Goal: Answer question/provide support: Share knowledge or assist other users

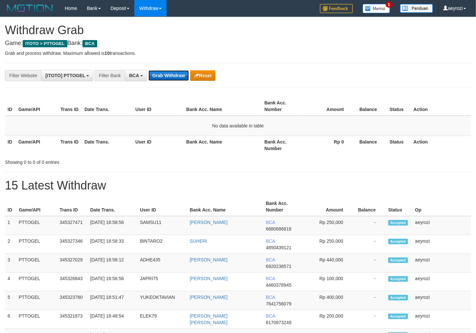
click at [168, 73] on button "Grab Withdraw" at bounding box center [168, 75] width 40 height 11
drag, startPoint x: 0, startPoint y: 0, endPoint x: 168, endPoint y: 73, distance: 182.9
click at [168, 73] on button "Grab Withdraw" at bounding box center [168, 75] width 40 height 11
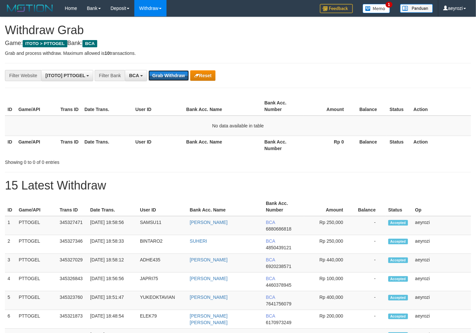
scroll to position [12, 0]
click at [168, 73] on button "Grab Withdraw" at bounding box center [168, 75] width 40 height 11
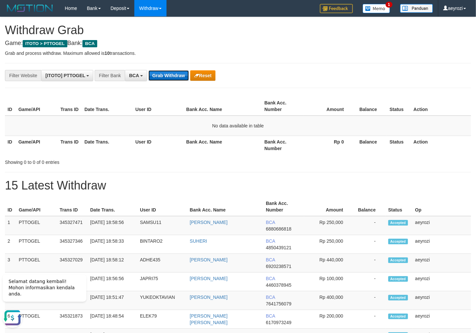
click at [169, 73] on button "Grab Withdraw" at bounding box center [168, 75] width 40 height 11
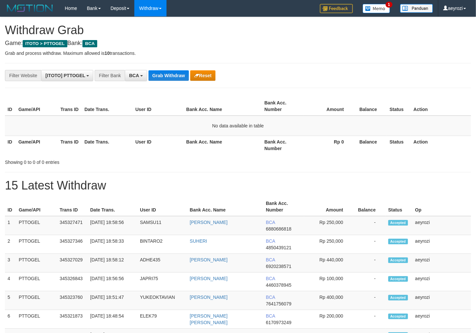
scroll to position [12, 0]
click at [173, 79] on button "Grab Withdraw" at bounding box center [168, 75] width 40 height 11
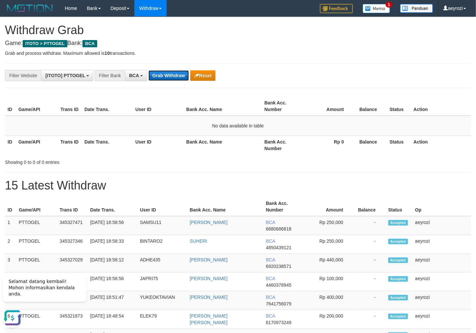
scroll to position [0, 0]
click at [173, 76] on button "Grab Withdraw" at bounding box center [168, 75] width 40 height 11
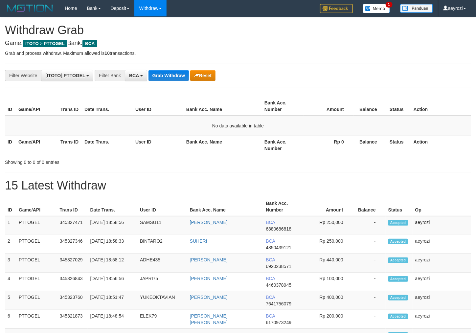
scroll to position [12, 0]
click at [173, 76] on button "Grab Withdraw" at bounding box center [168, 75] width 40 height 11
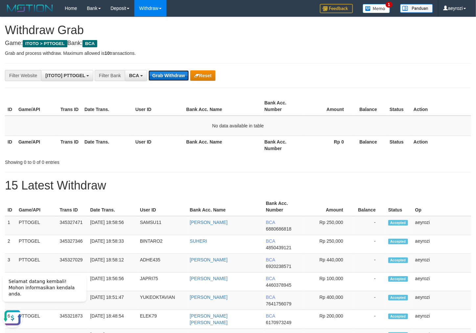
click at [180, 71] on button "Grab Withdraw" at bounding box center [168, 75] width 40 height 11
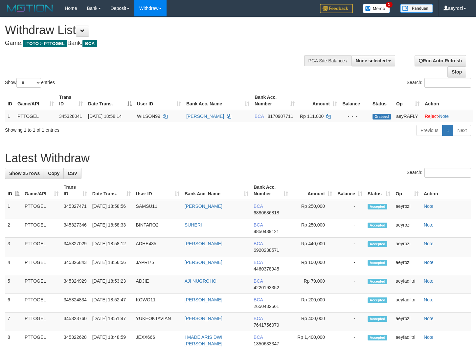
select select
select select "**"
select select
select select "**"
select select
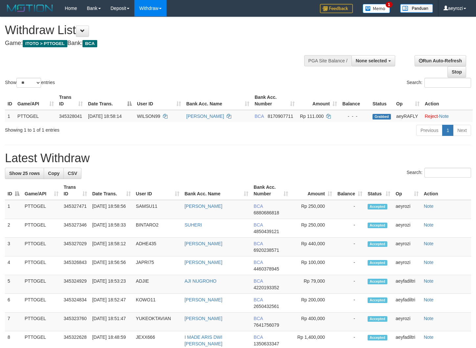
select select "**"
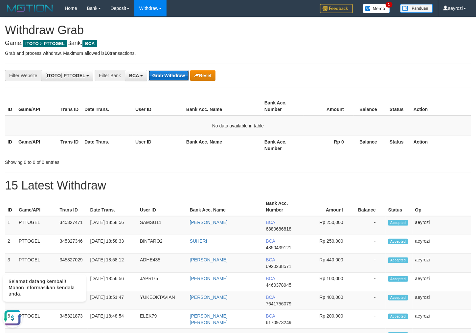
click at [182, 76] on button "Grab Withdraw" at bounding box center [168, 75] width 40 height 11
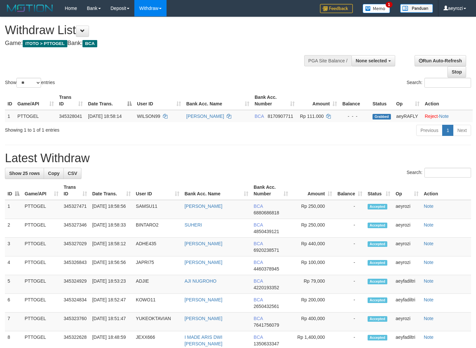
select select
select select "**"
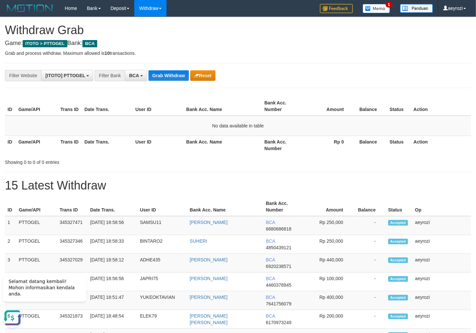
drag, startPoint x: 84, startPoint y: 116, endPoint x: 87, endPoint y: 114, distance: 4.0
click at [87, 114] on table "ID Game/API Trans ID Date Trans. User ID Bank Acc. Name Bank Acc. Number Amount…" at bounding box center [238, 125] width 466 height 57
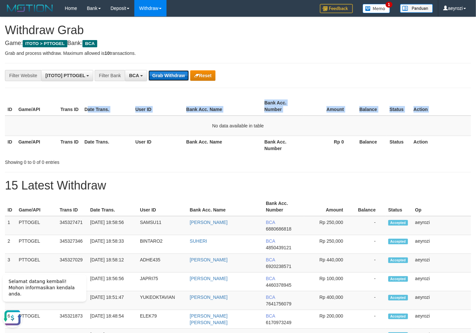
click at [175, 74] on button "Grab Withdraw" at bounding box center [168, 75] width 40 height 11
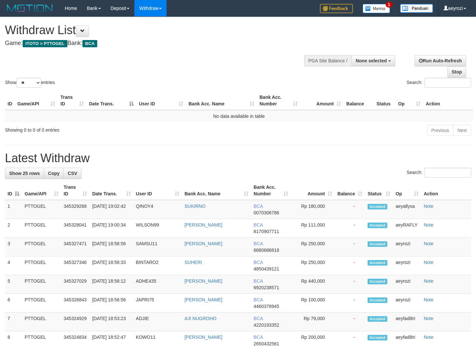
select select
select select "**"
click at [141, 117] on td "No data available in table" at bounding box center [239, 116] width 468 height 12
click at [99, 102] on th "Date Trans." at bounding box center [111, 100] width 50 height 19
select select
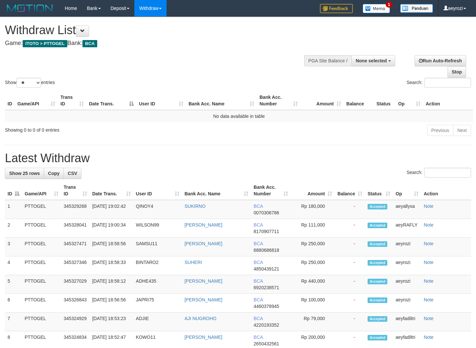
select select "**"
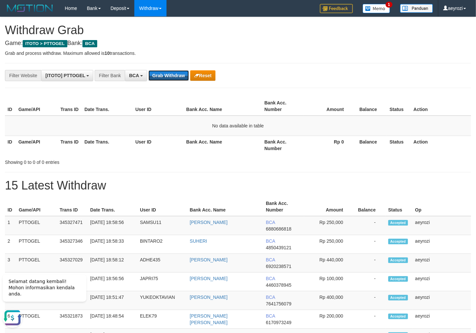
click at [175, 74] on button "Grab Withdraw" at bounding box center [168, 75] width 40 height 11
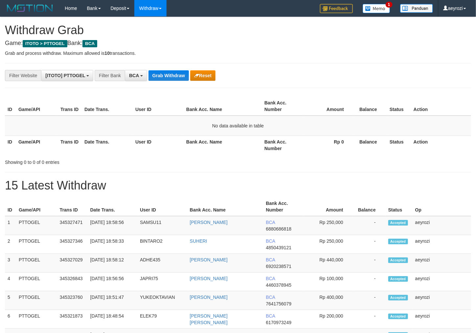
scroll to position [12, 0]
drag, startPoint x: 0, startPoint y: 0, endPoint x: 175, endPoint y: 75, distance: 190.7
click at [175, 75] on button "Grab Withdraw" at bounding box center [168, 75] width 40 height 11
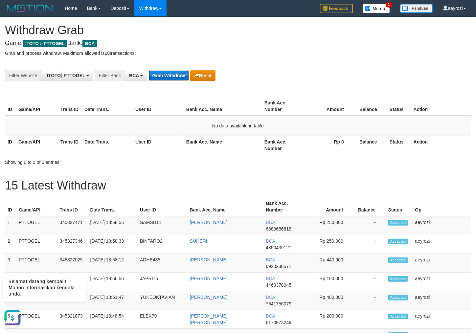
scroll to position [0, 0]
click at [161, 75] on button "Grab Withdraw" at bounding box center [168, 75] width 40 height 11
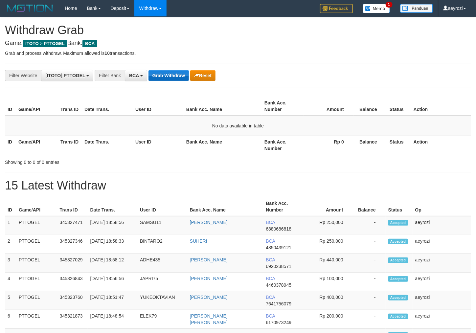
scroll to position [12, 0]
click at [165, 73] on button "Grab Withdraw" at bounding box center [168, 75] width 40 height 11
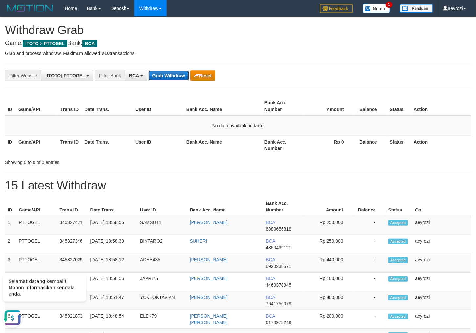
click at [158, 78] on button "Grab Withdraw" at bounding box center [168, 75] width 40 height 11
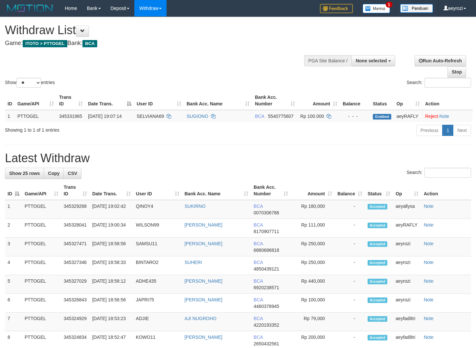
select select
select select "**"
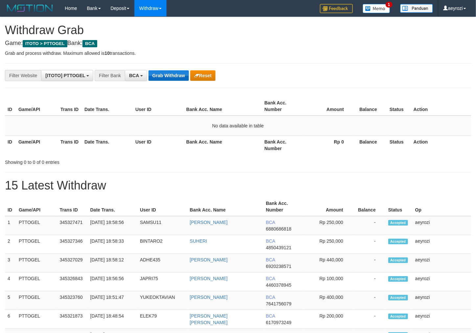
scroll to position [12, 0]
click at [173, 77] on button "Grab Withdraw" at bounding box center [168, 75] width 40 height 11
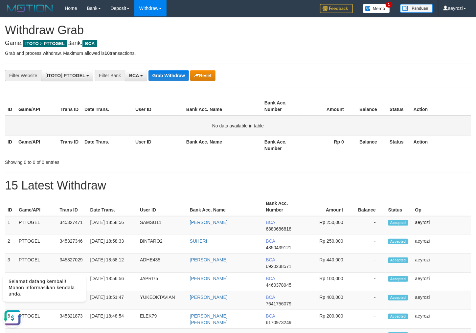
click at [97, 132] on td "No data available in table" at bounding box center [238, 126] width 466 height 20
click at [177, 76] on button "Grab Withdraw" at bounding box center [168, 75] width 40 height 11
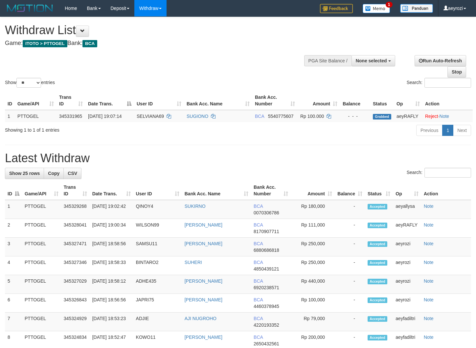
select select
select select "**"
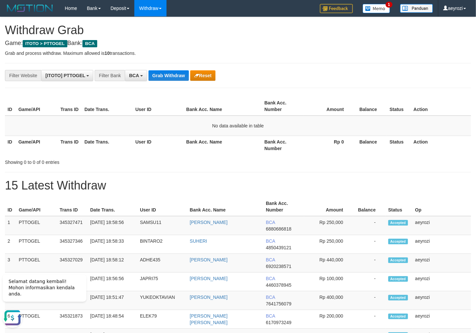
click at [117, 114] on table "ID Game/API Trans ID Date Trans. User ID Bank Acc. Name Bank Acc. Number Amount…" at bounding box center [238, 125] width 466 height 57
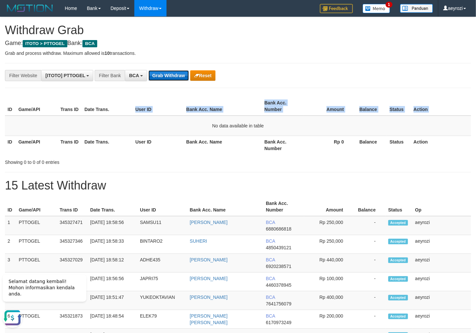
click at [166, 76] on button "Grab Withdraw" at bounding box center [168, 75] width 40 height 11
click at [167, 72] on button "Grab Withdraw" at bounding box center [168, 75] width 40 height 11
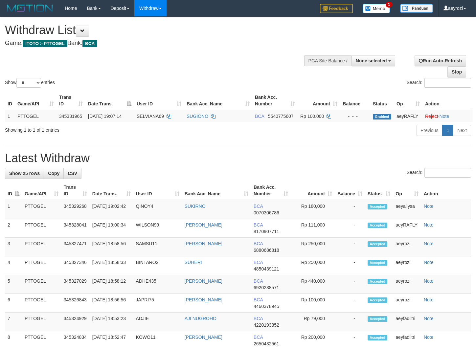
select select
select select "**"
select select
select select "**"
select select
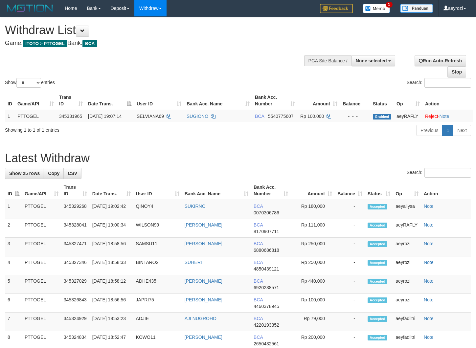
select select "**"
select select
select select "**"
select select
select select "**"
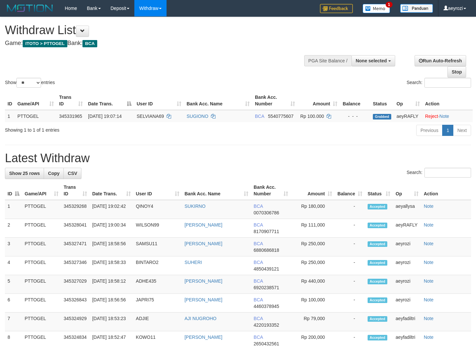
select select
select select "**"
select select
select select "**"
select select
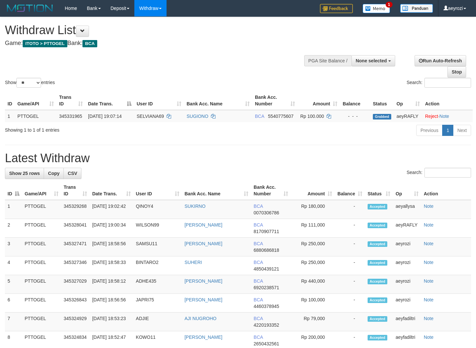
select select "**"
select select
select select "**"
select select
select select "**"
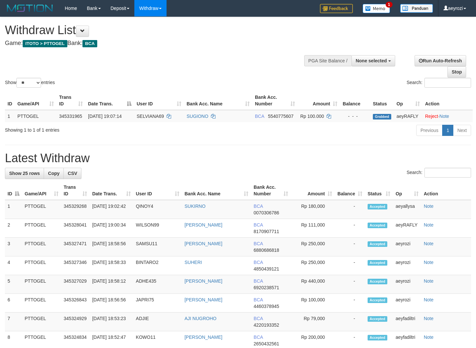
select select
select select "**"
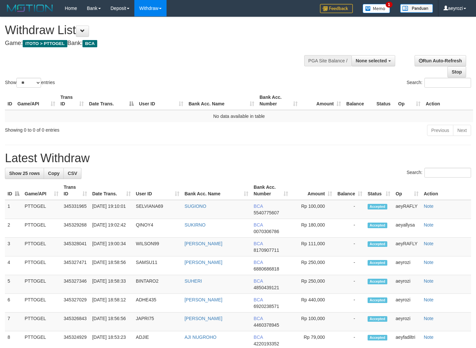
select select
select select "**"
click at [138, 91] on div "ID Game/API Trans ID Date Trans. User ID Bank Acc. Name Bank Acc. Number Amount…" at bounding box center [238, 106] width 476 height 35
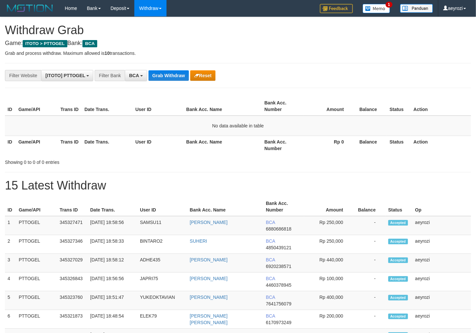
scroll to position [12, 0]
click at [167, 72] on button "Grab Withdraw" at bounding box center [168, 75] width 40 height 11
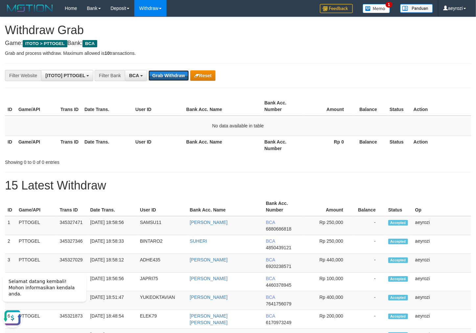
scroll to position [0, 0]
click at [167, 72] on button "Grab Withdraw" at bounding box center [168, 75] width 40 height 11
click at [120, 124] on td "No data available in table" at bounding box center [238, 126] width 466 height 20
drag, startPoint x: 32, startPoint y: 139, endPoint x: 92, endPoint y: 118, distance: 63.8
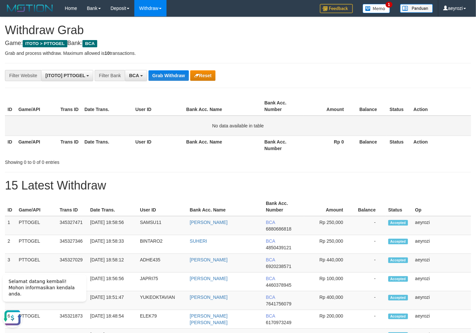
click at [32, 138] on th "Game/API" at bounding box center [37, 145] width 42 height 19
drag, startPoint x: 145, startPoint y: 163, endPoint x: 147, endPoint y: 150, distance: 14.0
click at [145, 163] on div "Showing 0 to 0 of 0 entries" at bounding box center [99, 160] width 188 height 9
click at [160, 75] on button "Grab Withdraw" at bounding box center [168, 75] width 40 height 11
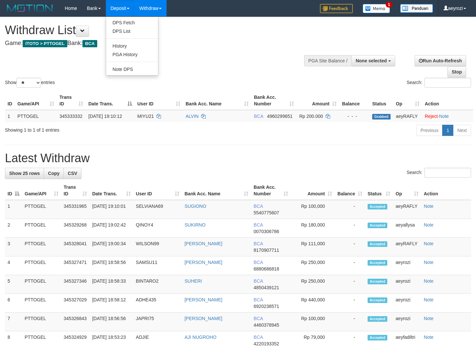
select select
select select "**"
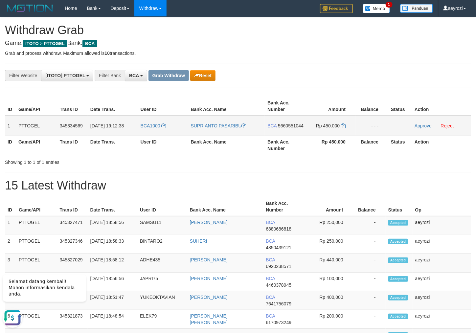
drag, startPoint x: 158, startPoint y: 133, endPoint x: 232, endPoint y: 129, distance: 74.0
click at [324, 130] on tr "1 PTTOGEL 345334569 [DATE] 19:12:38 BCA1000 SUPRIANTO PASARIBU BCA 5660551044 R…" at bounding box center [238, 126] width 466 height 20
click at [278, 128] on span "5660551044" at bounding box center [291, 125] width 26 height 5
click at [342, 127] on icon at bounding box center [343, 125] width 5 height 5
click at [283, 154] on th "Bank Acc. Number" at bounding box center [285, 145] width 41 height 19
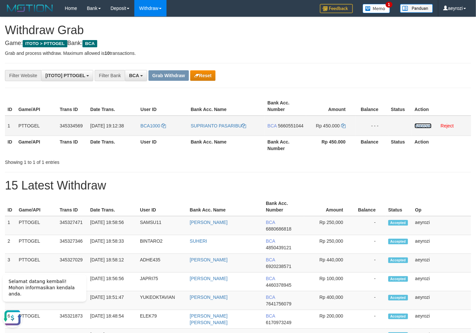
click at [417, 125] on link "Approve" at bounding box center [422, 125] width 17 height 5
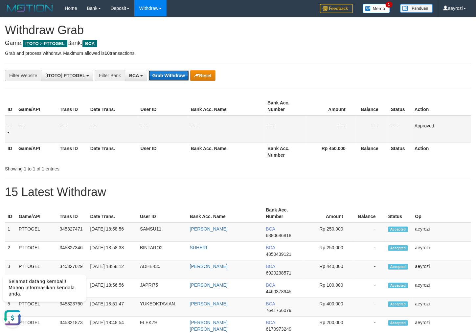
click at [151, 73] on button "Grab Withdraw" at bounding box center [168, 75] width 40 height 11
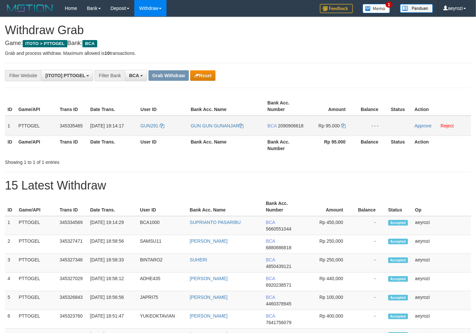
scroll to position [12, 0]
drag, startPoint x: 239, startPoint y: 138, endPoint x: 315, endPoint y: 132, distance: 76.4
click at [343, 136] on tr "1 PTTOGEL 345335465 01/10/2025 19:14:17 GUN291 GUN GUN GUNANJAR BCA 2090906618 …" at bounding box center [238, 126] width 466 height 20
click at [291, 128] on span "2090906618" at bounding box center [291, 125] width 26 height 5
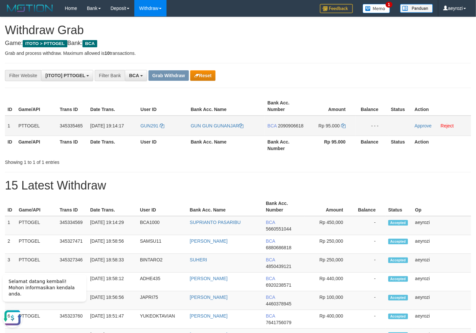
click at [288, 128] on span "2090906618" at bounding box center [291, 125] width 26 height 5
click at [342, 126] on icon at bounding box center [343, 125] width 5 height 5
drag, startPoint x: 342, startPoint y: 126, endPoint x: 258, endPoint y: 128, distance: 84.4
click at [341, 126] on icon at bounding box center [343, 125] width 5 height 5
click at [422, 127] on link "Approve" at bounding box center [422, 125] width 17 height 5
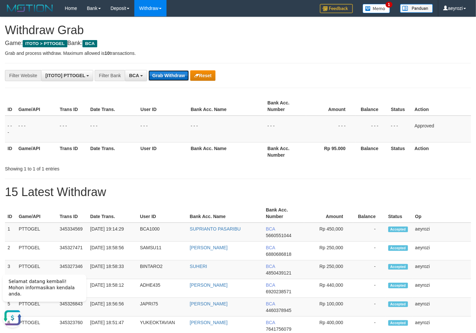
click at [164, 78] on button "Grab Withdraw" at bounding box center [168, 75] width 40 height 11
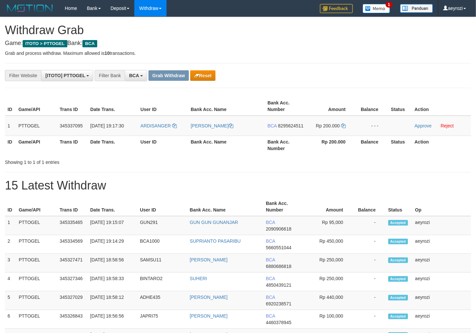
scroll to position [12, 0]
drag, startPoint x: 165, startPoint y: 133, endPoint x: 325, endPoint y: 129, distance: 159.9
click at [326, 131] on tr "1 PTTOGEL 345337095 01/10/2025 19:17:30 ARDISANGER ARDI ROLAND SANGER BCA 82956…" at bounding box center [238, 126] width 466 height 20
click at [288, 125] on span "8295624511" at bounding box center [291, 125] width 26 height 5
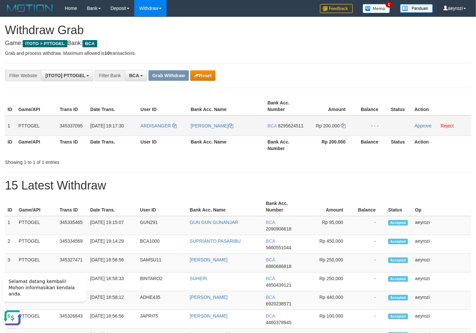
click at [294, 125] on span "8295624511" at bounding box center [291, 125] width 26 height 5
drag, startPoint x: 345, startPoint y: 126, endPoint x: 340, endPoint y: 127, distance: 4.3
click at [342, 127] on icon at bounding box center [343, 125] width 5 height 5
click at [423, 123] on link "Approve" at bounding box center [422, 125] width 17 height 5
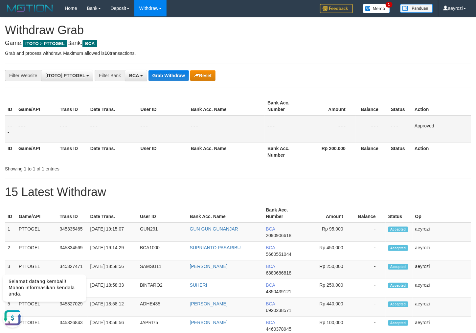
click at [128, 126] on td "- - -" at bounding box center [113, 129] width 50 height 27
click at [163, 76] on button "Grab Withdraw" at bounding box center [168, 75] width 40 height 11
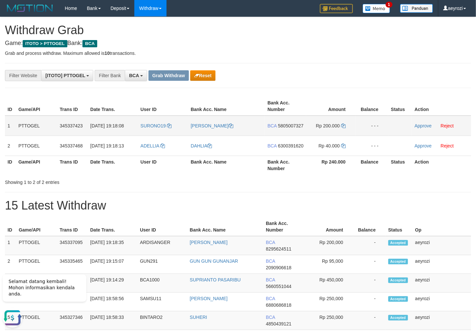
drag, startPoint x: 176, startPoint y: 135, endPoint x: 311, endPoint y: 141, distance: 135.1
click at [322, 147] on tbody "1 PTTOGEL 345337423 01/10/2025 19:18:08 SURONO19 IDAN RUSNANDI BCA 5805007327 R…" at bounding box center [238, 136] width 466 height 40
click at [278, 128] on span "5805007327" at bounding box center [291, 125] width 26 height 5
click at [281, 128] on span "5805007327" at bounding box center [291, 125] width 26 height 5
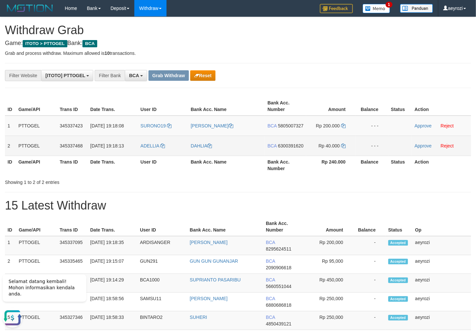
drag, startPoint x: 288, startPoint y: 158, endPoint x: 68, endPoint y: 121, distance: 223.0
click at [287, 148] on span "6300391620" at bounding box center [291, 145] width 26 height 5
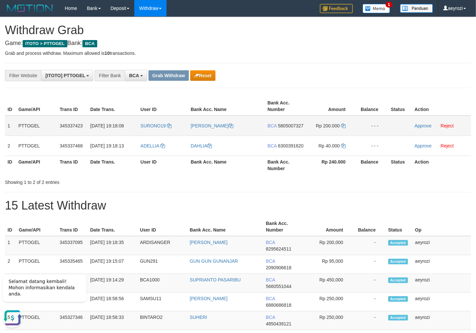
click at [286, 128] on span "5805007327" at bounding box center [291, 125] width 26 height 5
click at [344, 123] on icon at bounding box center [343, 125] width 5 height 5
click at [420, 125] on link "Approve" at bounding box center [422, 125] width 17 height 5
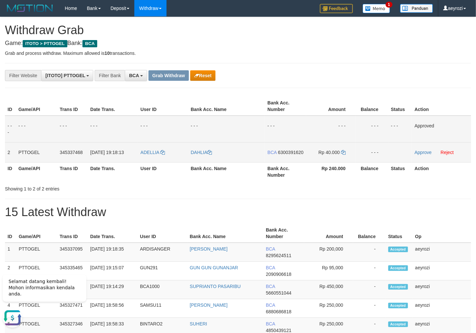
click at [284, 155] on span "6300391620" at bounding box center [291, 152] width 26 height 5
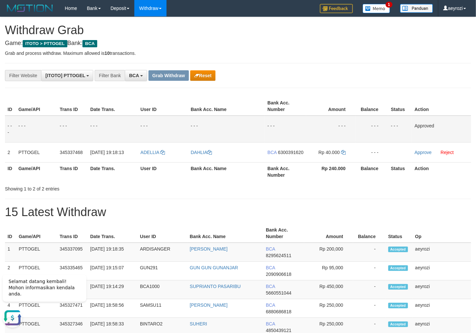
click at [243, 121] on td "- - -" at bounding box center [226, 129] width 77 height 27
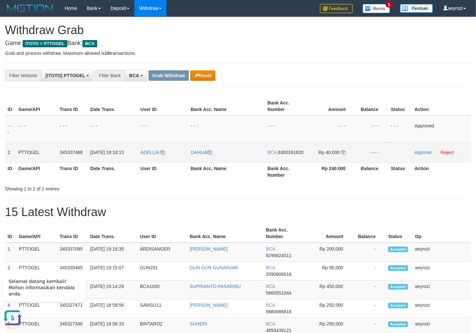
drag, startPoint x: 281, startPoint y: 158, endPoint x: 153, endPoint y: 157, distance: 127.7
click at [278, 155] on span "6300391620" at bounding box center [291, 152] width 26 height 5
click at [343, 152] on icon at bounding box center [343, 152] width 5 height 5
click at [415, 151] on link "Approve" at bounding box center [422, 152] width 17 height 5
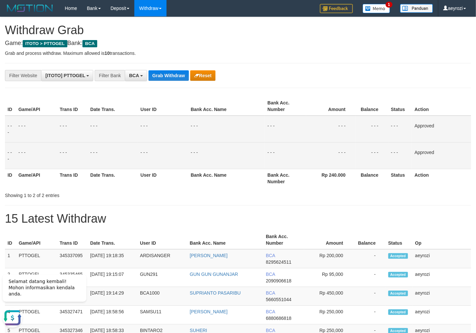
click at [136, 129] on td "- - -" at bounding box center [113, 129] width 50 height 27
click at [163, 75] on button "Grab Withdraw" at bounding box center [168, 75] width 40 height 11
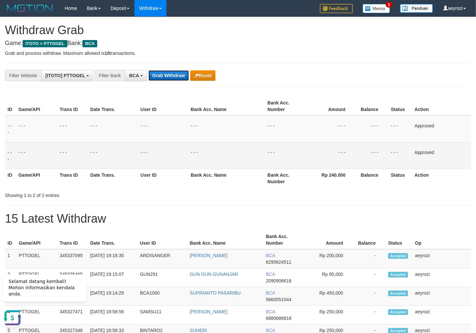
click at [164, 75] on button "Grab Withdraw" at bounding box center [168, 75] width 40 height 11
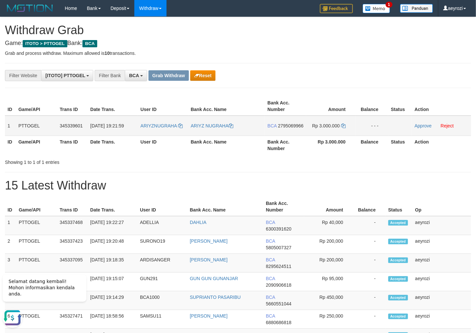
drag, startPoint x: 171, startPoint y: 137, endPoint x: 302, endPoint y: 133, distance: 130.7
click at [331, 136] on tr "1 PTTOGEL 345339601 [DATE] 19:21:59 ARIYZNUGRAHA ARIYZ NUGRAHA BCA 2795069966 R…" at bounding box center [238, 126] width 466 height 20
click at [288, 128] on span "2795069966" at bounding box center [291, 125] width 26 height 5
click at [343, 127] on icon at bounding box center [343, 125] width 5 height 5
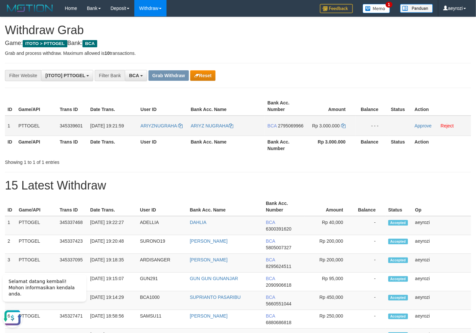
click at [426, 123] on td "Approve Reject" at bounding box center [441, 126] width 59 height 20
click at [426, 126] on link "Approve" at bounding box center [422, 125] width 17 height 5
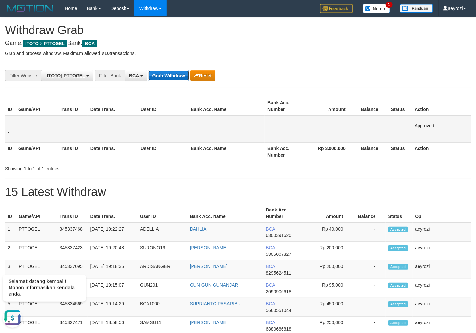
click at [152, 74] on button "Grab Withdraw" at bounding box center [168, 75] width 40 height 11
click at [152, 73] on button "Grab Withdraw" at bounding box center [168, 75] width 40 height 11
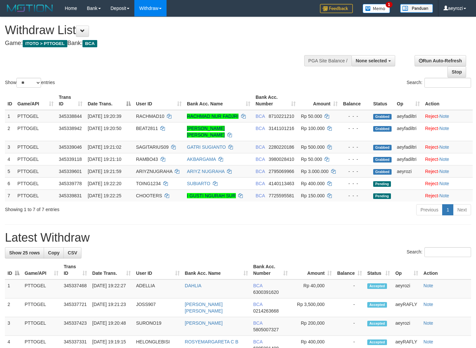
select select
select select "**"
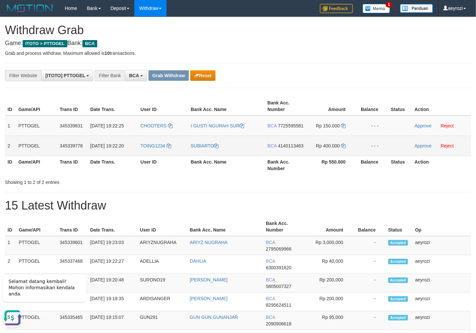
drag, startPoint x: 174, startPoint y: 139, endPoint x: 311, endPoint y: 156, distance: 138.0
click at [315, 156] on tbody "1 PTTOGEL 345339831 01/10/2025 19:22:25 CHOOTERS I GUSTI NGURAH SUR BCA 7725595…" at bounding box center [238, 136] width 466 height 40
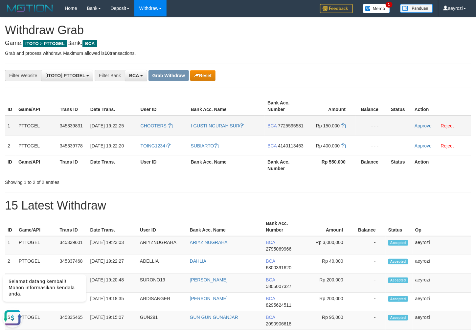
click at [278, 128] on span "7725595581" at bounding box center [291, 125] width 26 height 5
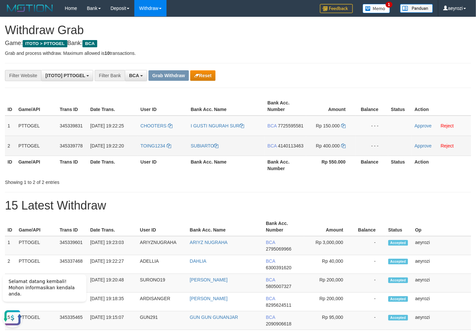
click at [298, 148] on span "4140113463" at bounding box center [291, 145] width 26 height 5
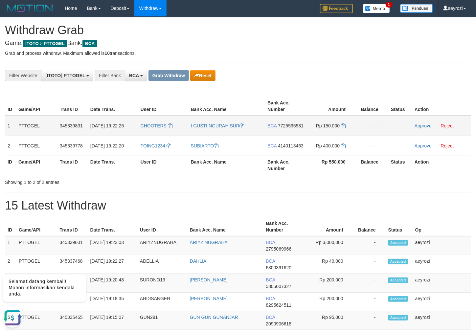
drag, startPoint x: 282, startPoint y: 133, endPoint x: 274, endPoint y: 134, distance: 7.7
click at [280, 128] on span "7725595581" at bounding box center [291, 125] width 26 height 5
click at [341, 126] on td "Rp 150.000" at bounding box center [330, 126] width 49 height 20
click at [344, 126] on icon at bounding box center [343, 125] width 5 height 5
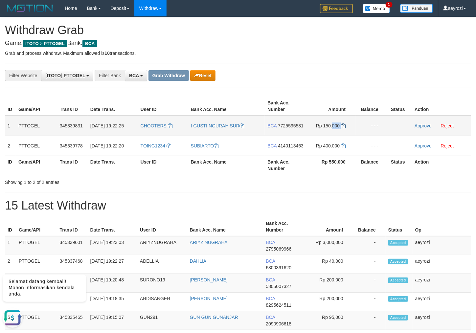
copy td "000"
click at [344, 126] on icon at bounding box center [343, 125] width 5 height 5
click at [424, 127] on link "Approve" at bounding box center [422, 125] width 17 height 5
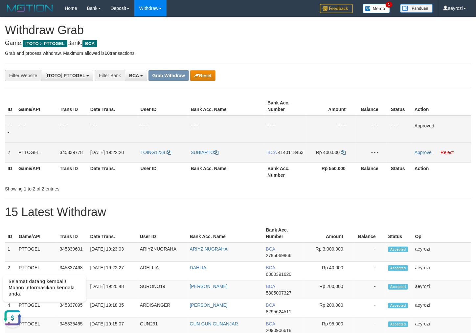
click at [301, 151] on span "4140113463" at bounding box center [291, 152] width 26 height 5
click at [345, 150] on icon at bounding box center [343, 152] width 5 height 5
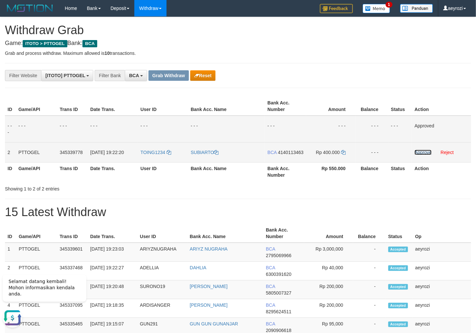
click at [418, 152] on link "Approve" at bounding box center [422, 152] width 17 height 5
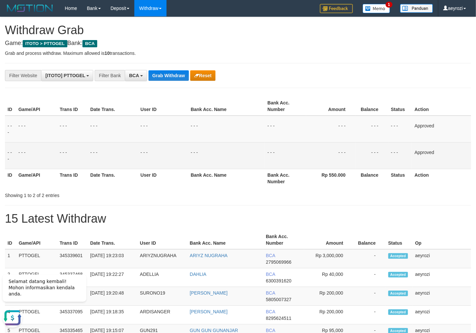
drag, startPoint x: 117, startPoint y: 125, endPoint x: 159, endPoint y: 90, distance: 54.5
click at [118, 125] on td "- - -" at bounding box center [113, 129] width 50 height 27
click at [163, 77] on button "Grab Withdraw" at bounding box center [168, 75] width 40 height 11
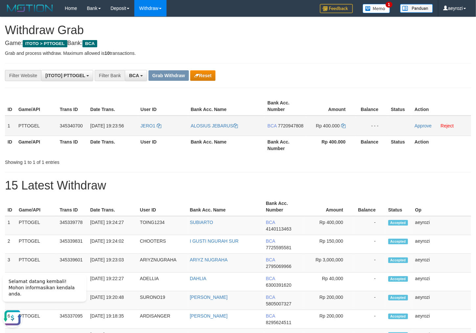
drag, startPoint x: 182, startPoint y: 129, endPoint x: 333, endPoint y: 127, distance: 151.0
click at [333, 127] on tr "1 PTTOGEL 345340700 01/10/2025 19:23:56 JERO1 ALOSIUS JEBARUS BCA 7720947808 Rp…" at bounding box center [238, 126] width 466 height 20
click at [318, 110] on th "Amount" at bounding box center [330, 106] width 49 height 19
drag, startPoint x: 120, startPoint y: 135, endPoint x: 130, endPoint y: 133, distance: 10.1
click at [121, 135] on td "01/10/2025 19:23:56" at bounding box center [113, 126] width 50 height 20
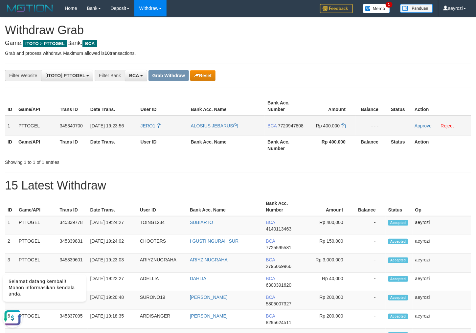
drag, startPoint x: 150, startPoint y: 133, endPoint x: 322, endPoint y: 131, distance: 171.7
click at [322, 131] on tr "1 PTTOGEL 345340700 01/10/2025 19:23:56 JERO1 ALOSIUS JEBARUS BCA 7720947808 Rp…" at bounding box center [238, 126] width 466 height 20
copy tr
click at [283, 129] on td "BCA 7720947808" at bounding box center [285, 126] width 41 height 20
click at [288, 128] on span "7720947808" at bounding box center [291, 125] width 26 height 5
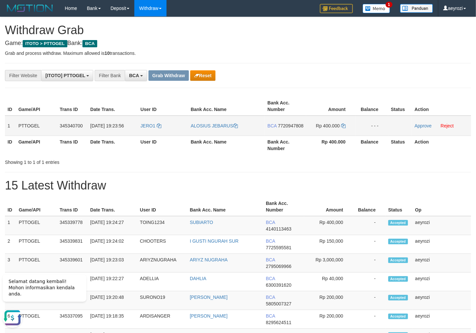
click at [278, 128] on span "7720947808" at bounding box center [291, 125] width 26 height 5
click at [279, 128] on span "7720947808" at bounding box center [291, 125] width 26 height 5
drag, startPoint x: 99, startPoint y: 152, endPoint x: 241, endPoint y: 82, distance: 158.4
click at [100, 150] on th "Date Trans." at bounding box center [113, 145] width 50 height 19
click at [201, 77] on button "Reset" at bounding box center [202, 75] width 25 height 11
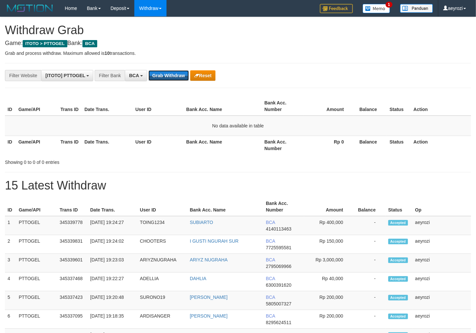
drag, startPoint x: 0, startPoint y: 0, endPoint x: 173, endPoint y: 79, distance: 189.8
click at [173, 79] on button "Grab Withdraw" at bounding box center [168, 75] width 40 height 11
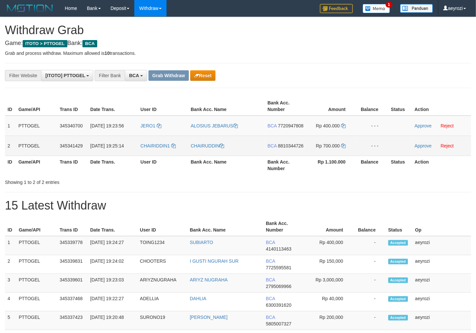
scroll to position [12, 0]
drag, startPoint x: 170, startPoint y: 161, endPoint x: 321, endPoint y: 165, distance: 150.7
click at [321, 156] on tr "2 PTTOGEL 345341429 [DATE] 19:25:14 CHAIRIDDIN1 CHAIRUDDIN BCA 8810344726 Rp 70…" at bounding box center [238, 146] width 466 height 20
click at [287, 148] on span "8810344726" at bounding box center [291, 145] width 26 height 5
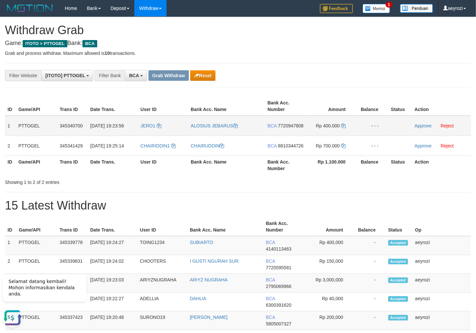
click at [279, 128] on span "7720947808" at bounding box center [291, 125] width 26 height 5
click at [342, 126] on td "Rp 400.000" at bounding box center [330, 126] width 49 height 20
click at [342, 126] on icon at bounding box center [343, 125] width 5 height 5
drag, startPoint x: 342, startPoint y: 126, endPoint x: 332, endPoint y: 127, distance: 10.2
click at [337, 126] on td "Rp 400.000" at bounding box center [330, 126] width 49 height 20
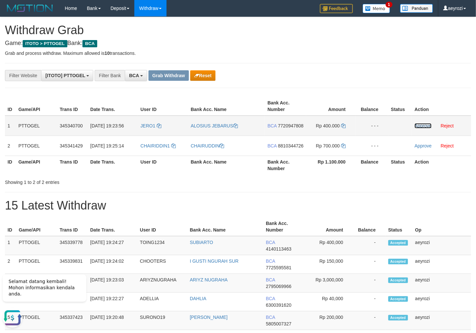
click at [418, 125] on link "Approve" at bounding box center [422, 125] width 17 height 5
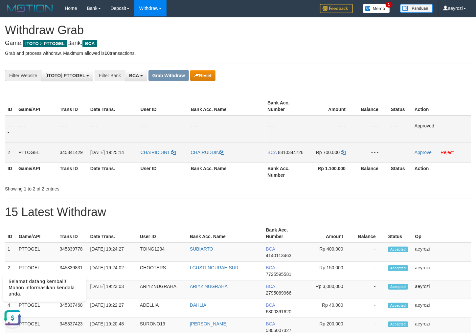
click at [278, 155] on span "8810344726" at bounding box center [291, 152] width 26 height 5
click at [342, 151] on icon at bounding box center [343, 152] width 5 height 5
click at [423, 153] on link "Approve" at bounding box center [422, 152] width 17 height 5
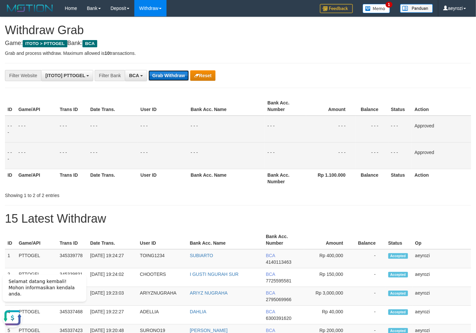
click at [171, 76] on button "Grab Withdraw" at bounding box center [168, 75] width 40 height 11
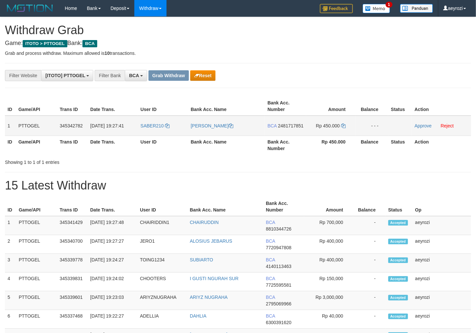
scroll to position [12, 0]
drag, startPoint x: 164, startPoint y: 137, endPoint x: 270, endPoint y: 129, distance: 106.7
click at [336, 136] on tr "1 PTTOGEL 345342782 [DATE] 19:27:41 SABER210 [PERSON_NAME] BCA 2481717851 Rp 45…" at bounding box center [238, 126] width 466 height 20
click at [352, 76] on div "**********" at bounding box center [198, 75] width 396 height 11
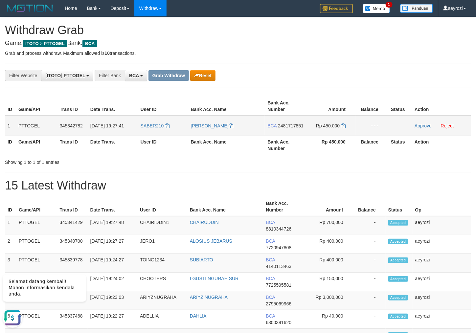
click at [289, 128] on span "2481717851" at bounding box center [291, 125] width 26 height 5
click at [278, 128] on span "2481717851" at bounding box center [291, 125] width 26 height 5
click at [340, 126] on td "Rp 450.000" at bounding box center [330, 126] width 49 height 20
click at [346, 125] on td "Rp 450.000" at bounding box center [330, 126] width 49 height 20
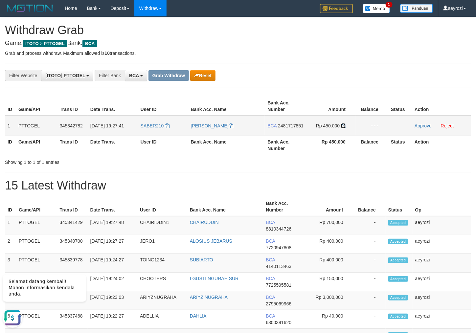
click at [344, 126] on icon at bounding box center [343, 125] width 5 height 5
click at [420, 125] on link "Approve" at bounding box center [422, 125] width 17 height 5
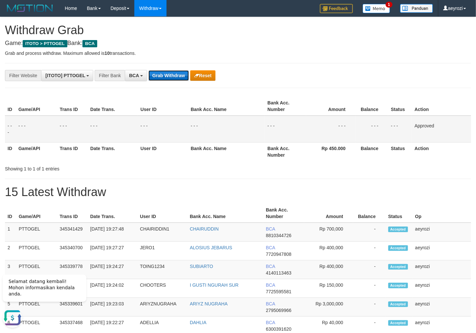
click at [153, 77] on button "Grab Withdraw" at bounding box center [168, 75] width 40 height 11
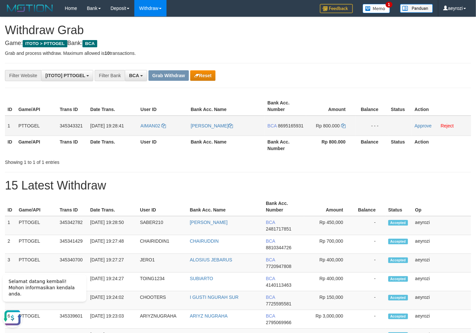
drag, startPoint x: 162, startPoint y: 141, endPoint x: 24, endPoint y: 138, distance: 138.6
click at [317, 136] on tr "1 PTTOGEL 345343321 01/10/2025 19:28:41 AIMAN02 FIRMAN HARIADI BCA 8695165931 R…" at bounding box center [238, 126] width 466 height 20
click at [278, 128] on span "8695165931" at bounding box center [291, 125] width 26 height 5
click at [288, 128] on span "8695165931" at bounding box center [291, 125] width 26 height 5
click at [343, 127] on icon at bounding box center [343, 125] width 5 height 5
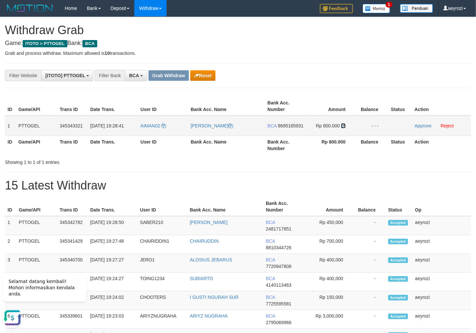
click at [343, 127] on icon at bounding box center [343, 125] width 5 height 5
click at [421, 126] on link "Approve" at bounding box center [422, 125] width 17 height 5
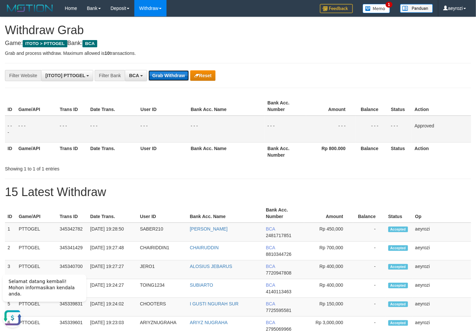
click at [152, 75] on button "Grab Withdraw" at bounding box center [168, 75] width 40 height 11
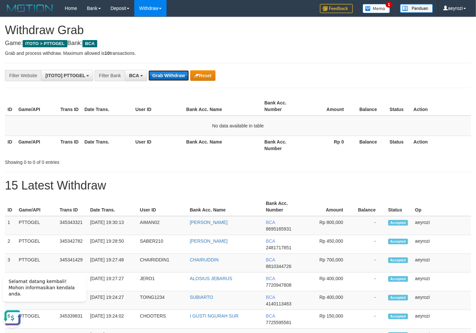
click at [166, 75] on button "Grab Withdraw" at bounding box center [168, 75] width 40 height 11
drag, startPoint x: 166, startPoint y: 75, endPoint x: 66, endPoint y: 109, distance: 105.1
click at [158, 79] on button "Grab Withdraw" at bounding box center [168, 75] width 40 height 11
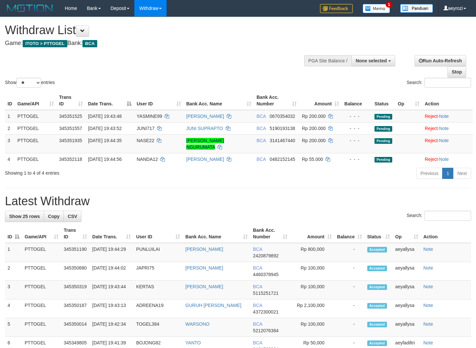
select select
select select "**"
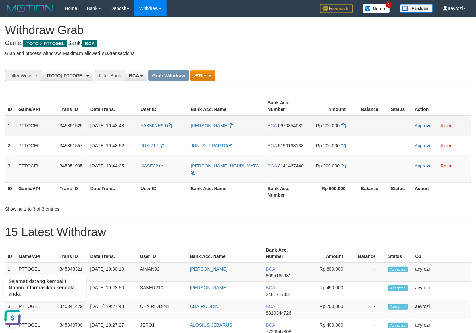
click at [278, 128] on span "0670354032" at bounding box center [291, 125] width 26 height 5
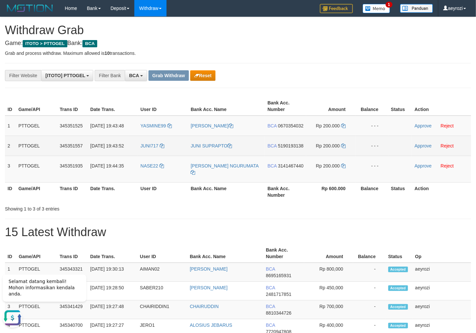
click at [278, 148] on span "5190193138" at bounding box center [291, 145] width 26 height 5
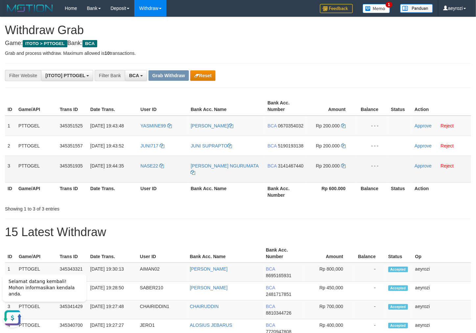
click at [279, 168] on span "3141467440" at bounding box center [291, 165] width 26 height 5
click at [278, 128] on span "0670354032" at bounding box center [291, 125] width 26 height 5
click at [290, 128] on span "0670354032" at bounding box center [291, 125] width 26 height 5
click at [345, 125] on icon at bounding box center [343, 125] width 5 height 5
click at [418, 125] on link "Approve" at bounding box center [422, 125] width 17 height 5
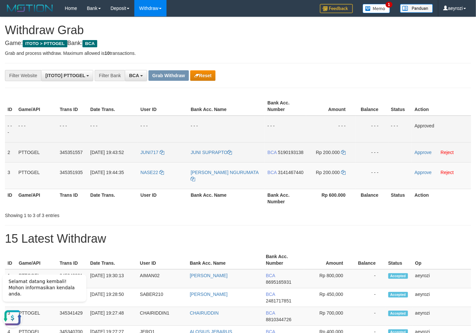
click at [285, 155] on span "5190193138" at bounding box center [291, 152] width 26 height 5
click at [342, 152] on icon at bounding box center [343, 152] width 5 height 5
click at [420, 152] on link "Approve" at bounding box center [422, 152] width 17 height 5
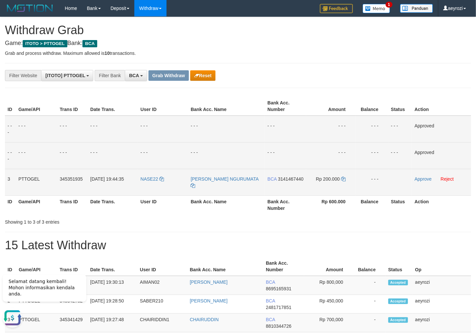
click at [287, 182] on span "3141467440" at bounding box center [291, 178] width 26 height 5
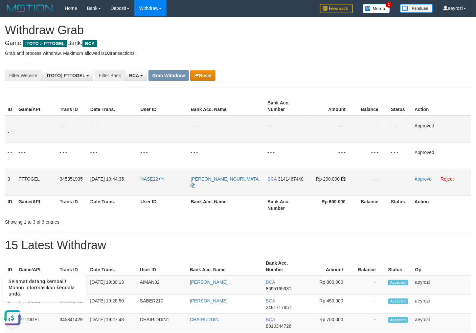
click at [345, 180] on icon at bounding box center [343, 179] width 5 height 5
click at [424, 179] on link "Approve" at bounding box center [422, 178] width 17 height 5
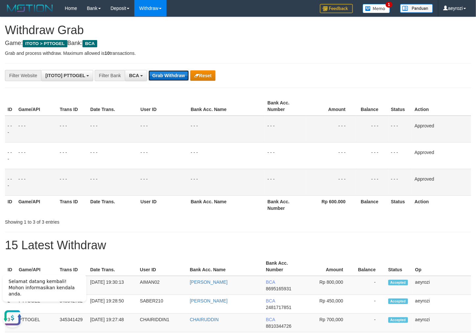
click at [161, 75] on button "Grab Withdraw" at bounding box center [168, 75] width 40 height 11
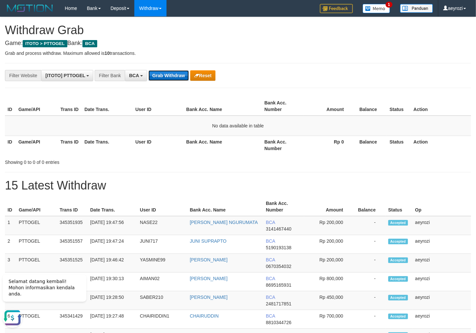
click at [169, 74] on button "Grab Withdraw" at bounding box center [168, 75] width 40 height 11
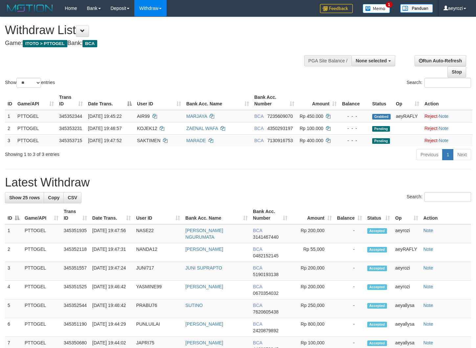
select select
select select "**"
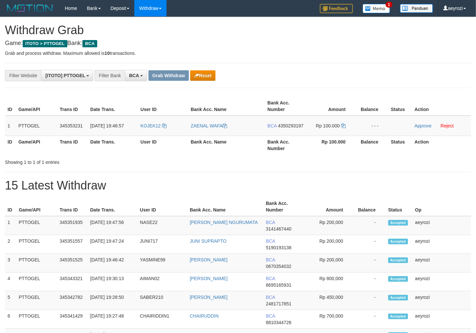
scroll to position [12, 0]
drag, startPoint x: 208, startPoint y: 132, endPoint x: 298, endPoint y: 132, distance: 90.3
click at [311, 134] on tr "1 PTTOGEL 345353231 01/10/2025 19:46:57 KOJEK12 ZAENAL WAFA BCA 4350293197 Rp 1…" at bounding box center [238, 126] width 466 height 20
copy tr
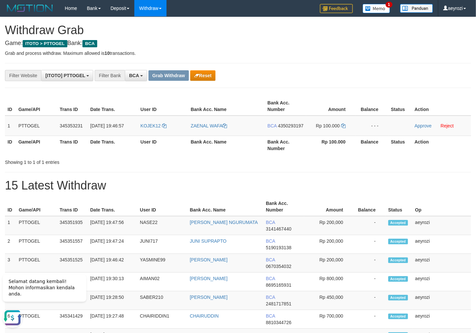
click at [299, 88] on hr at bounding box center [238, 88] width 466 height 0
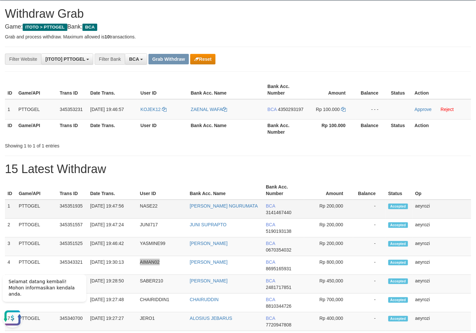
scroll to position [23, 0]
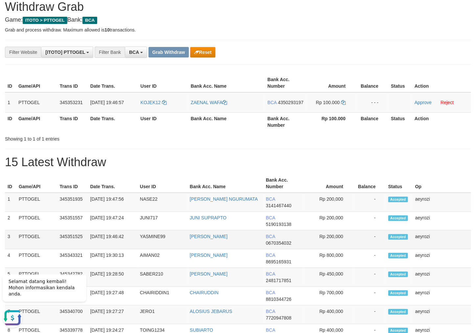
drag, startPoint x: 163, startPoint y: 208, endPoint x: 323, endPoint y: 242, distance: 163.4
drag, startPoint x: 198, startPoint y: 114, endPoint x: 203, endPoint y: 117, distance: 6.1
click at [329, 113] on tr "1 PTTOGEL 345353231 01/10/2025 19:46:57 KOJEK12 ZAENAL WAFA BCA 4350293197 Rp 1…" at bounding box center [238, 102] width 466 height 20
click at [280, 105] on td "BCA 4350293197" at bounding box center [285, 102] width 41 height 20
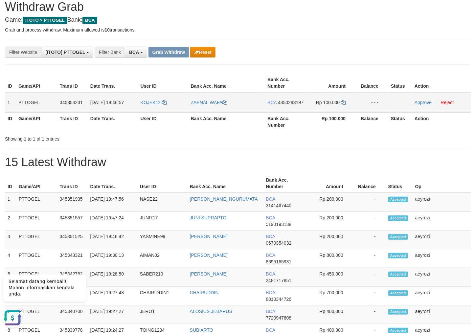
click at [279, 105] on span "4350293197" at bounding box center [291, 102] width 26 height 5
click at [205, 51] on button "Reset" at bounding box center [202, 52] width 25 height 11
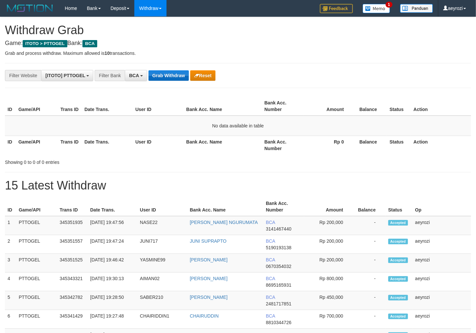
scroll to position [12, 0]
click at [176, 75] on button "Grab Withdraw" at bounding box center [168, 75] width 40 height 11
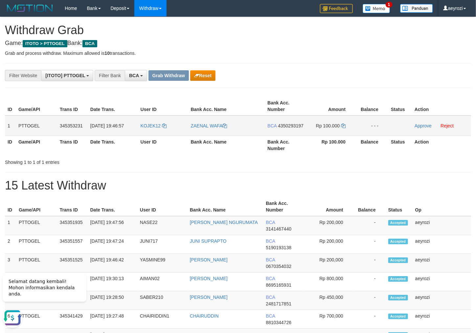
click at [278, 128] on span "4350293197" at bounding box center [291, 125] width 26 height 5
click at [282, 128] on span "4350293197" at bounding box center [291, 125] width 26 height 5
click at [216, 78] on div "**********" at bounding box center [198, 75] width 396 height 11
click at [213, 77] on button "Reset" at bounding box center [202, 75] width 25 height 11
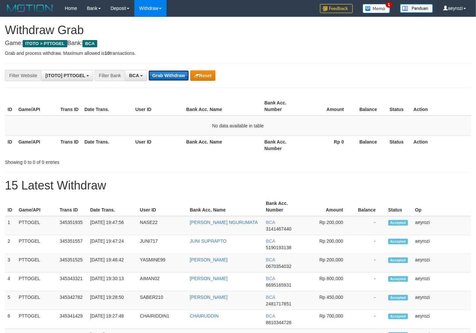
scroll to position [12, 0]
drag, startPoint x: 0, startPoint y: 0, endPoint x: 178, endPoint y: 77, distance: 194.3
click at [178, 77] on button "Grab Withdraw" at bounding box center [168, 75] width 40 height 11
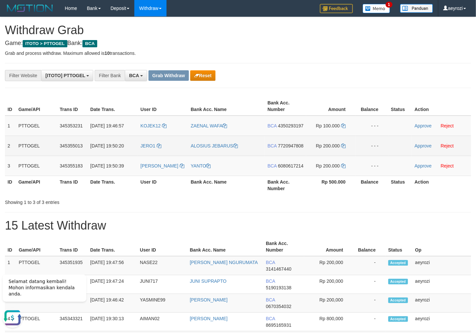
drag, startPoint x: 196, startPoint y: 144, endPoint x: 244, endPoint y: 154, distance: 49.1
click at [329, 171] on tbody "1 PTTOGEL 345353231 [DATE] 19:46:57 KOJEK12 ZAENAL WAFA BCA 4350293197 Rp 100.0…" at bounding box center [238, 146] width 466 height 60
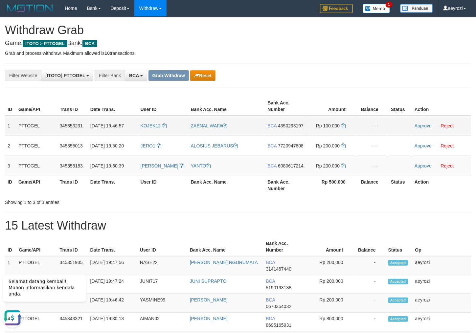
click at [278, 128] on span "4350293197" at bounding box center [291, 125] width 26 height 5
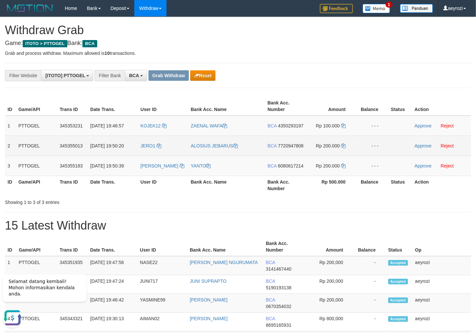
click at [280, 148] on span "7720947808" at bounding box center [291, 145] width 26 height 5
drag, startPoint x: 272, startPoint y: 185, endPoint x: 135, endPoint y: 152, distance: 141.6
click at [278, 168] on span "6080617214" at bounding box center [291, 165] width 26 height 5
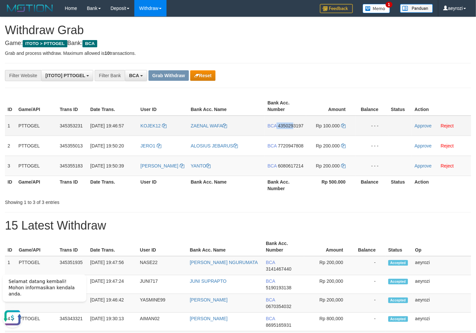
click at [282, 130] on td "BCA 4350293197" at bounding box center [285, 126] width 41 height 20
click at [282, 135] on td "BCA 4350293197" at bounding box center [285, 126] width 41 height 20
click at [279, 128] on span "4350293197" at bounding box center [291, 125] width 26 height 5
click at [278, 128] on span "4350293197" at bounding box center [291, 125] width 26 height 5
click at [343, 125] on icon at bounding box center [343, 125] width 5 height 5
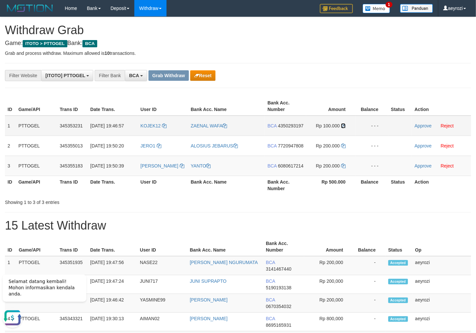
click at [343, 125] on icon at bounding box center [343, 125] width 5 height 5
click at [417, 126] on link "Approve" at bounding box center [422, 125] width 17 height 5
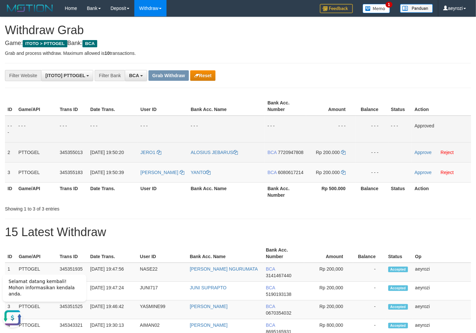
click at [283, 155] on span "7720947808" at bounding box center [291, 152] width 26 height 5
click at [342, 151] on icon at bounding box center [343, 152] width 5 height 5
click at [429, 154] on link "Approve" at bounding box center [422, 152] width 17 height 5
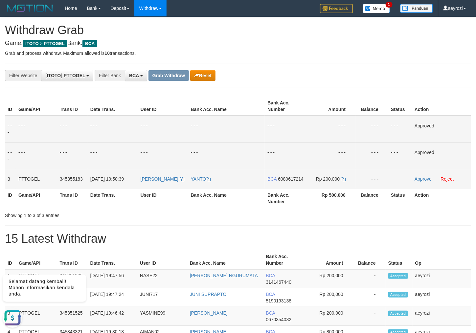
click at [283, 182] on span "6080617214" at bounding box center [291, 178] width 26 height 5
click at [342, 177] on icon at bounding box center [343, 179] width 5 height 5
click at [428, 179] on link "Approve" at bounding box center [422, 178] width 17 height 5
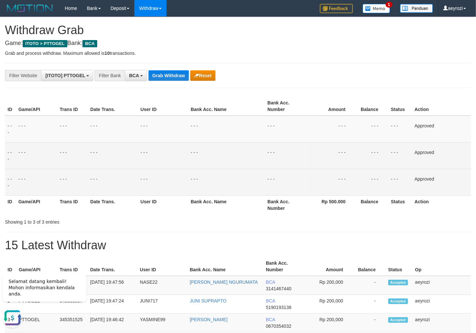
drag, startPoint x: 98, startPoint y: 128, endPoint x: 147, endPoint y: 83, distance: 66.2
click at [100, 121] on td "- - -" at bounding box center [113, 129] width 50 height 27
click at [158, 75] on button "Grab Withdraw" at bounding box center [168, 75] width 40 height 11
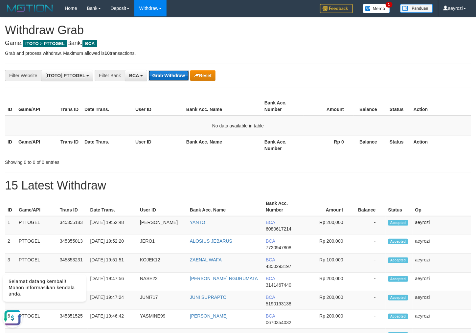
click at [167, 75] on button "Grab Withdraw" at bounding box center [168, 75] width 40 height 11
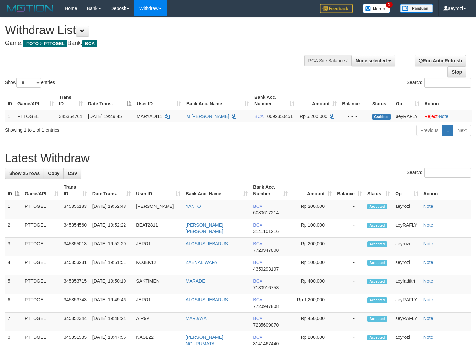
select select
select select "**"
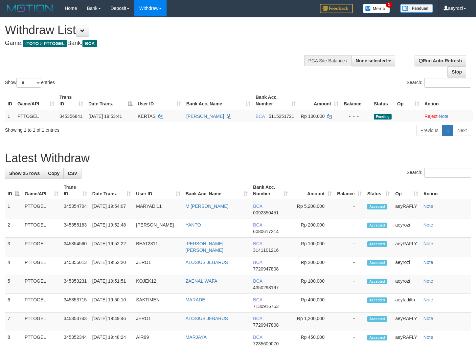
select select
select select "**"
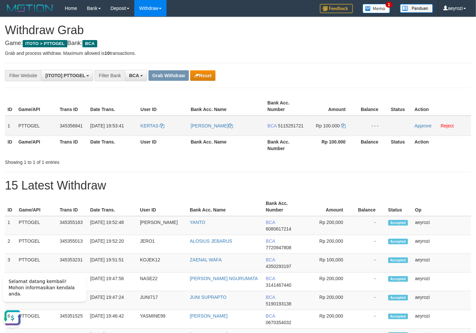
drag, startPoint x: 179, startPoint y: 124, endPoint x: 173, endPoint y: 131, distance: 8.6
click at [314, 119] on tr "1 PTTOGEL 345356841 01/10/2025 19:53:41 KERTAS MARIANI WENGKE BCA 5115251721 Rp…" at bounding box center [238, 126] width 466 height 20
copy tr
click at [286, 128] on td "BCA 5115251721" at bounding box center [285, 126] width 41 height 20
click at [286, 125] on span "5115251721" at bounding box center [291, 125] width 26 height 5
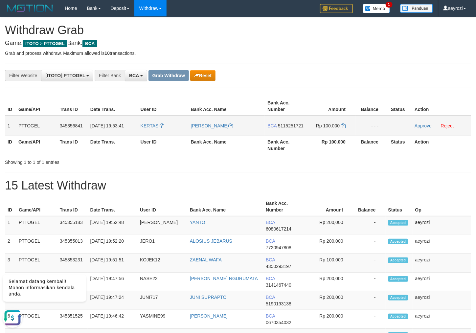
click at [342, 122] on td "Rp 100.000" at bounding box center [330, 126] width 49 height 20
click at [345, 125] on icon at bounding box center [343, 125] width 5 height 5
click at [428, 127] on link "Approve" at bounding box center [422, 125] width 17 height 5
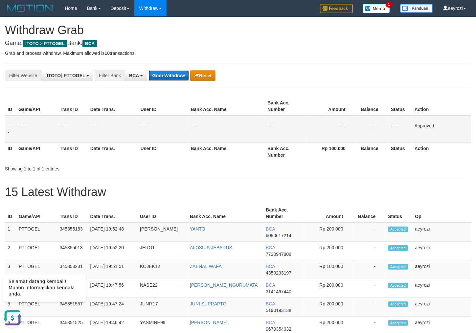
click at [151, 79] on button "Grab Withdraw" at bounding box center [168, 75] width 40 height 11
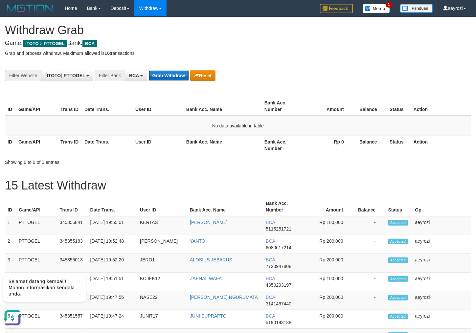
click at [162, 76] on button "Grab Withdraw" at bounding box center [168, 75] width 40 height 11
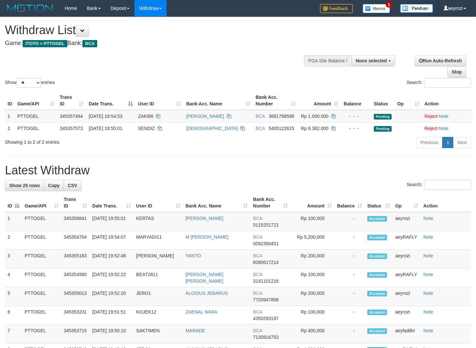
select select
select select "**"
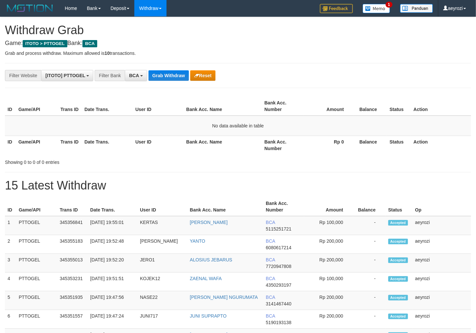
scroll to position [12, 0]
click at [165, 78] on button "Grab Withdraw" at bounding box center [168, 75] width 40 height 11
click at [165, 79] on button "Grab Withdraw" at bounding box center [168, 75] width 40 height 11
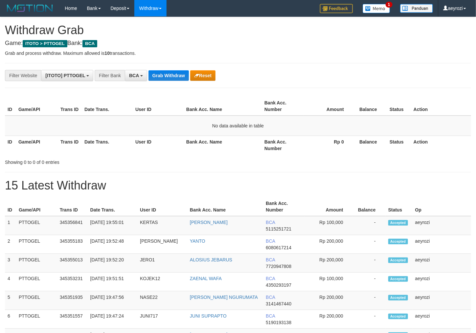
click at [165, 79] on button "Grab Withdraw" at bounding box center [168, 75] width 40 height 11
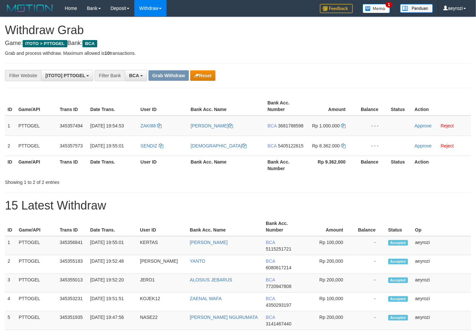
scroll to position [12, 0]
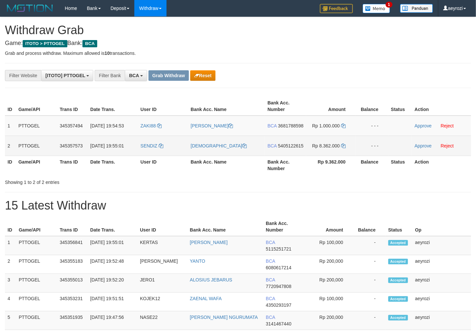
drag, startPoint x: 173, startPoint y: 127, endPoint x: 303, endPoint y: 149, distance: 131.8
click at [333, 152] on tbody "1 PTTOGEL 345357494 01/10/2025 19:54:53 ZAKI88 MOH SOLIKIN BCA 3681788598 Rp 1.…" at bounding box center [238, 136] width 466 height 40
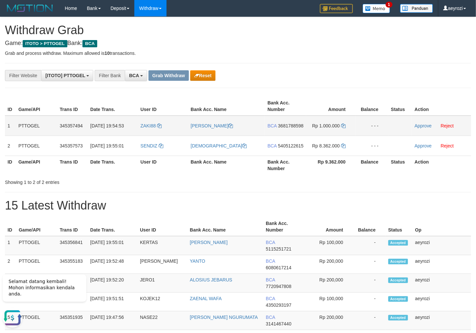
drag, startPoint x: 165, startPoint y: 132, endPoint x: 337, endPoint y: 134, distance: 172.0
click at [337, 134] on tr "1 PTTOGEL 345357494 01/10/2025 19:54:53 ZAKI88 MOH SOLIKIN BCA 3681788598 Rp 1.…" at bounding box center [238, 126] width 466 height 20
drag, startPoint x: 157, startPoint y: 159, endPoint x: 160, endPoint y: 189, distance: 30.0
click at [340, 156] on tr "2 PTTOGEL 345357573 01/10/2025 19:55:01 SENDIZ SUNARYA BCA 5405122615 Rp 8.362.…" at bounding box center [238, 146] width 466 height 20
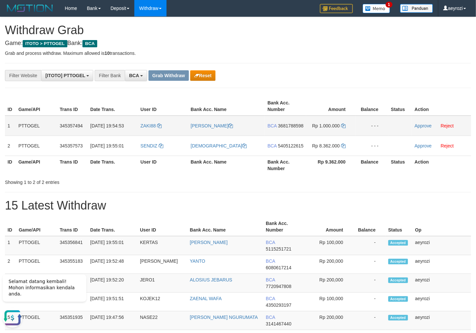
click at [278, 128] on span "3681788598" at bounding box center [291, 125] width 26 height 5
click at [344, 126] on icon at bounding box center [343, 125] width 5 height 5
click at [422, 123] on link "Approve" at bounding box center [422, 125] width 17 height 5
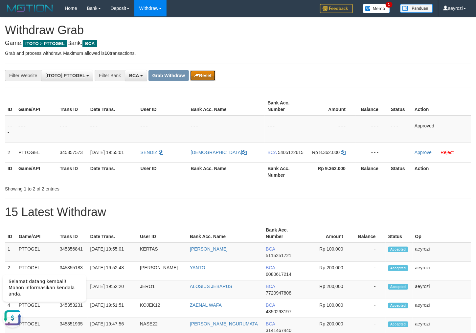
click at [212, 76] on button "Reset" at bounding box center [202, 75] width 25 height 11
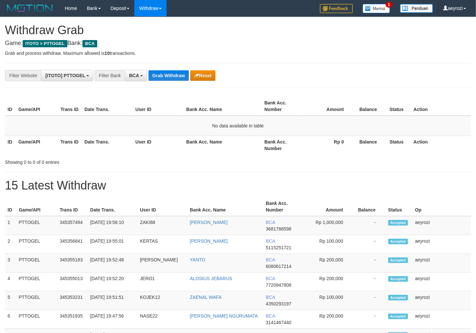
click at [174, 71] on button "Grab Withdraw" at bounding box center [168, 75] width 40 height 11
click at [173, 70] on button "Grab Withdraw" at bounding box center [168, 75] width 40 height 11
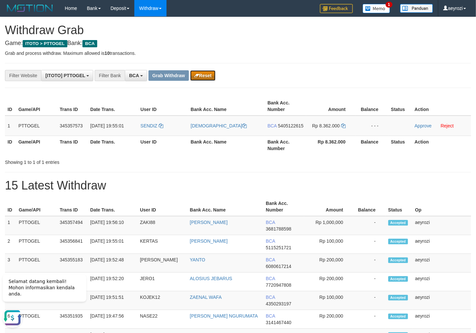
click at [193, 72] on button "Reset" at bounding box center [202, 75] width 25 height 11
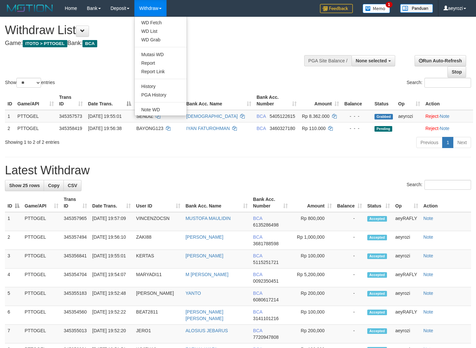
select select
select select "**"
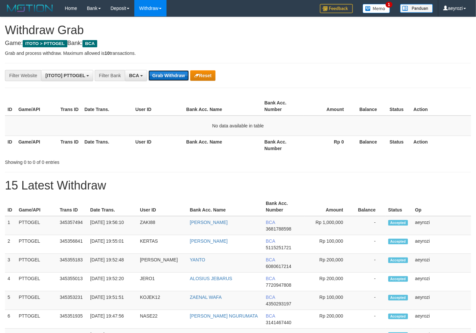
click at [177, 73] on button "Grab Withdraw" at bounding box center [168, 75] width 40 height 11
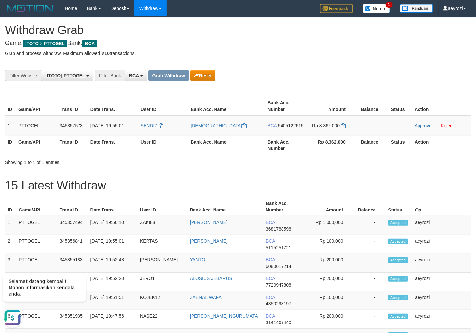
click at [213, 78] on button "Reset" at bounding box center [202, 75] width 25 height 11
click at [273, 133] on td "BCA 5405122615" at bounding box center [285, 126] width 41 height 20
click at [278, 128] on span "5405122615" at bounding box center [291, 125] width 26 height 5
copy span "5405122615"
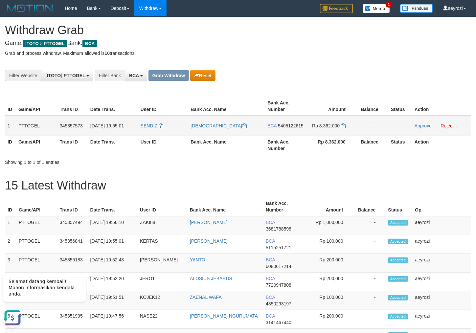
click at [289, 128] on span "5405122615" at bounding box center [291, 125] width 26 height 5
click at [278, 128] on span "5405122615" at bounding box center [291, 125] width 26 height 5
click at [343, 125] on icon at bounding box center [343, 125] width 5 height 5
click at [426, 123] on link "Approve" at bounding box center [422, 125] width 17 height 5
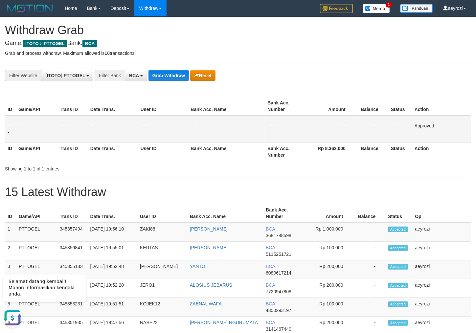
click at [114, 150] on th "Date Trans." at bounding box center [113, 151] width 50 height 19
click at [169, 77] on button "Grab Withdraw" at bounding box center [168, 75] width 40 height 11
click at [169, 76] on button "Grab Withdraw" at bounding box center [168, 75] width 40 height 11
drag, startPoint x: 169, startPoint y: 76, endPoint x: 170, endPoint y: 71, distance: 5.0
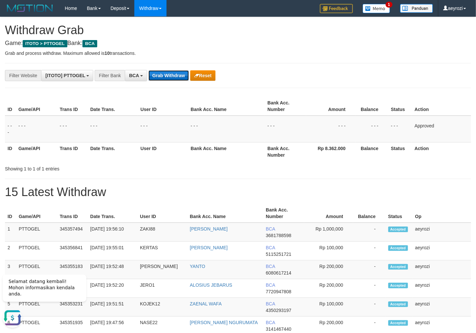
click at [169, 75] on button "Grab Withdraw" at bounding box center [168, 75] width 40 height 11
drag, startPoint x: 170, startPoint y: 71, endPoint x: 164, endPoint y: 62, distance: 10.7
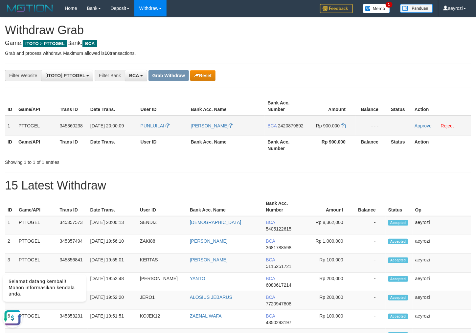
drag, startPoint x: 174, startPoint y: 129, endPoint x: 279, endPoint y: 131, distance: 104.7
click at [348, 133] on tr "1 PTTOGEL 345360238 01/10/2025 20:00:09 PUNLUILAI WINDI WILLIAM BCA 2420879892 …" at bounding box center [238, 126] width 466 height 20
click at [273, 129] on td "BCA 2420879892" at bounding box center [285, 126] width 41 height 20
click at [278, 128] on span "2420879892" at bounding box center [291, 125] width 26 height 5
drag, startPoint x: 277, startPoint y: 135, endPoint x: 279, endPoint y: 129, distance: 6.2
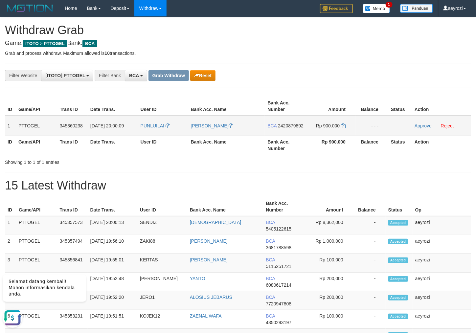
click at [276, 133] on td "BCA 2420879892" at bounding box center [285, 126] width 41 height 20
click at [279, 129] on td "BCA 2420879892" at bounding box center [285, 126] width 41 height 20
drag, startPoint x: 287, startPoint y: 130, endPoint x: 246, endPoint y: 126, distance: 41.2
click at [287, 128] on span "2420879892" at bounding box center [291, 125] width 26 height 5
click at [342, 126] on icon at bounding box center [343, 125] width 5 height 5
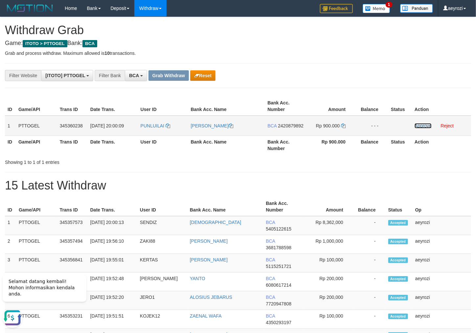
click at [420, 125] on link "Approve" at bounding box center [422, 125] width 17 height 5
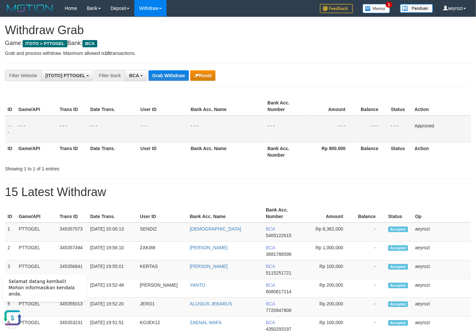
click at [130, 121] on td "- - -" at bounding box center [113, 129] width 50 height 27
click at [159, 80] on button "Grab Withdraw" at bounding box center [168, 75] width 40 height 11
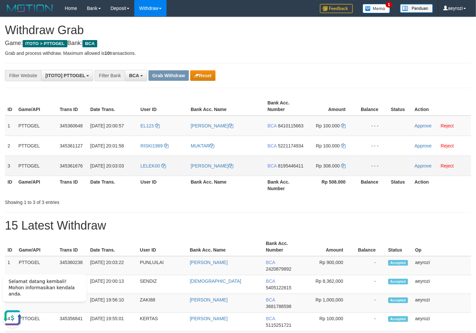
drag, startPoint x: 172, startPoint y: 130, endPoint x: 306, endPoint y: 157, distance: 136.6
click at [312, 160] on tbody "1 PTTOGEL 345360648 01/10/2025 20:00:57 EL123 ANDRI HERMAWAN BCA 8410115663 Rp …" at bounding box center [238, 146] width 466 height 60
click at [290, 125] on span "8410115663" at bounding box center [291, 125] width 26 height 5
click at [299, 128] on span "8410115663" at bounding box center [291, 125] width 26 height 5
click at [287, 126] on span "8410115663" at bounding box center [291, 125] width 26 height 5
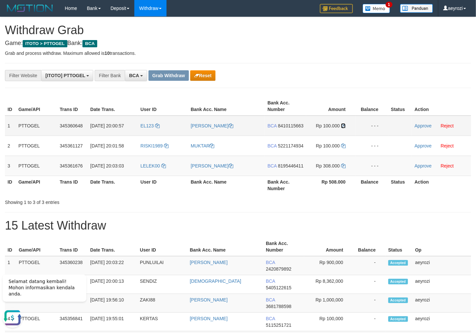
click at [345, 125] on icon at bounding box center [343, 125] width 5 height 5
click at [428, 123] on link "Approve" at bounding box center [422, 125] width 17 height 5
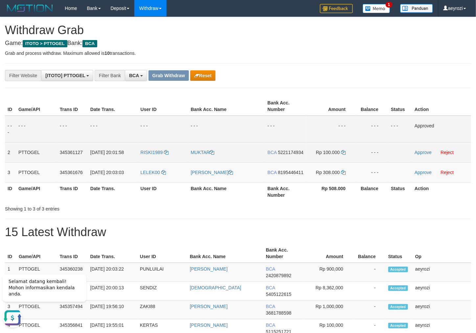
click at [293, 152] on span "5221174934" at bounding box center [291, 152] width 26 height 5
click at [345, 153] on icon at bounding box center [343, 152] width 5 height 5
click at [428, 150] on link "Approve" at bounding box center [422, 152] width 17 height 5
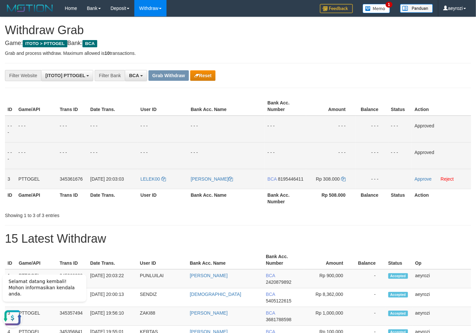
click at [292, 178] on span "8195446411" at bounding box center [291, 178] width 26 height 5
click at [297, 178] on span "8195446411" at bounding box center [291, 178] width 26 height 5
click at [292, 179] on span "8195446411" at bounding box center [291, 178] width 26 height 5
click at [344, 179] on icon at bounding box center [343, 179] width 5 height 5
click at [420, 179] on link "Approve" at bounding box center [422, 178] width 17 height 5
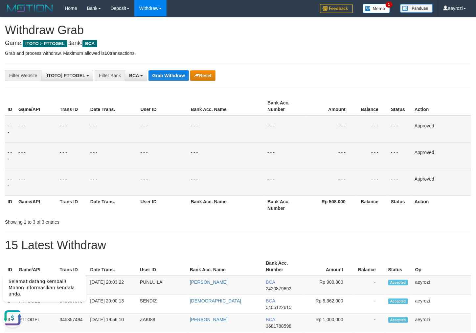
click at [119, 140] on tbody "- - - - - - - - - - - - - - - - - - - - - - - - - - - - - - Approved - - - - - …" at bounding box center [238, 156] width 466 height 80
click at [171, 73] on button "Grab Withdraw" at bounding box center [168, 75] width 40 height 11
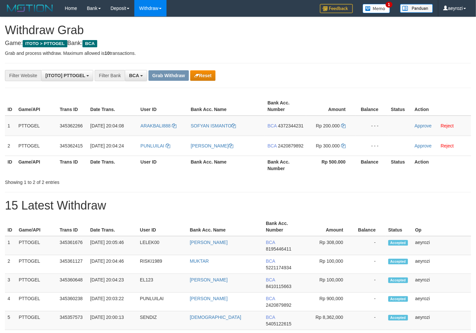
scroll to position [12, 0]
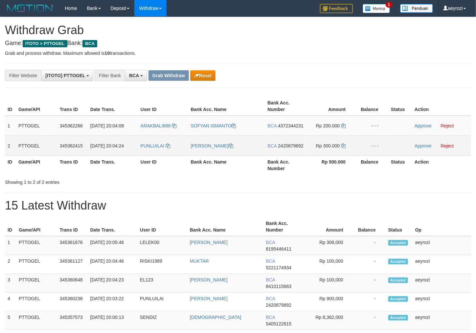
drag, startPoint x: 227, startPoint y: 145, endPoint x: 198, endPoint y: 133, distance: 31.6
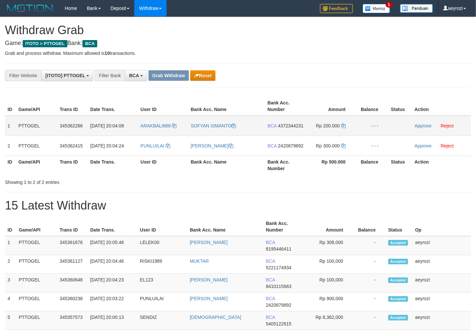
click at [337, 149] on tbody "1 PTTOGEL 345362266 01/10/2025 20:04:08 ARAKBALI888 SOFYAN ISMANTO BCA 43723442…" at bounding box center [238, 136] width 466 height 40
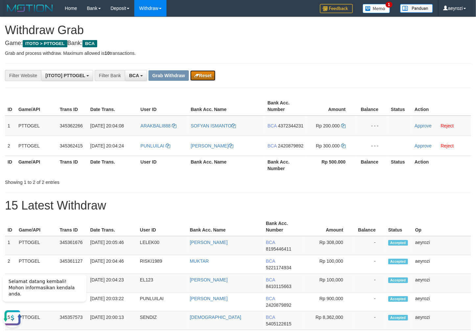
click at [211, 76] on button "Reset" at bounding box center [202, 75] width 25 height 11
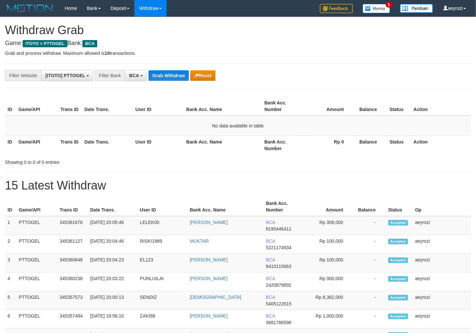
click at [179, 70] on div "**********" at bounding box center [198, 75] width 396 height 11
click at [179, 72] on button "Grab Withdraw" at bounding box center [168, 75] width 40 height 11
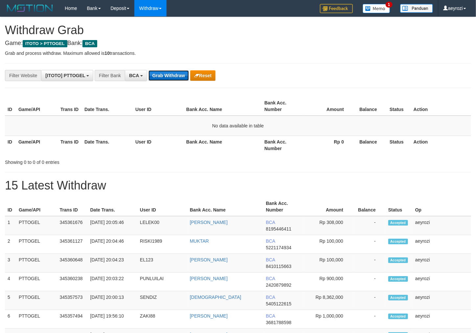
click at [179, 72] on button "Grab Withdraw" at bounding box center [168, 75] width 40 height 11
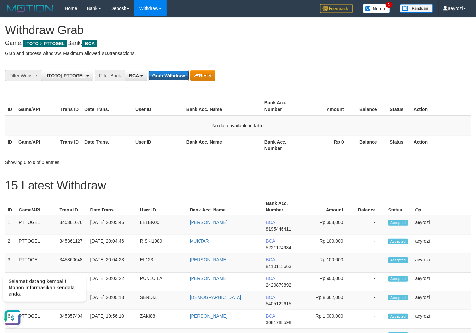
scroll to position [0, 0]
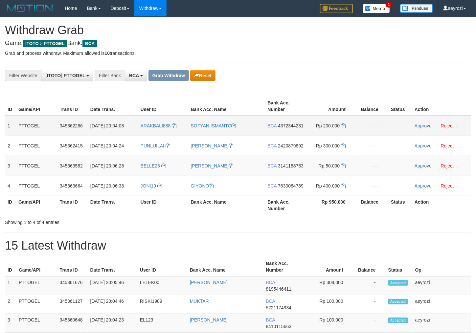
scroll to position [12, 0]
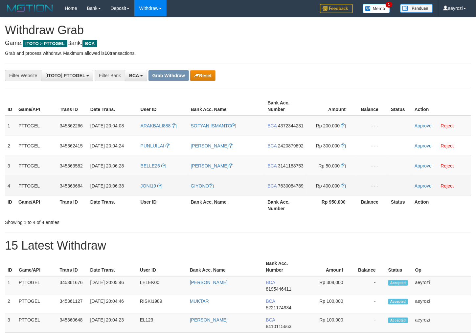
drag, startPoint x: 170, startPoint y: 139, endPoint x: 330, endPoint y: 198, distance: 170.0
click at [330, 196] on tbody "1 PTTOGEL 345362266 [DATE] 20:04:08 ARAKBALI888 [GEOGRAPHIC_DATA] ISMANTO BCA 4…" at bounding box center [238, 156] width 466 height 80
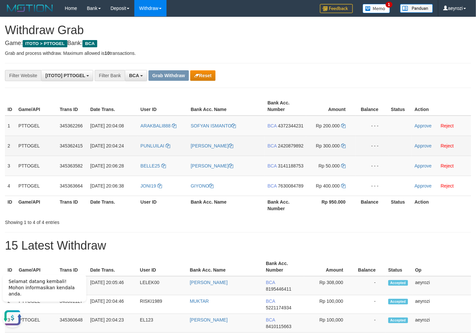
scroll to position [0, 0]
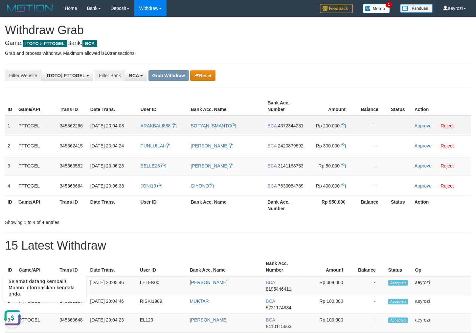
click at [283, 128] on span "4372344231" at bounding box center [291, 125] width 26 height 5
click at [343, 125] on icon at bounding box center [343, 125] width 5 height 5
click at [418, 125] on link "Approve" at bounding box center [422, 125] width 17 height 5
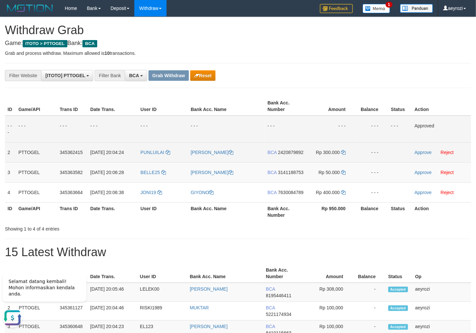
click at [282, 155] on span "2420879892" at bounding box center [291, 152] width 26 height 5
click at [342, 152] on icon at bounding box center [343, 152] width 5 height 5
click at [424, 150] on link "Approve" at bounding box center [422, 152] width 17 height 5
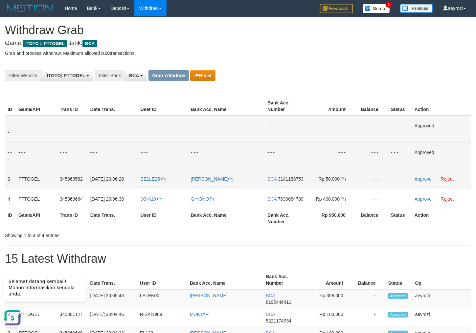
drag, startPoint x: 290, startPoint y: 180, endPoint x: 283, endPoint y: 179, distance: 6.9
click at [290, 180] on span "3141188753" at bounding box center [291, 178] width 26 height 5
click at [344, 179] on icon at bounding box center [343, 179] width 5 height 5
click at [425, 179] on link "Approve" at bounding box center [422, 178] width 17 height 5
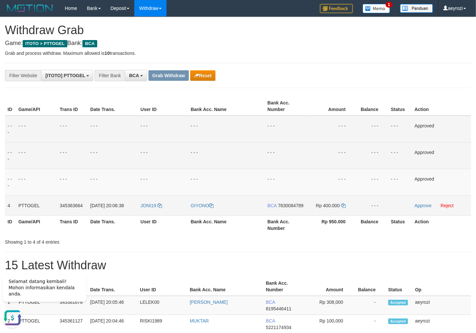
drag, startPoint x: 291, startPoint y: 210, endPoint x: 285, endPoint y: 208, distance: 6.2
click at [289, 209] on td "BCA 7630084789" at bounding box center [285, 205] width 41 height 20
click at [278, 208] on span "7630084789" at bounding box center [291, 205] width 26 height 5
click at [342, 204] on icon at bounding box center [343, 205] width 5 height 5
click at [425, 206] on link "Approve" at bounding box center [422, 205] width 17 height 5
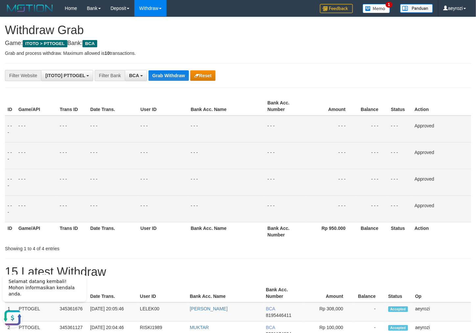
drag, startPoint x: 72, startPoint y: 186, endPoint x: 128, endPoint y: 111, distance: 93.5
click at [72, 184] on td "- - -" at bounding box center [72, 182] width 31 height 27
click at [166, 74] on button "Grab Withdraw" at bounding box center [168, 75] width 40 height 11
click at [166, 75] on button "Grab Withdraw" at bounding box center [168, 75] width 40 height 11
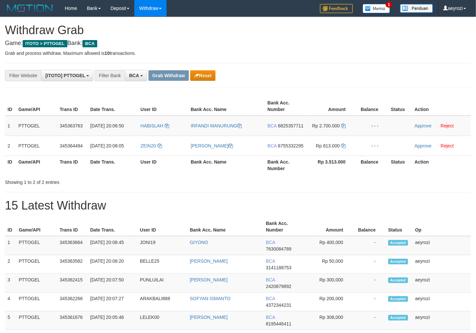
scroll to position [12, 0]
drag, startPoint x: 191, startPoint y: 131, endPoint x: 186, endPoint y: 131, distance: 4.9
click at [197, 136] on tbody "1 PTTOGEL 345363763 01/10/2025 20:06:50 HABISLAH IRFANDI MANURUNG BCA 682535771…" at bounding box center [238, 136] width 466 height 40
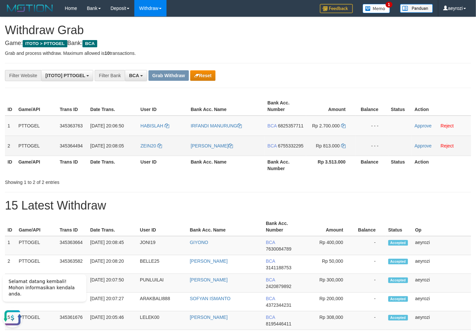
scroll to position [0, 0]
drag, startPoint x: 184, startPoint y: 128, endPoint x: 341, endPoint y: 151, distance: 159.0
click at [341, 151] on tbody "1 PTTOGEL 345363763 01/10/2025 20:06:50 HABISLAH IRFANDI MANURUNG BCA 682535771…" at bounding box center [238, 136] width 466 height 40
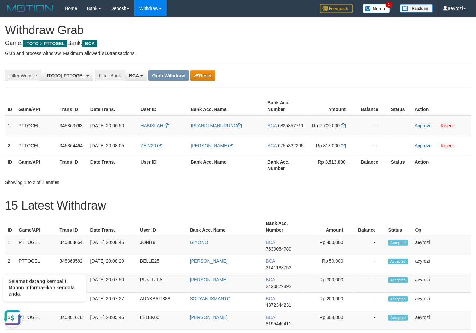
click at [284, 125] on span "6825357711" at bounding box center [291, 125] width 26 height 5
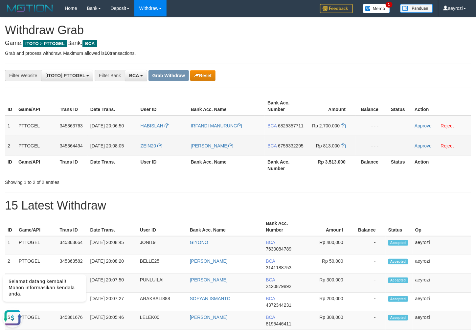
click at [268, 148] on td "BCA 6755332295" at bounding box center [285, 146] width 41 height 20
click at [278, 148] on span "6755332295" at bounding box center [291, 145] width 26 height 5
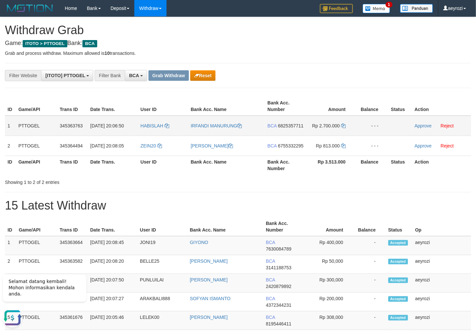
click at [295, 125] on span "6825357711" at bounding box center [291, 125] width 26 height 5
drag, startPoint x: 292, startPoint y: 123, endPoint x: 88, endPoint y: 96, distance: 206.0
click at [292, 123] on span "6825357711" at bounding box center [291, 125] width 26 height 5
click at [341, 123] on icon at bounding box center [343, 125] width 5 height 5
click at [423, 126] on link "Approve" at bounding box center [422, 125] width 17 height 5
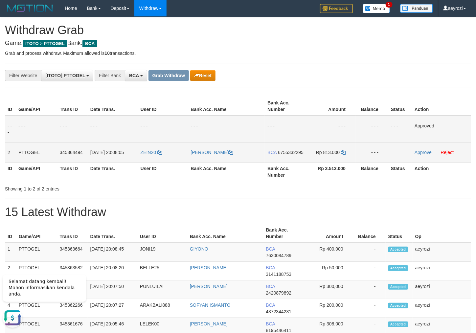
click at [285, 155] on span "6755332295" at bounding box center [291, 152] width 26 height 5
click at [345, 152] on icon at bounding box center [343, 152] width 5 height 5
click at [420, 154] on link "Approve" at bounding box center [422, 152] width 17 height 5
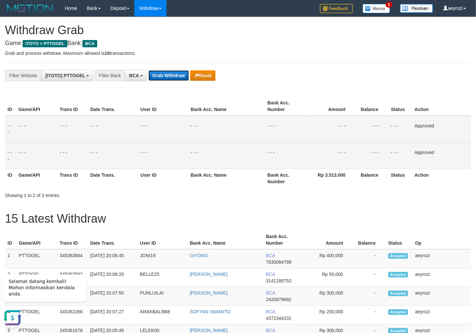
click at [165, 75] on button "Grab Withdraw" at bounding box center [168, 75] width 40 height 11
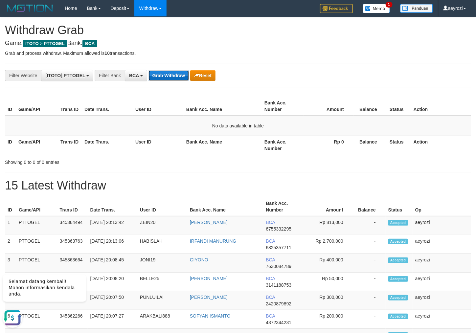
click at [182, 77] on button "Grab Withdraw" at bounding box center [168, 75] width 40 height 11
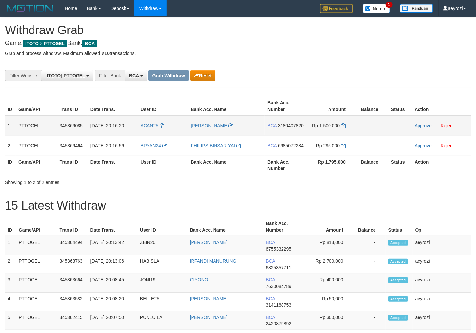
scroll to position [12, 0]
drag, startPoint x: 184, startPoint y: 131, endPoint x: 313, endPoint y: 138, distance: 129.5
click at [345, 156] on tbody "1 PTTOGEL 345369085 [DATE] 20:16:20 ACAN25 [PERSON_NAME] BCA 3180407820 Rp 1.50…" at bounding box center [238, 136] width 466 height 40
click at [283, 130] on td "BCA 3180407820" at bounding box center [285, 126] width 41 height 20
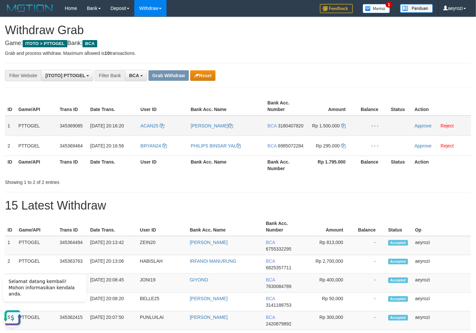
click at [282, 128] on span "3180407820" at bounding box center [291, 125] width 26 height 5
click at [285, 128] on span "3180407820" at bounding box center [291, 125] width 26 height 5
click at [278, 128] on span "3180407820" at bounding box center [291, 125] width 26 height 5
click at [344, 124] on icon at bounding box center [343, 125] width 5 height 5
click at [417, 126] on link "Approve" at bounding box center [422, 125] width 17 height 5
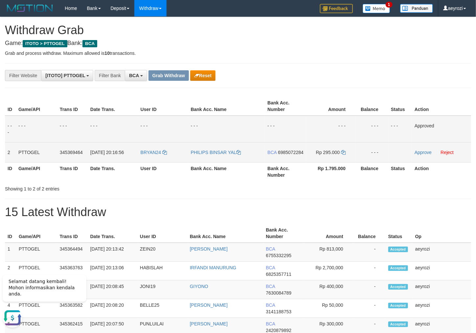
click at [280, 155] on span "6985072284" at bounding box center [291, 152] width 26 height 5
click at [345, 151] on icon at bounding box center [343, 152] width 5 height 5
click at [422, 150] on link "Approve" at bounding box center [422, 152] width 17 height 5
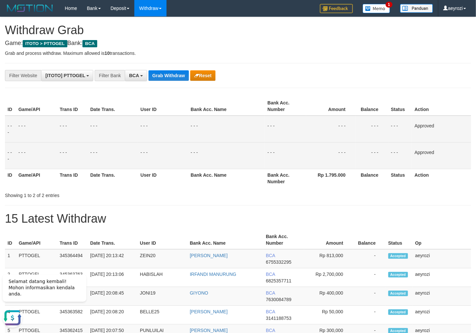
click at [144, 126] on td "- - -" at bounding box center [163, 129] width 50 height 27
click at [178, 77] on button "Grab Withdraw" at bounding box center [168, 75] width 40 height 11
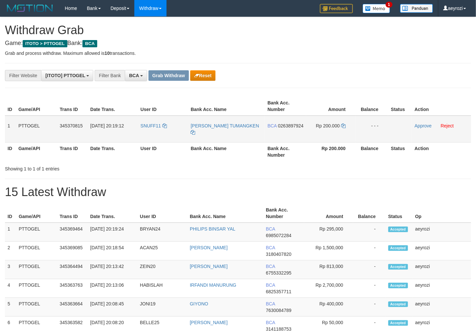
scroll to position [12, 0]
click at [207, 76] on button "Reset" at bounding box center [202, 75] width 25 height 11
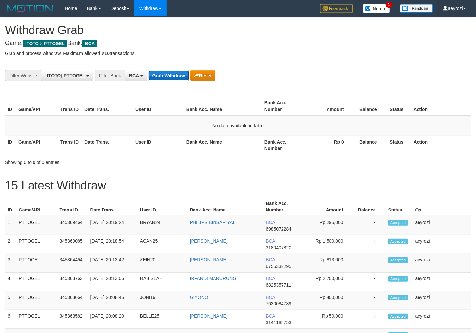
click at [169, 70] on button "Grab Withdraw" at bounding box center [168, 75] width 40 height 11
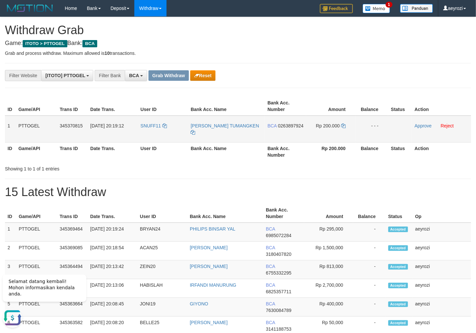
drag, startPoint x: 180, startPoint y: 135, endPoint x: 321, endPoint y: 134, distance: 140.8
click at [323, 135] on tr "1 PTTOGEL 345370815 [DATE] 20:19:12 SNUFF11 [PERSON_NAME][DEMOGRAPHIC_DATA] TUM…" at bounding box center [238, 129] width 466 height 27
click at [278, 128] on span "0263897924" at bounding box center [291, 125] width 26 height 5
click at [213, 76] on button "Reset" at bounding box center [202, 75] width 25 height 11
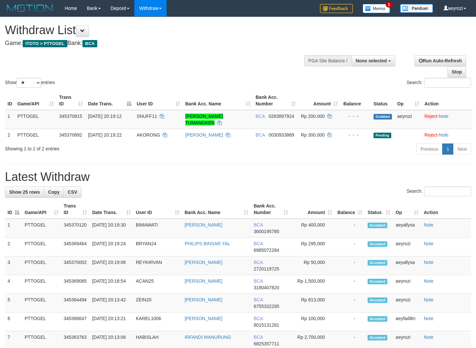
select select
select select "**"
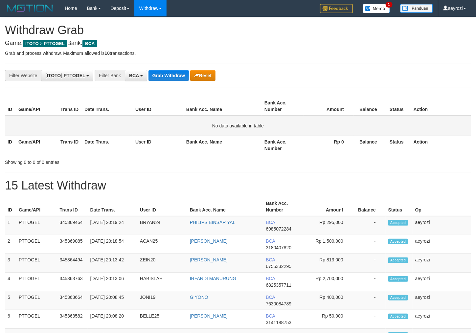
scroll to position [12, 0]
click at [161, 72] on button "Grab Withdraw" at bounding box center [168, 75] width 40 height 11
click at [161, 71] on button "Grab Withdraw" at bounding box center [168, 75] width 40 height 11
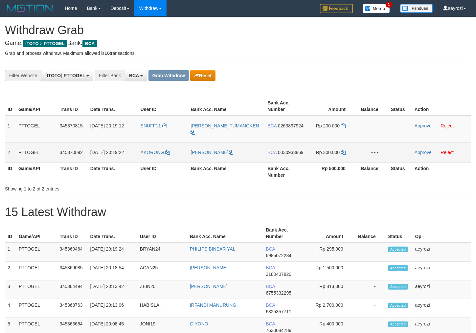
scroll to position [12, 0]
drag, startPoint x: 166, startPoint y: 137, endPoint x: 339, endPoint y: 160, distance: 175.1
click at [339, 160] on tbody "1 PTTOGEL 345370815 01/10/2025 20:19:12 SNUFF11 ERLANDO BAHOW TUMANGKEN BCA 026…" at bounding box center [238, 139] width 466 height 47
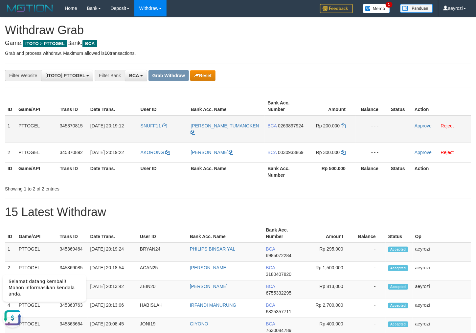
click at [283, 128] on span "0263897924" at bounding box center [291, 125] width 26 height 5
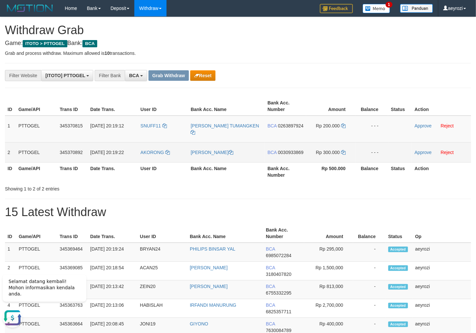
click at [278, 155] on span "0030933869" at bounding box center [291, 152] width 26 height 5
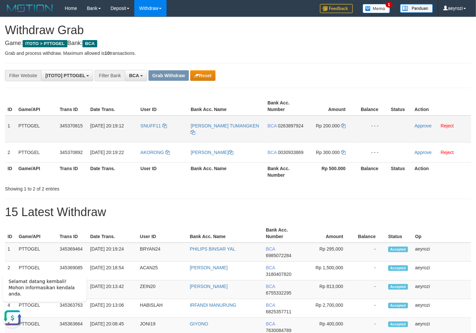
click at [287, 128] on span "0263897924" at bounding box center [291, 125] width 26 height 5
click at [288, 128] on span "0263897924" at bounding box center [291, 125] width 26 height 5
click at [343, 125] on icon at bounding box center [343, 125] width 5 height 5
click at [148, 131] on td "SNUFF11" at bounding box center [163, 129] width 50 height 27
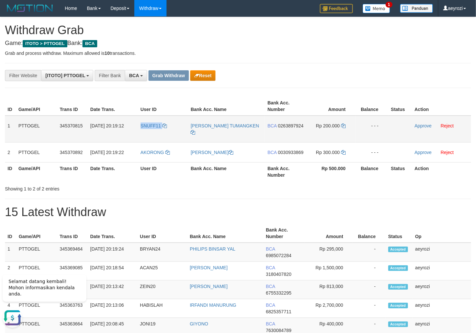
click at [148, 131] on td "SNUFF11" at bounding box center [163, 129] width 50 height 27
copy link "SNUFF11"
click at [429, 124] on link "Approve" at bounding box center [422, 125] width 17 height 5
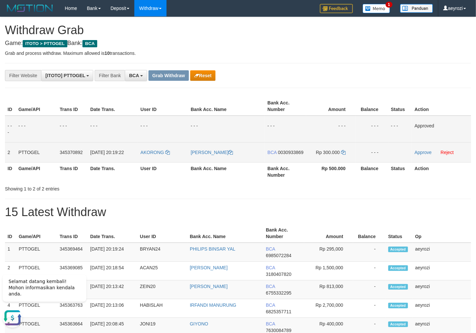
click at [285, 155] on span "0030933869" at bounding box center [291, 152] width 26 height 5
click at [278, 155] on span "0030933869" at bounding box center [291, 152] width 26 height 5
click at [342, 153] on icon at bounding box center [343, 152] width 5 height 5
click at [430, 150] on link "Approve" at bounding box center [422, 152] width 17 height 5
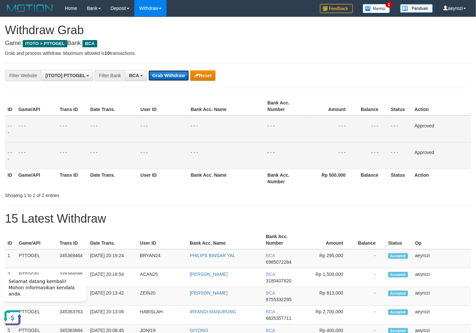
click at [166, 76] on button "Grab Withdraw" at bounding box center [168, 75] width 40 height 11
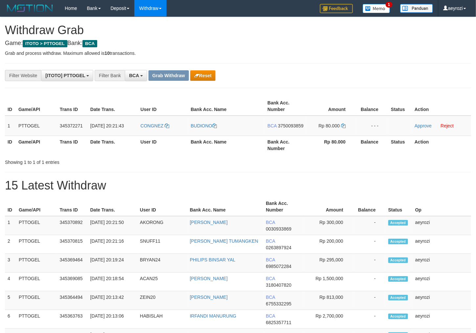
scroll to position [12, 0]
drag, startPoint x: 177, startPoint y: 131, endPoint x: 331, endPoint y: 137, distance: 154.4
click at [331, 136] on tr "1 PTTOGEL 345372271 [DATE] 20:21:43 [GEOGRAPHIC_DATA] [GEOGRAPHIC_DATA] BCA 375…" at bounding box center [238, 126] width 466 height 20
click at [289, 129] on td "BCA 3750093859" at bounding box center [285, 126] width 41 height 20
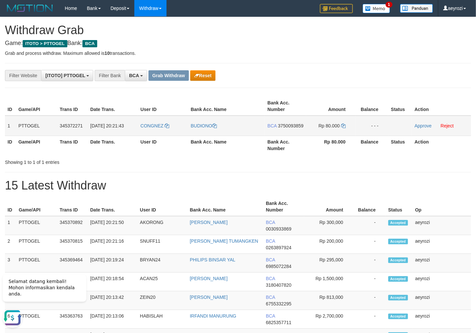
click at [289, 128] on span "3750093859" at bounding box center [291, 125] width 26 height 5
click at [278, 128] on span "3750093859" at bounding box center [291, 125] width 26 height 5
click at [343, 125] on icon at bounding box center [343, 125] width 5 height 5
click at [429, 124] on link "Approve" at bounding box center [422, 125] width 17 height 5
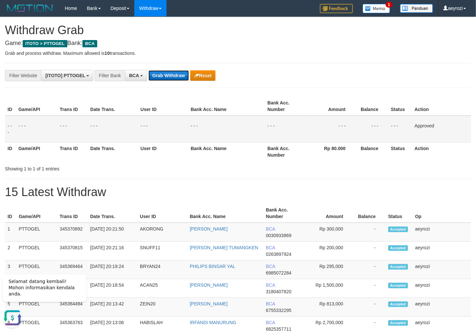
click at [164, 71] on button "Grab Withdraw" at bounding box center [168, 75] width 40 height 11
click at [164, 72] on button "Grab Withdraw" at bounding box center [168, 75] width 40 height 11
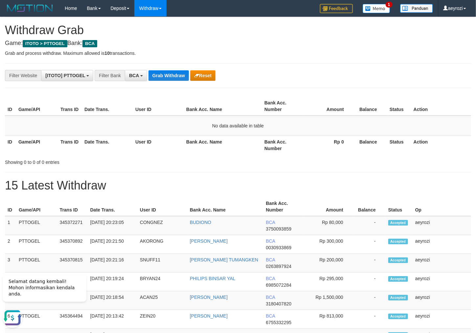
click at [98, 179] on h1 "15 Latest Withdraw" at bounding box center [238, 185] width 466 height 13
click at [173, 78] on button "Grab Withdraw" at bounding box center [168, 75] width 40 height 11
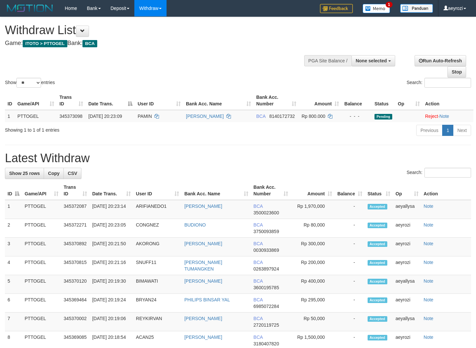
select select
select select "**"
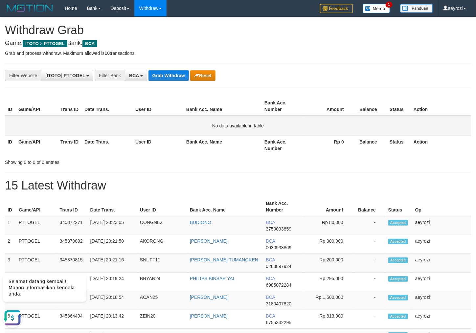
click at [96, 122] on td "No data available in table" at bounding box center [238, 126] width 466 height 20
click at [177, 79] on button "Grab Withdraw" at bounding box center [168, 75] width 40 height 11
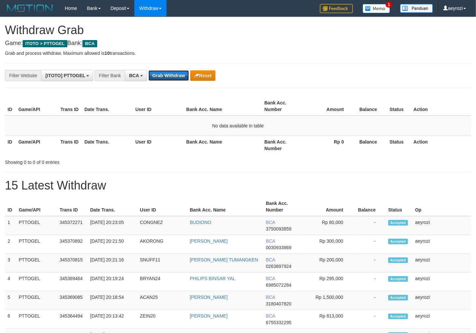
click at [177, 78] on button "Grab Withdraw" at bounding box center [168, 75] width 40 height 11
click at [166, 77] on button "Grab Withdraw" at bounding box center [168, 75] width 40 height 11
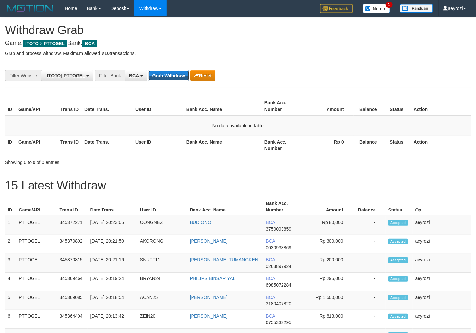
drag, startPoint x: 0, startPoint y: 0, endPoint x: 166, endPoint y: 76, distance: 182.8
click at [166, 77] on button "Grab Withdraw" at bounding box center [168, 75] width 40 height 11
click at [166, 76] on button "Grab Withdraw" at bounding box center [168, 75] width 40 height 11
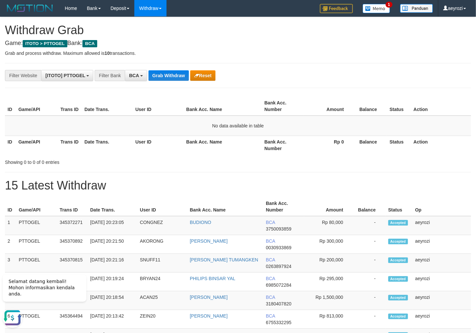
drag, startPoint x: 126, startPoint y: 142, endPoint x: 164, endPoint y: 95, distance: 60.7
click at [128, 139] on th "Date Trans." at bounding box center [107, 145] width 51 height 19
click at [167, 79] on button "Grab Withdraw" at bounding box center [168, 75] width 40 height 11
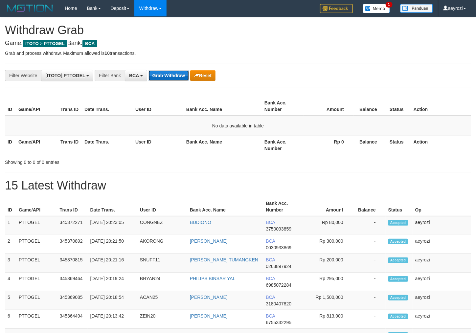
scroll to position [12, 0]
click at [165, 75] on button "Grab Withdraw" at bounding box center [168, 75] width 40 height 11
click at [171, 78] on button "Grab Withdraw" at bounding box center [168, 75] width 40 height 11
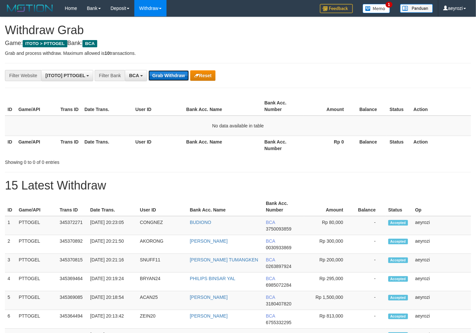
click at [170, 78] on button "Grab Withdraw" at bounding box center [168, 75] width 40 height 11
click at [157, 79] on button "Grab Withdraw" at bounding box center [168, 75] width 40 height 11
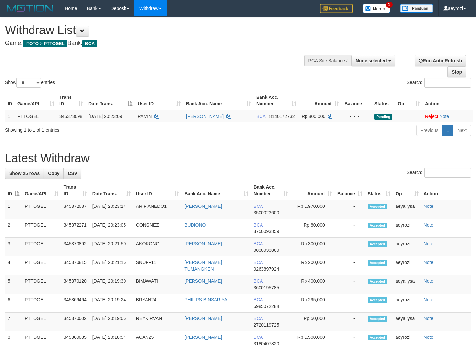
select select
select select "**"
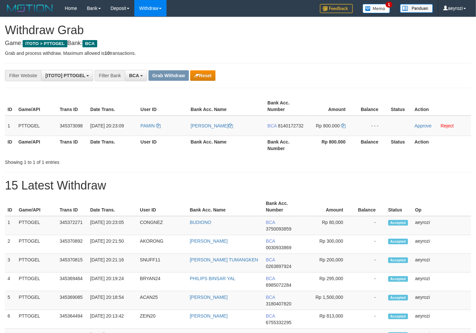
scroll to position [12, 0]
drag, startPoint x: 179, startPoint y: 123, endPoint x: 340, endPoint y: 123, distance: 161.5
click at [340, 123] on tr "1 PTTOGEL 345373098 01/10/2025 20:23:09 PAMIN WILSON PANJAITAN BCA 8140172732 R…" at bounding box center [238, 126] width 466 height 20
click at [287, 128] on span "8140172732" at bounding box center [291, 125] width 26 height 5
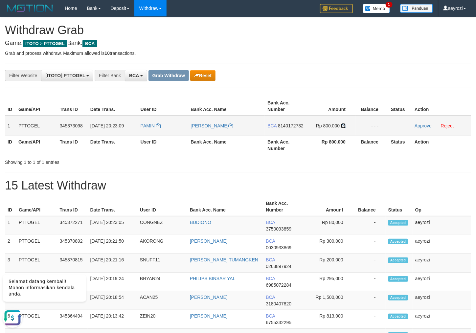
click at [342, 124] on icon at bounding box center [343, 125] width 5 height 5
click at [429, 125] on link "Approve" at bounding box center [422, 125] width 17 height 5
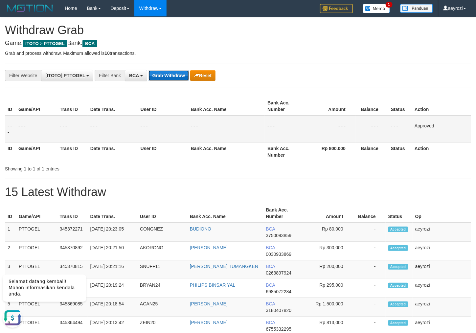
click at [158, 80] on button "Grab Withdraw" at bounding box center [168, 75] width 40 height 11
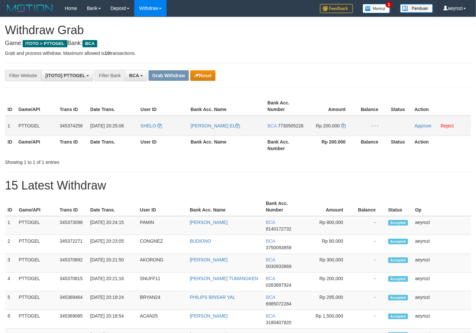
scroll to position [12, 0]
drag, startPoint x: 265, startPoint y: 126, endPoint x: 319, endPoint y: 126, distance: 54.2
click at [319, 126] on tr "1 PTTOGEL 345374256 [DATE] 20:25:06 [GEOGRAPHIC_DATA][PERSON_NAME] EL BCA 77305…" at bounding box center [238, 126] width 466 height 20
click at [290, 128] on span "7730505226" at bounding box center [291, 125] width 26 height 5
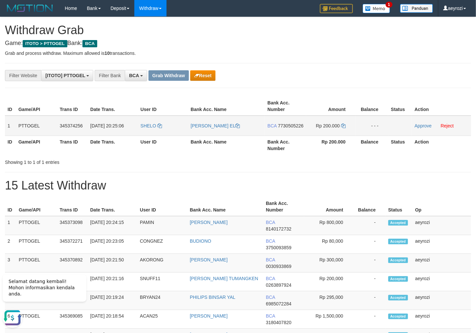
click at [278, 128] on span "7730505226" at bounding box center [291, 125] width 26 height 5
click at [343, 125] on icon at bounding box center [343, 125] width 5 height 5
click at [423, 126] on link "Approve" at bounding box center [422, 125] width 17 height 5
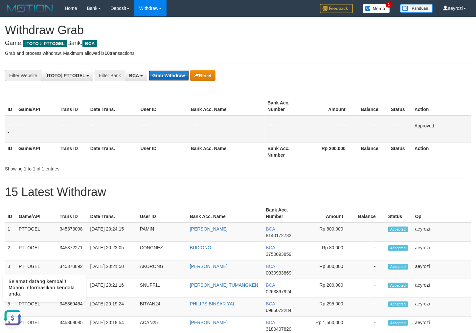
click at [166, 76] on button "Grab Withdraw" at bounding box center [168, 75] width 40 height 11
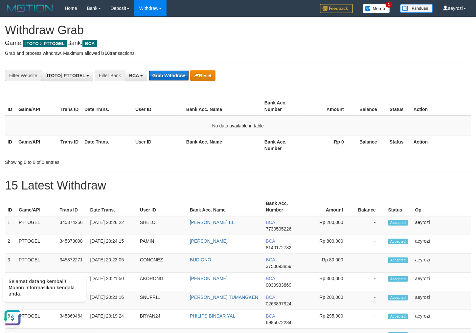
click at [171, 75] on button "Grab Withdraw" at bounding box center [168, 75] width 40 height 11
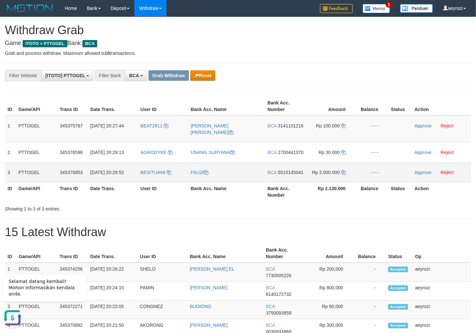
drag, startPoint x: 173, startPoint y: 126, endPoint x: 259, endPoint y: 174, distance: 98.0
click at [313, 179] on tbody "1 PTTOGEL 345375767 01/10/2025 20:27:44 BEAT2811 RYAN WACHYUDIE TJAN BCA 314110…" at bounding box center [238, 149] width 466 height 67
click at [290, 123] on span "3141101216" at bounding box center [291, 125] width 26 height 5
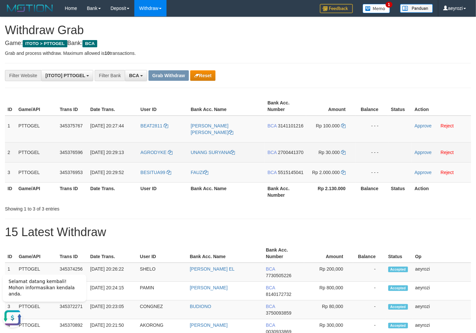
click at [279, 152] on span "2700441370" at bounding box center [291, 152] width 26 height 5
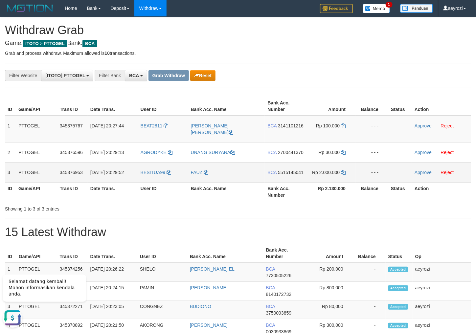
click at [284, 175] on span "5515145041" at bounding box center [291, 172] width 26 height 5
click at [287, 125] on span "3141101216" at bounding box center [291, 125] width 26 height 5
click at [345, 122] on td "Rp 100.000" at bounding box center [330, 129] width 49 height 27
click at [344, 123] on icon at bounding box center [343, 125] width 5 height 5
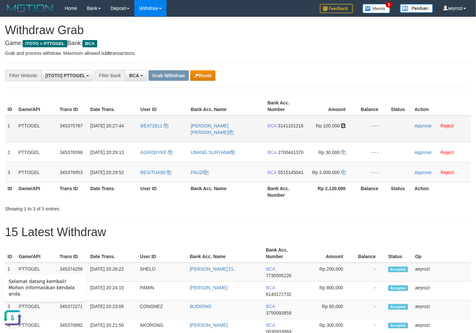
click at [344, 123] on icon at bounding box center [343, 125] width 5 height 5
click at [428, 124] on link "Approve" at bounding box center [422, 125] width 17 height 5
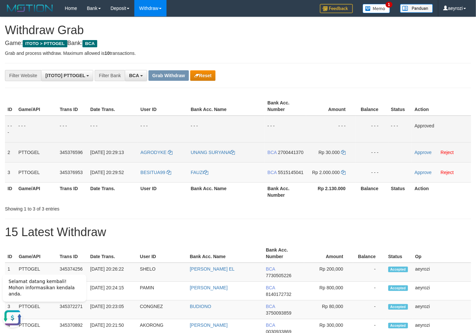
click at [289, 155] on span "2700441370" at bounding box center [291, 152] width 26 height 5
click at [343, 153] on icon at bounding box center [343, 152] width 5 height 5
click at [419, 154] on link "Approve" at bounding box center [422, 152] width 17 height 5
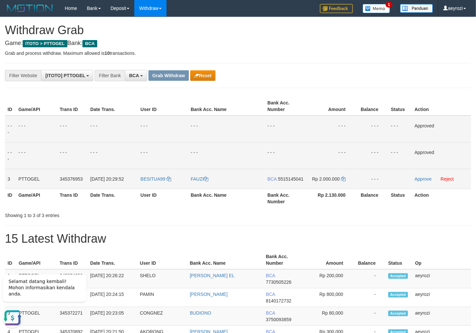
click at [280, 182] on span "5515145041" at bounding box center [291, 178] width 26 height 5
click at [344, 181] on icon at bounding box center [343, 179] width 5 height 5
click at [344, 180] on icon at bounding box center [343, 179] width 5 height 5
click at [424, 180] on link "Approve" at bounding box center [422, 178] width 17 height 5
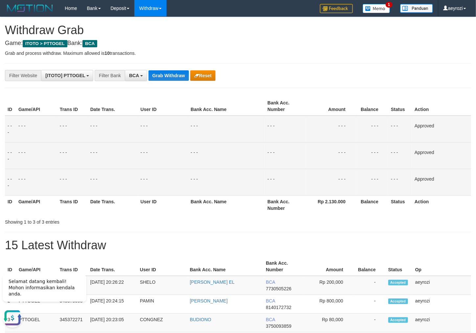
drag, startPoint x: 116, startPoint y: 131, endPoint x: 117, endPoint y: 124, distance: 6.7
click at [116, 131] on td "- - -" at bounding box center [113, 129] width 50 height 27
click at [150, 76] on button "Grab Withdraw" at bounding box center [168, 75] width 40 height 11
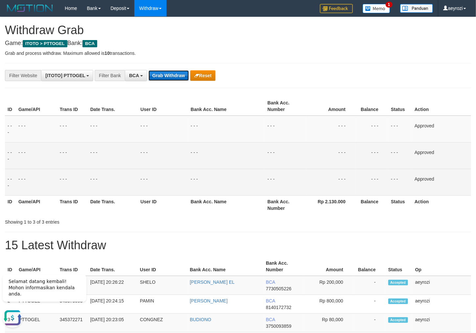
click at [150, 76] on button "Grab Withdraw" at bounding box center [168, 75] width 40 height 11
drag, startPoint x: 150, startPoint y: 76, endPoint x: 128, endPoint y: 99, distance: 32.3
click at [150, 79] on button "Grab Withdraw" at bounding box center [168, 75] width 40 height 11
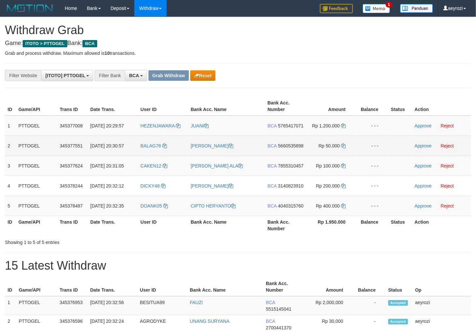
scroll to position [12, 0]
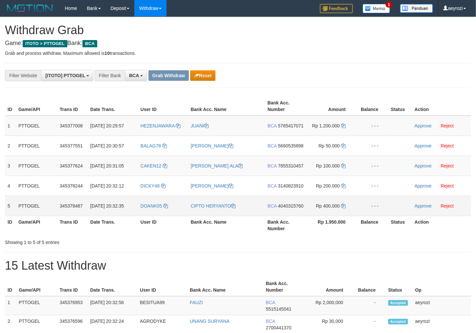
drag, startPoint x: 270, startPoint y: 204, endPoint x: 310, endPoint y: 232, distance: 48.7
click at [313, 216] on tbody "1 PTTOGEL 345377008 [DATE] 20:29:57 [GEOGRAPHIC_DATA] JUANI BCA 5765417071 Rp 1…" at bounding box center [238, 166] width 466 height 100
click at [286, 128] on span "5765417071" at bounding box center [291, 125] width 26 height 5
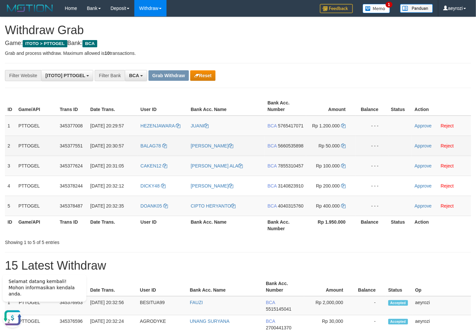
drag, startPoint x: 274, startPoint y: 158, endPoint x: 101, endPoint y: 147, distance: 173.6
click at [278, 148] on span "5660535898" at bounding box center [291, 145] width 26 height 5
drag, startPoint x: 282, startPoint y: 183, endPoint x: 240, endPoint y: 165, distance: 45.7
click at [281, 168] on span "7855310457" at bounding box center [291, 165] width 26 height 5
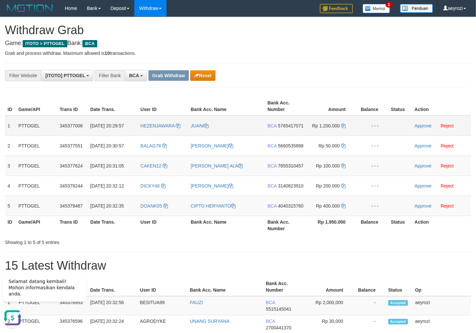
click at [278, 128] on span "5765417071" at bounding box center [291, 125] width 26 height 5
click at [343, 124] on icon at bounding box center [343, 125] width 5 height 5
click at [426, 126] on link "Approve" at bounding box center [422, 125] width 17 height 5
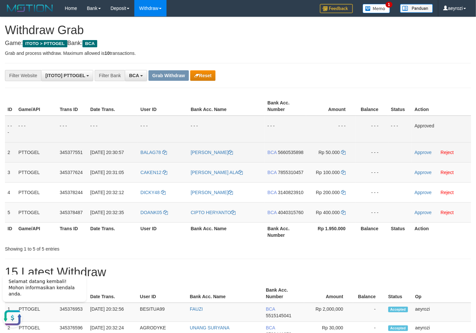
click at [290, 155] on span "5660535898" at bounding box center [291, 152] width 26 height 5
click at [343, 153] on icon at bounding box center [343, 152] width 5 height 5
click at [422, 153] on link "Approve" at bounding box center [422, 152] width 17 height 5
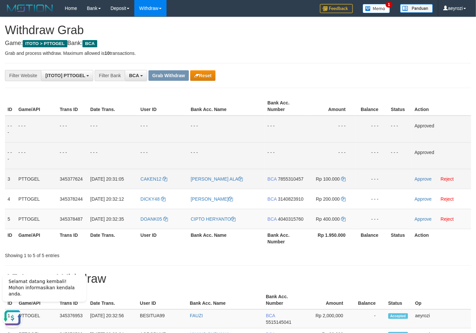
click at [281, 182] on span "7855310457" at bounding box center [291, 178] width 26 height 5
click at [342, 175] on td "Rp 100.000" at bounding box center [330, 179] width 49 height 20
click at [342, 180] on icon at bounding box center [343, 179] width 5 height 5
click at [429, 177] on link "Approve" at bounding box center [422, 178] width 17 height 5
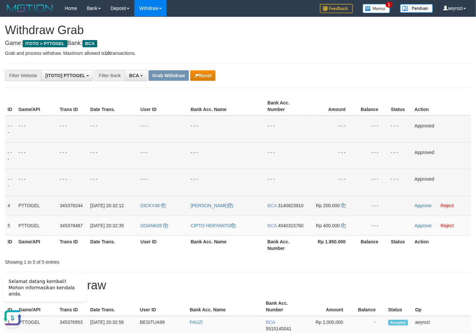
drag, startPoint x: 285, startPoint y: 216, endPoint x: 283, endPoint y: 212, distance: 4.0
click at [285, 215] on td "BCA 3140823910" at bounding box center [285, 205] width 41 height 20
click at [282, 208] on span "3140823910" at bounding box center [291, 205] width 26 height 5
click at [278, 208] on span "3140823910" at bounding box center [291, 205] width 26 height 5
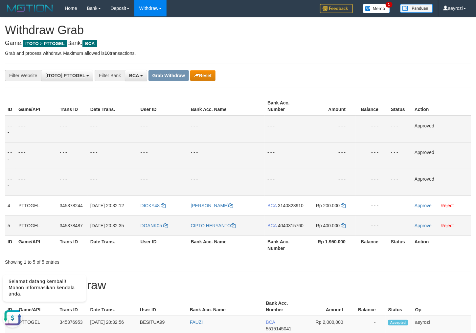
click at [278, 228] on span "4040315760" at bounding box center [291, 225] width 26 height 5
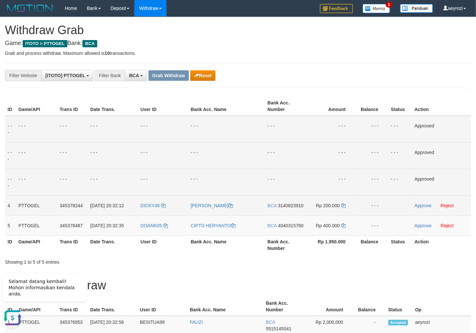
click at [273, 207] on span "BCA" at bounding box center [271, 205] width 9 height 5
click at [278, 208] on span "3140823910" at bounding box center [291, 205] width 26 height 5
click at [343, 205] on icon at bounding box center [343, 205] width 5 height 5
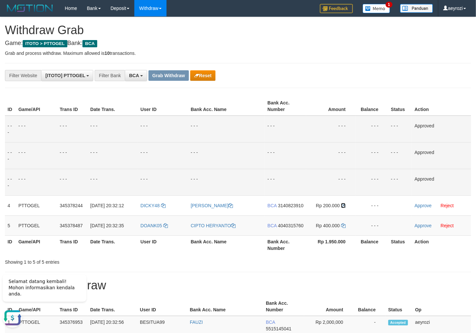
drag, startPoint x: 343, startPoint y: 205, endPoint x: 216, endPoint y: 187, distance: 128.2
click at [342, 205] on icon at bounding box center [343, 205] width 5 height 5
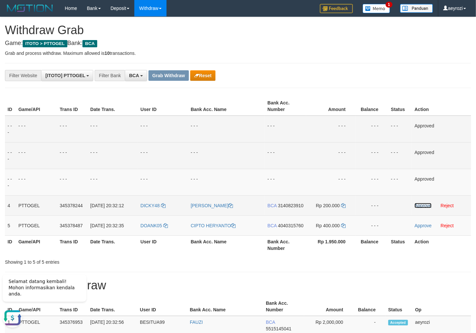
click at [422, 205] on link "Approve" at bounding box center [422, 205] width 17 height 5
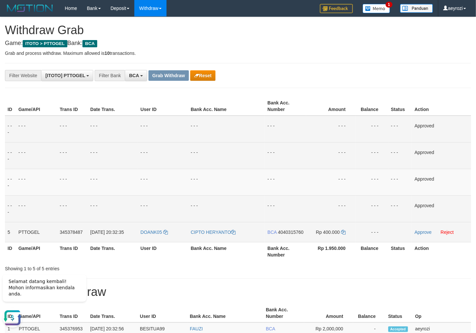
click at [284, 235] on span "4040315760" at bounding box center [291, 231] width 26 height 5
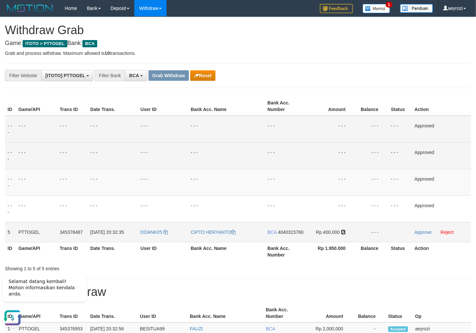
click at [345, 230] on icon at bounding box center [343, 232] width 5 height 5
click at [345, 231] on icon at bounding box center [343, 232] width 5 height 5
click at [429, 232] on link "Approve" at bounding box center [422, 231] width 17 height 5
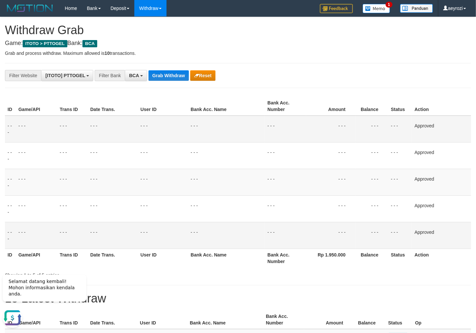
drag, startPoint x: 106, startPoint y: 163, endPoint x: 136, endPoint y: 107, distance: 63.0
click at [107, 163] on td "- - -" at bounding box center [113, 155] width 50 height 27
click at [161, 78] on button "Grab Withdraw" at bounding box center [168, 75] width 40 height 11
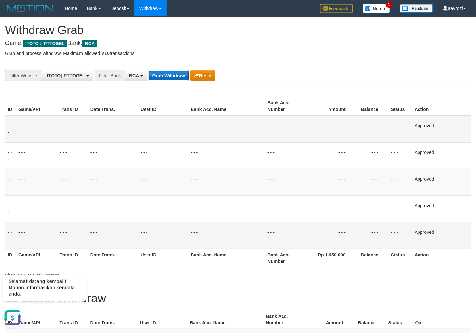
click at [161, 78] on button "Grab Withdraw" at bounding box center [168, 75] width 40 height 11
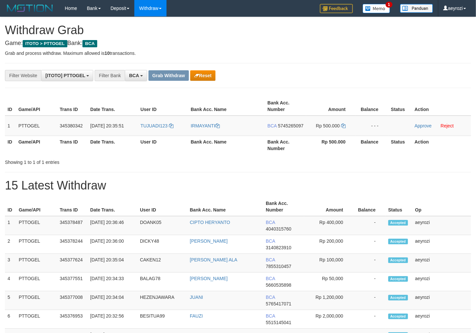
scroll to position [12, 0]
drag, startPoint x: 205, startPoint y: 145, endPoint x: 339, endPoint y: 131, distance: 134.0
click at [339, 131] on tr "1 PTTOGEL 345380342 [DATE] 20:35:51 TUJUADI123 [PERSON_NAME] BCA 5745265097 Rp …" at bounding box center [238, 126] width 466 height 20
click at [276, 127] on span "BCA" at bounding box center [271, 125] width 9 height 5
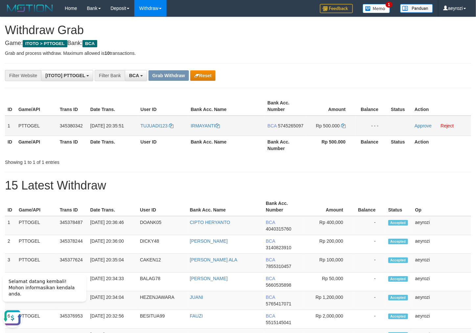
drag, startPoint x: 274, startPoint y: 130, endPoint x: 269, endPoint y: 132, distance: 5.3
click at [278, 128] on span "5745265097" at bounding box center [291, 125] width 26 height 5
click at [288, 128] on span "5745265097" at bounding box center [291, 125] width 26 height 5
click at [198, 70] on div "**********" at bounding box center [198, 75] width 396 height 11
click at [198, 70] on button "Reset" at bounding box center [202, 75] width 25 height 11
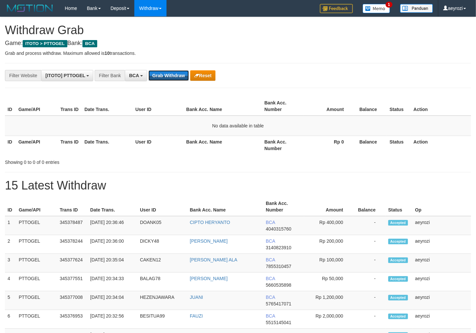
scroll to position [12, 0]
click at [172, 80] on button "Grab Withdraw" at bounding box center [168, 75] width 40 height 11
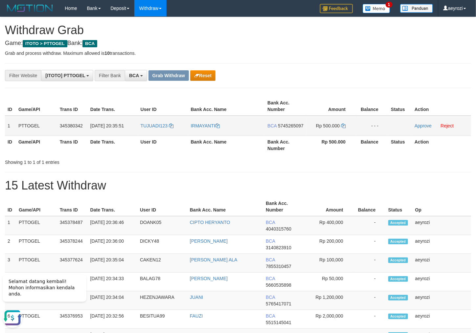
click at [289, 128] on span "5745265097" at bounding box center [291, 125] width 26 height 5
click at [203, 79] on button "Reset" at bounding box center [202, 75] width 25 height 11
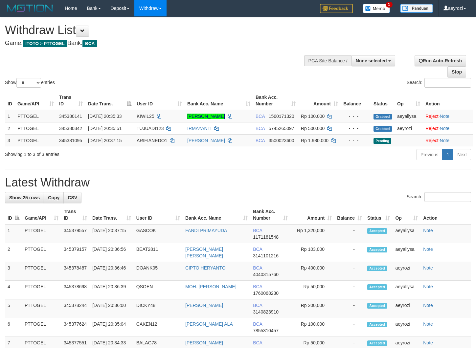
select select
select select "**"
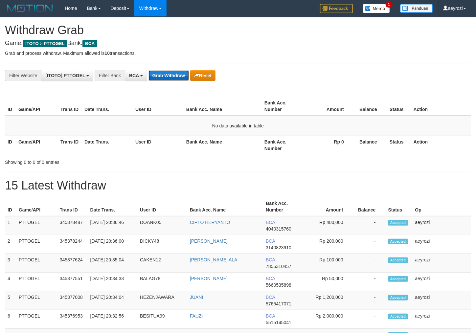
scroll to position [12, 0]
click at [178, 72] on button "Grab Withdraw" at bounding box center [168, 75] width 40 height 11
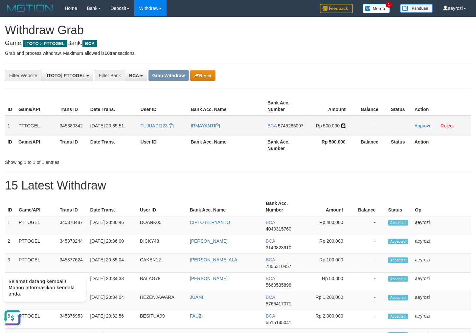
click at [344, 126] on icon at bounding box center [343, 125] width 5 height 5
click at [423, 127] on link "Approve" at bounding box center [422, 125] width 17 height 5
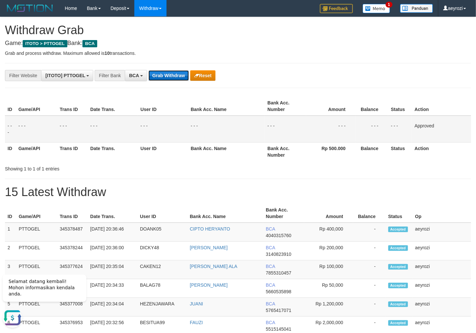
click at [177, 73] on button "Grab Withdraw" at bounding box center [168, 75] width 40 height 11
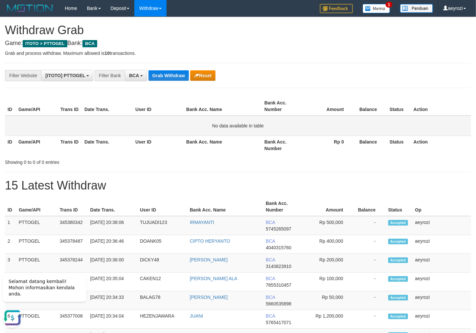
click at [61, 119] on td "No data available in table" at bounding box center [238, 126] width 466 height 20
click at [160, 75] on button "Grab Withdraw" at bounding box center [168, 75] width 40 height 11
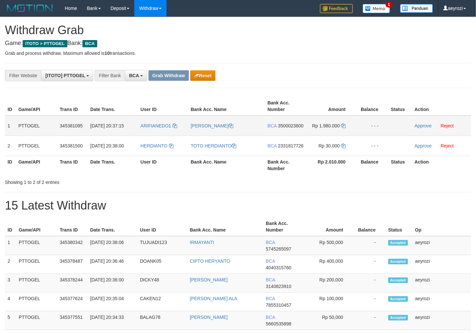
scroll to position [12, 0]
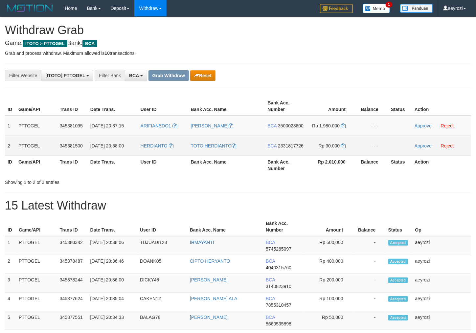
drag, startPoint x: 151, startPoint y: 132, endPoint x: 305, endPoint y: 150, distance: 155.3
click at [308, 152] on tbody "1 PTTOGEL 345381095 01/10/2025 20:37:15 ARIFIANEDO1 EDO ARIFIAN BCA 3500023600 …" at bounding box center [238, 136] width 466 height 40
copy tr
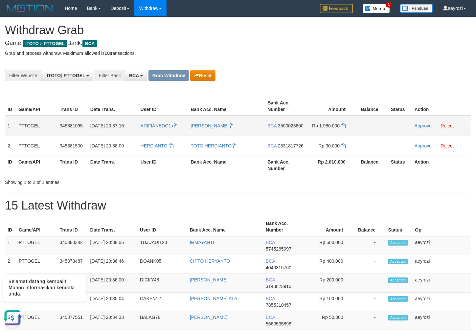
click at [288, 128] on span "3500023600" at bounding box center [291, 125] width 26 height 5
copy tr
click at [345, 126] on icon at bounding box center [343, 125] width 5 height 5
click at [418, 125] on link "Approve" at bounding box center [422, 125] width 17 height 5
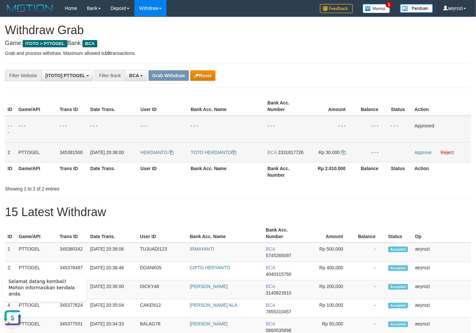
click at [283, 155] on span "2331817726" at bounding box center [291, 152] width 26 height 5
click at [278, 155] on span "2331817726" at bounding box center [291, 152] width 26 height 5
click at [286, 157] on td "BCA 2331817726" at bounding box center [285, 152] width 41 height 20
drag, startPoint x: 285, startPoint y: 157, endPoint x: 185, endPoint y: 151, distance: 99.6
click at [277, 156] on td "BCA 2331817726" at bounding box center [285, 152] width 41 height 20
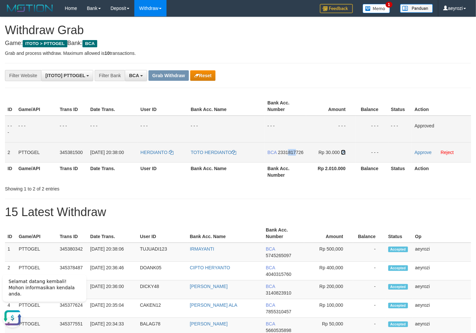
click at [342, 153] on icon at bounding box center [343, 152] width 5 height 5
copy span "817"
click at [430, 151] on link "Approve" at bounding box center [422, 152] width 17 height 5
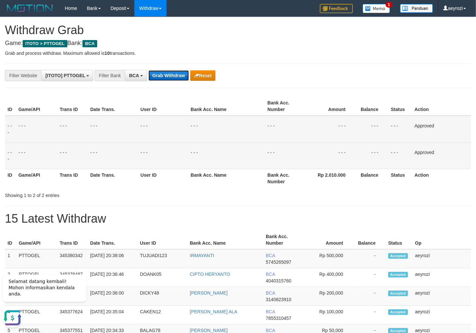
click at [175, 74] on button "Grab Withdraw" at bounding box center [168, 75] width 40 height 11
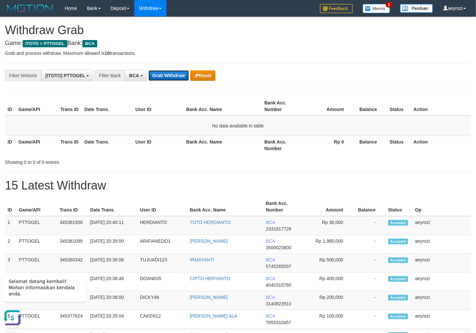
click at [167, 72] on button "Grab Withdraw" at bounding box center [168, 75] width 40 height 11
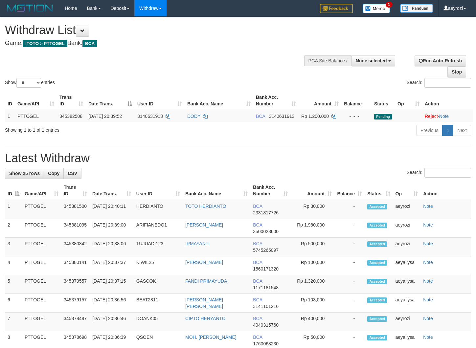
select select
select select "**"
click at [128, 65] on div "Show ** ** ** *** entries Search:" at bounding box center [238, 53] width 476 height 72
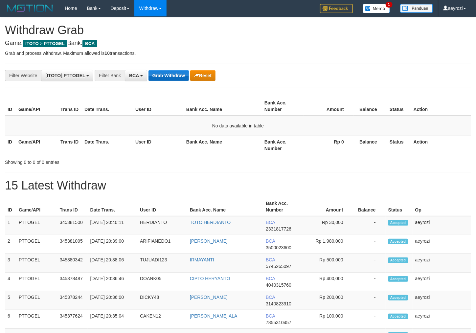
scroll to position [12, 0]
click at [167, 80] on button "Grab Withdraw" at bounding box center [168, 75] width 40 height 11
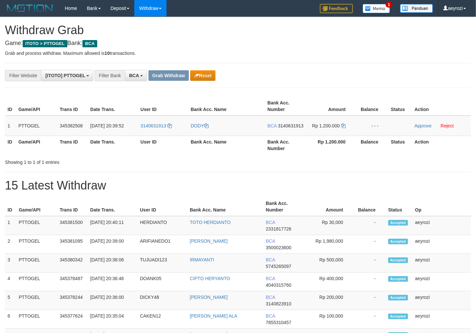
scroll to position [12, 0]
drag, startPoint x: 165, startPoint y: 140, endPoint x: 331, endPoint y: 138, distance: 165.4
click at [331, 136] on tr "1 PTTOGEL 345382508 [DATE] 20:39:52 3140631913 [PERSON_NAME] BCA 3140631913 Rp …" at bounding box center [238, 126] width 466 height 20
click at [279, 128] on span "3140631913" at bounding box center [291, 125] width 26 height 5
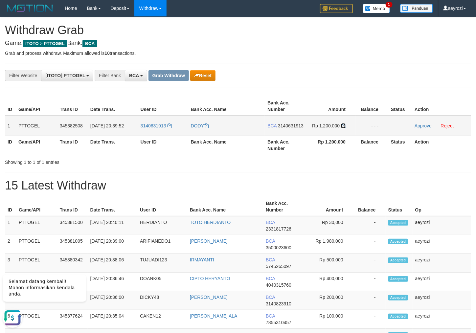
click at [345, 123] on icon at bounding box center [343, 125] width 5 height 5
click at [345, 124] on icon at bounding box center [343, 125] width 5 height 5
click at [425, 126] on link "Approve" at bounding box center [422, 125] width 17 height 5
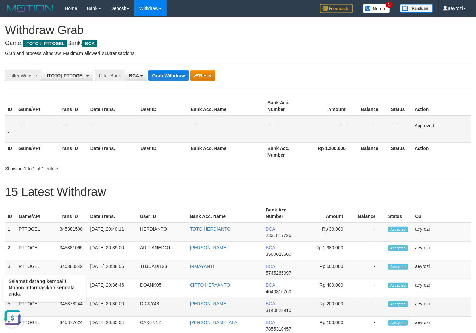
click at [281, 311] on span "3140823910" at bounding box center [279, 310] width 26 height 5
click at [176, 80] on button "Grab Withdraw" at bounding box center [168, 75] width 40 height 11
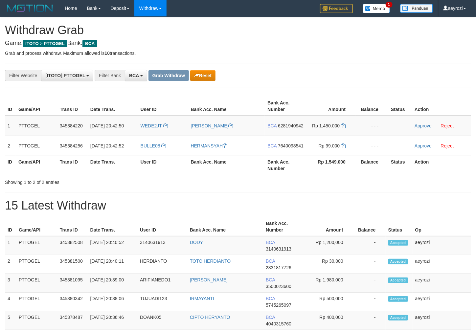
scroll to position [12, 0]
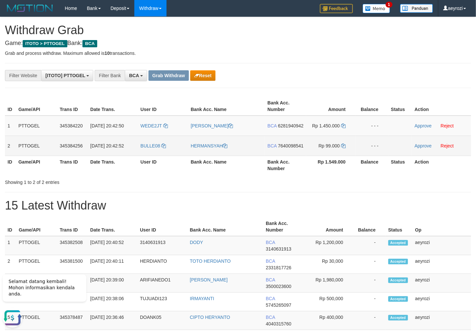
drag, startPoint x: 219, startPoint y: 144, endPoint x: 287, endPoint y: 147, distance: 68.0
click at [304, 151] on tbody "1 PTTOGEL 345384220 [DATE] 20:42:50 WEDE2JT [PERSON_NAME] BCA 6281940942 Rp 1.4…" at bounding box center [238, 136] width 466 height 40
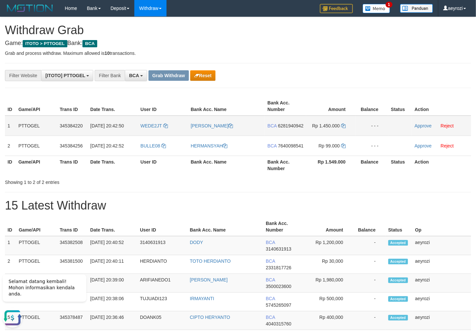
click at [283, 128] on span "6281940942" at bounding box center [291, 125] width 26 height 5
click at [282, 128] on span "6281940942" at bounding box center [291, 125] width 26 height 5
click at [343, 124] on icon at bounding box center [343, 125] width 5 height 5
drag, startPoint x: 343, startPoint y: 124, endPoint x: 329, endPoint y: 129, distance: 14.3
click at [339, 126] on td "Rp 1.450.000" at bounding box center [330, 126] width 49 height 20
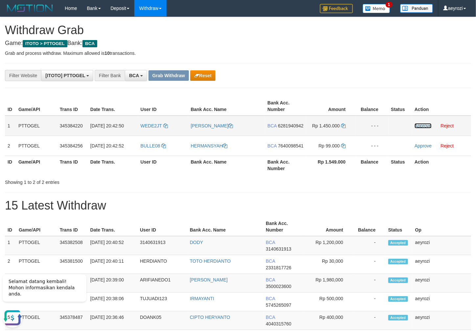
click at [422, 126] on link "Approve" at bounding box center [422, 125] width 17 height 5
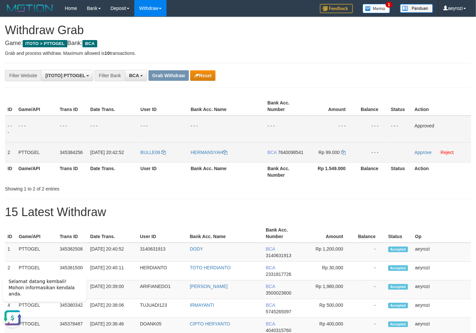
click at [278, 155] on span "7640098541" at bounding box center [291, 152] width 26 height 5
click at [342, 153] on icon at bounding box center [343, 152] width 5 height 5
drag, startPoint x: 342, startPoint y: 153, endPoint x: 274, endPoint y: 160, distance: 68.1
click at [341, 153] on td "Rp 99.000" at bounding box center [330, 152] width 49 height 20
click at [424, 152] on link "Approve" at bounding box center [422, 152] width 17 height 5
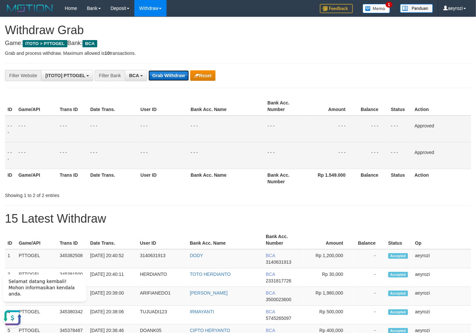
click at [154, 81] on button "Grab Withdraw" at bounding box center [168, 75] width 40 height 11
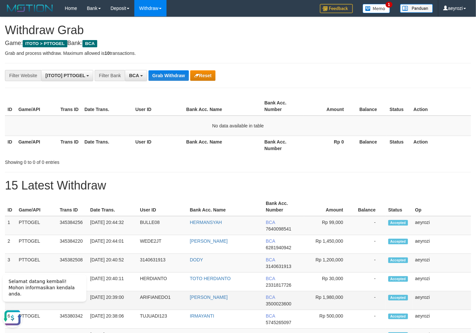
drag, startPoint x: 333, startPoint y: 307, endPoint x: 327, endPoint y: 297, distance: 11.8
click at [330, 301] on td "Rp 1,980,000" at bounding box center [328, 300] width 49 height 19
click at [168, 76] on button "Grab Withdraw" at bounding box center [168, 75] width 40 height 11
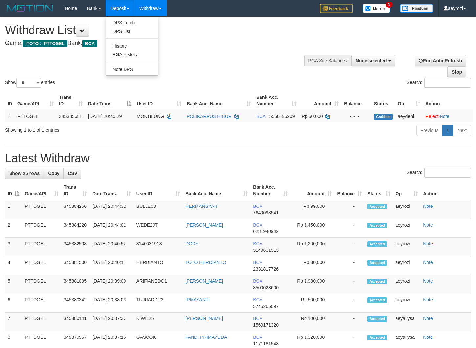
select select
select select "**"
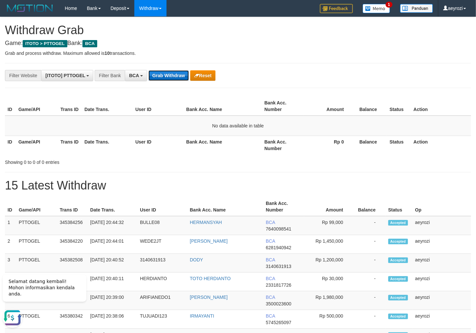
click at [162, 78] on button "Grab Withdraw" at bounding box center [168, 75] width 40 height 11
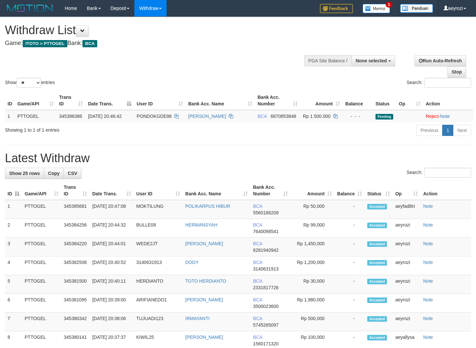
select select
select select "**"
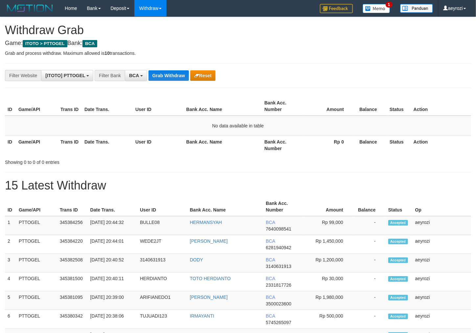
scroll to position [12, 0]
click at [157, 75] on button "Grab Withdraw" at bounding box center [168, 75] width 40 height 11
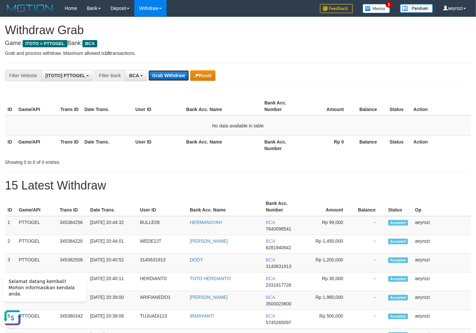
click at [181, 72] on button "Grab Withdraw" at bounding box center [168, 75] width 40 height 11
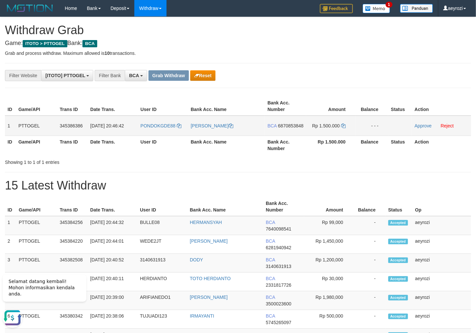
drag, startPoint x: 174, startPoint y: 133, endPoint x: 324, endPoint y: 135, distance: 150.0
click at [339, 136] on tr "1 PTTOGEL 345386386 01/10/2025 20:46:42 PONDOKGDE88 JUSUP HULISELAN BCA 6870853…" at bounding box center [238, 126] width 466 height 20
drag, startPoint x: 292, startPoint y: 132, endPoint x: 286, endPoint y: 137, distance: 8.6
click at [291, 128] on span "6870853848" at bounding box center [291, 125] width 26 height 5
drag, startPoint x: 288, startPoint y: 132, endPoint x: 272, endPoint y: 133, distance: 15.5
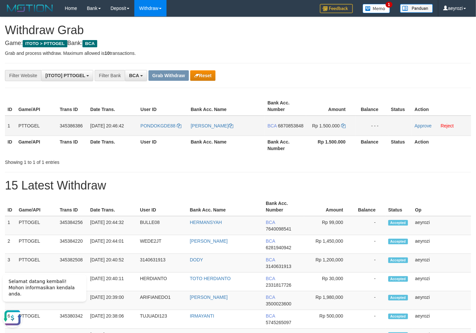
click at [287, 128] on span "6870853848" at bounding box center [291, 125] width 26 height 5
click at [278, 128] on span "6870853848" at bounding box center [291, 125] width 26 height 5
click at [343, 125] on icon at bounding box center [343, 125] width 5 height 5
click at [421, 124] on link "Approve" at bounding box center [422, 125] width 17 height 5
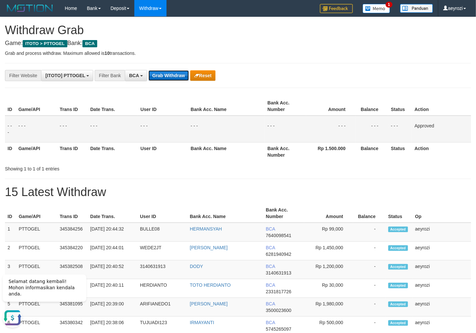
click at [163, 75] on button "Grab Withdraw" at bounding box center [168, 75] width 40 height 11
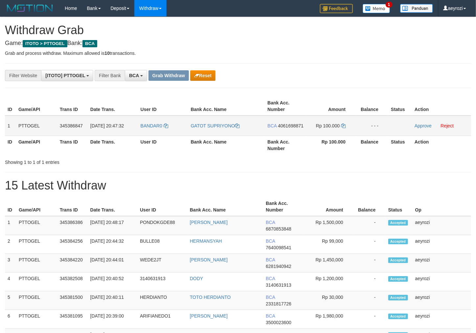
scroll to position [12, 0]
drag, startPoint x: 186, startPoint y: 125, endPoint x: 281, endPoint y: 128, distance: 94.9
click at [337, 122] on tr "1 PTTOGEL 345386847 01/10/2025 20:47:32 BANDAR0 GATOT SUPRIYONO BCA 4061698871 …" at bounding box center [238, 126] width 466 height 20
click at [292, 129] on td "BCA 4061698871" at bounding box center [285, 126] width 41 height 20
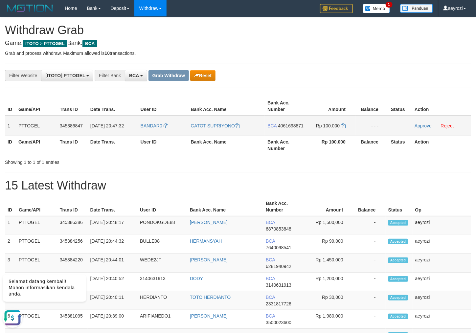
click at [292, 128] on span "4061698871" at bounding box center [291, 125] width 26 height 5
click at [318, 109] on th "Amount" at bounding box center [330, 106] width 49 height 19
click at [283, 128] on span "4061698871" at bounding box center [291, 125] width 26 height 5
click at [280, 128] on span "4061698871" at bounding box center [291, 125] width 26 height 5
click at [285, 128] on span "4061698871" at bounding box center [291, 125] width 26 height 5
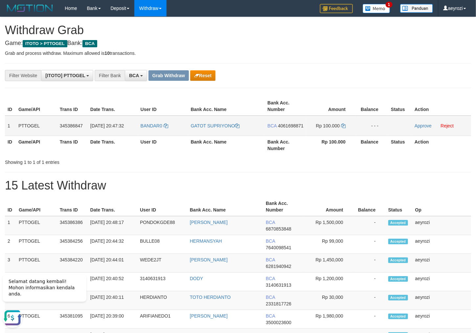
click at [285, 128] on span "4061698871" at bounding box center [291, 125] width 26 height 5
click at [341, 126] on icon at bounding box center [343, 125] width 5 height 5
click at [423, 128] on link "Approve" at bounding box center [422, 125] width 17 height 5
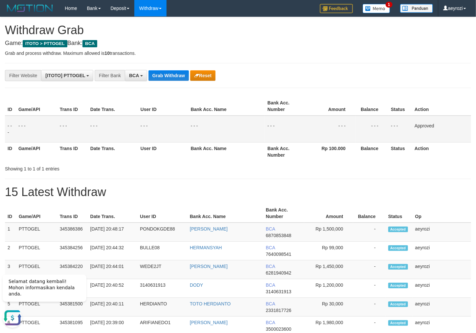
click at [65, 166] on div "Showing 1 to 1 of 1 entries" at bounding box center [99, 167] width 188 height 9
drag, startPoint x: 164, startPoint y: 79, endPoint x: 163, endPoint y: 83, distance: 4.0
click at [170, 74] on button "Grab Withdraw" at bounding box center [168, 75] width 40 height 11
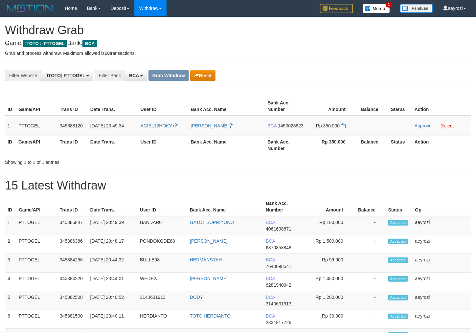
scroll to position [12, 0]
drag, startPoint x: 334, startPoint y: 137, endPoint x: 235, endPoint y: 134, distance: 99.2
click at [308, 136] on td "Rp 350.000" at bounding box center [330, 126] width 49 height 20
drag, startPoint x: 194, startPoint y: 133, endPoint x: 227, endPoint y: 132, distance: 33.5
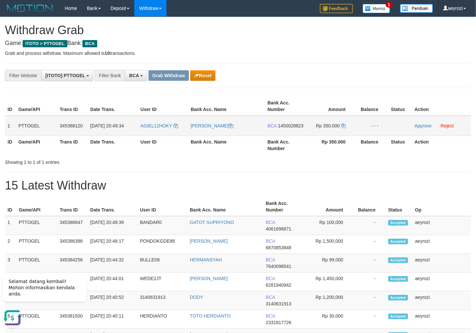
click at [265, 132] on tr "1 PTTOGEL 345388120 [DATE] 20:49:34 AGIEL12HOKY [PERSON_NAME] BCA 1450028823 Rp…" at bounding box center [238, 126] width 466 height 20
drag, startPoint x: 184, startPoint y: 131, endPoint x: 320, endPoint y: 135, distance: 135.9
click at [330, 128] on tr "1 PTTOGEL 345388120 [DATE] 20:49:34 AGIEL12HOKY [PERSON_NAME] BCA 1450028823 Rp…" at bounding box center [238, 126] width 466 height 20
click at [286, 128] on span "1450028823" at bounding box center [291, 125] width 26 height 5
click at [287, 128] on span "1450028823" at bounding box center [291, 125] width 26 height 5
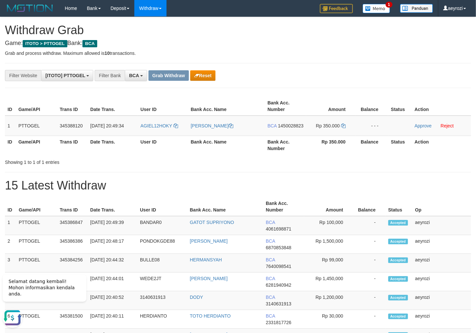
click at [206, 75] on button "Reset" at bounding box center [202, 75] width 25 height 11
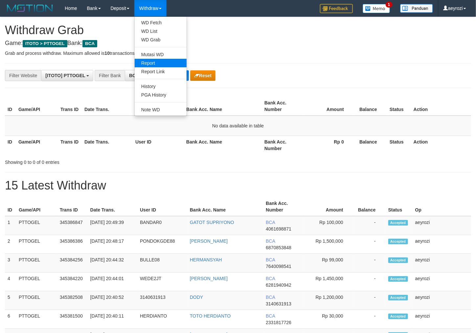
scroll to position [12, 0]
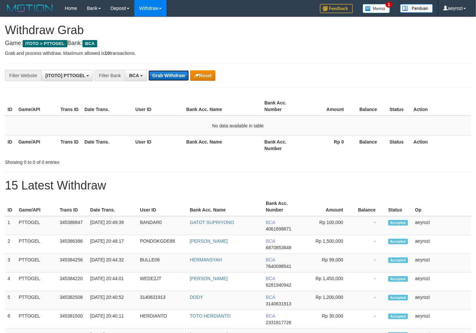
click at [181, 77] on button "Grab Withdraw" at bounding box center [168, 75] width 40 height 11
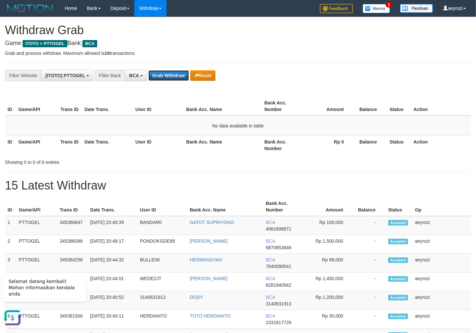
scroll to position [0, 0]
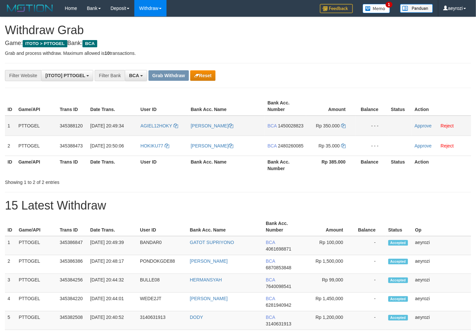
scroll to position [12, 0]
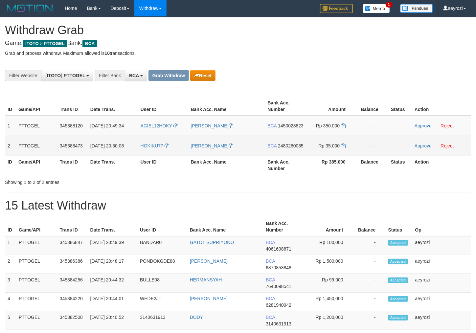
drag, startPoint x: 173, startPoint y: 167, endPoint x: 327, endPoint y: 151, distance: 154.8
click at [327, 151] on tr "2 PTTOGEL 345388473 [DATE] 20:50:06 HOKIKU77 [PERSON_NAME] BCA 2480260085 Rp 35…" at bounding box center [238, 146] width 466 height 20
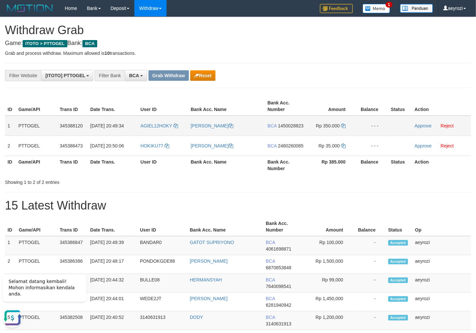
click at [283, 128] on span "1450028823" at bounding box center [291, 125] width 26 height 5
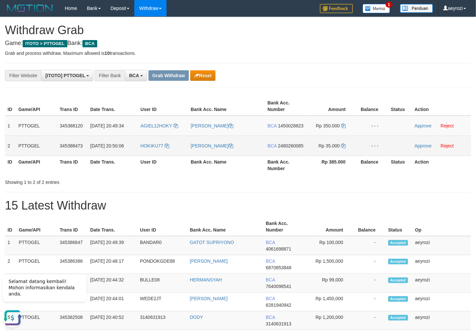
click at [291, 156] on td "BCA 2480260085" at bounding box center [285, 146] width 41 height 20
click at [286, 154] on td "BCA 2480260085" at bounding box center [285, 146] width 41 height 20
click at [283, 148] on span "2480260085" at bounding box center [291, 145] width 26 height 5
drag, startPoint x: 283, startPoint y: 158, endPoint x: 276, endPoint y: 161, distance: 7.0
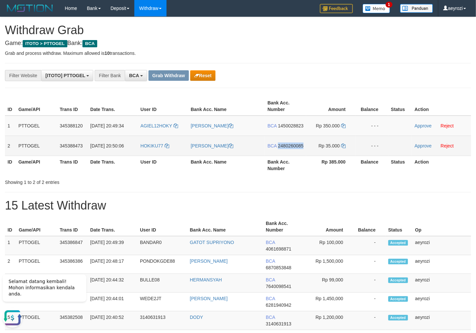
click at [282, 148] on span "2480260085" at bounding box center [291, 145] width 26 height 5
copy span "2480260085"
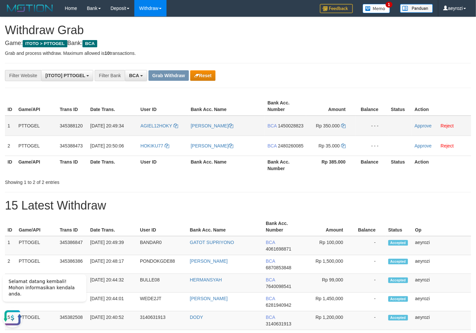
click at [282, 129] on td "BCA 1450028823" at bounding box center [285, 126] width 41 height 20
click at [281, 128] on span "1450028823" at bounding box center [291, 125] width 26 height 5
click at [278, 128] on span "1450028823" at bounding box center [291, 125] width 26 height 5
click at [343, 124] on icon at bounding box center [343, 125] width 5 height 5
click at [417, 127] on link "Approve" at bounding box center [422, 125] width 17 height 5
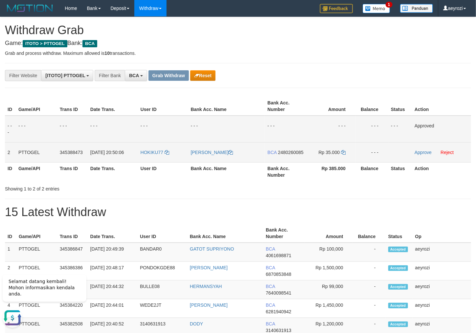
click at [278, 155] on span "2480260085" at bounding box center [291, 152] width 26 height 5
click at [345, 151] on icon at bounding box center [343, 152] width 5 height 5
click at [422, 148] on td "Approve Reject" at bounding box center [441, 152] width 59 height 20
click at [426, 150] on link "Approve" at bounding box center [422, 152] width 17 height 5
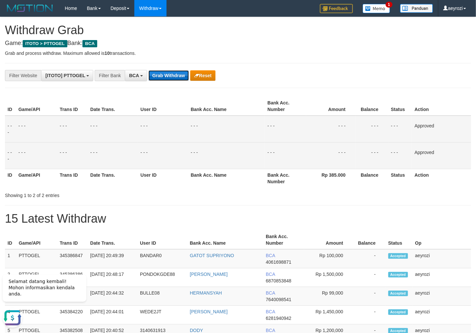
click at [160, 76] on button "Grab Withdraw" at bounding box center [168, 75] width 40 height 11
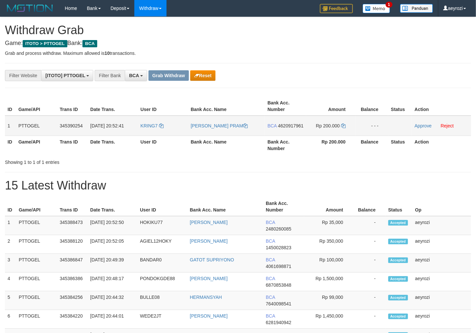
scroll to position [12, 0]
drag, startPoint x: 176, startPoint y: 139, endPoint x: 319, endPoint y: 141, distance: 143.5
click at [319, 136] on tr "1 PTTOGEL 345390254 [DATE] 20:52:41 KRING7 ITHAR PRAYOGO PRAM BCA 4620917961 Rp…" at bounding box center [238, 126] width 466 height 20
click at [286, 128] on span "4620917961" at bounding box center [291, 125] width 26 height 5
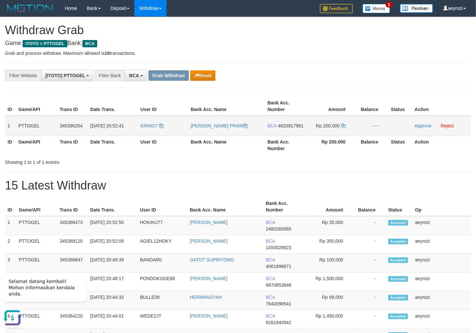
click at [292, 128] on span "4620917961" at bounding box center [291, 125] width 26 height 5
click at [278, 128] on span "4620917961" at bounding box center [291, 125] width 26 height 5
click at [343, 123] on icon at bounding box center [343, 125] width 5 height 5
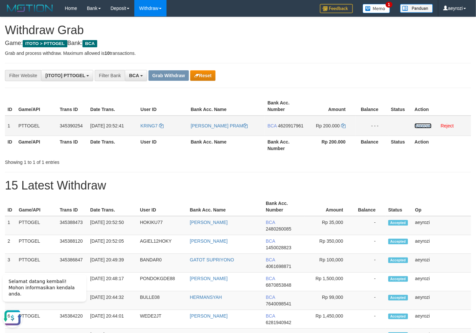
click at [427, 127] on link "Approve" at bounding box center [422, 125] width 17 height 5
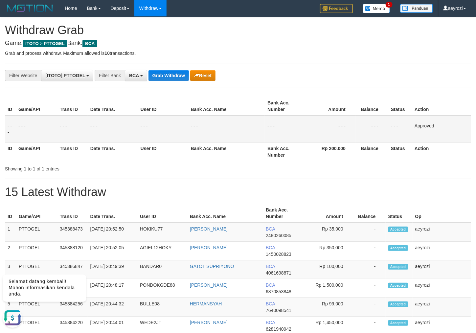
click at [122, 120] on td "- - -" at bounding box center [113, 129] width 50 height 27
click at [161, 80] on button "Grab Withdraw" at bounding box center [168, 75] width 40 height 11
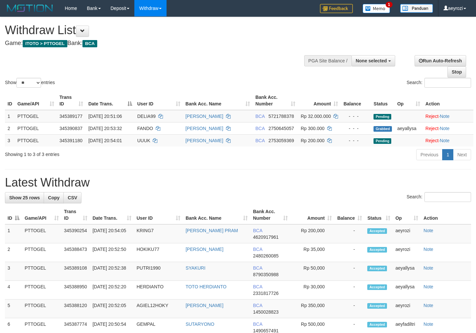
select select
select select "**"
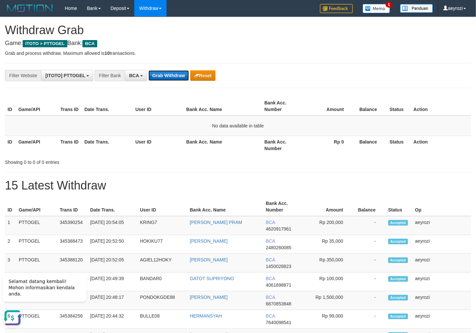
click at [167, 75] on button "Grab Withdraw" at bounding box center [168, 75] width 40 height 11
drag, startPoint x: 67, startPoint y: 134, endPoint x: 155, endPoint y: 81, distance: 102.3
click at [72, 133] on td "No data available in table" at bounding box center [238, 126] width 466 height 20
drag, startPoint x: 159, startPoint y: 73, endPoint x: 137, endPoint y: 99, distance: 34.2
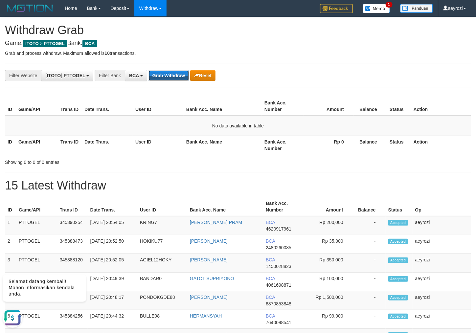
click at [159, 74] on button "Grab Withdraw" at bounding box center [168, 75] width 40 height 11
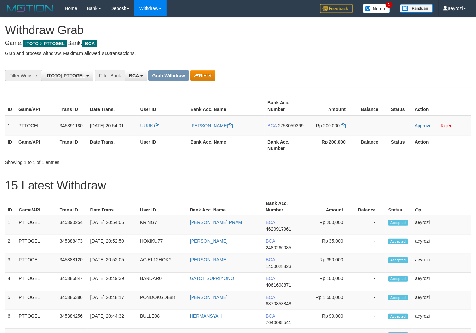
scroll to position [12, 0]
drag, startPoint x: 181, startPoint y: 133, endPoint x: 314, endPoint y: 132, distance: 133.6
click at [314, 132] on tr "1 PTTOGEL 345391180 [DATE] 20:54:01 [GEOGRAPHIC_DATA] [PERSON_NAME] BCA 2753059…" at bounding box center [238, 126] width 466 height 20
click at [278, 128] on span "2753059369" at bounding box center [291, 125] width 26 height 5
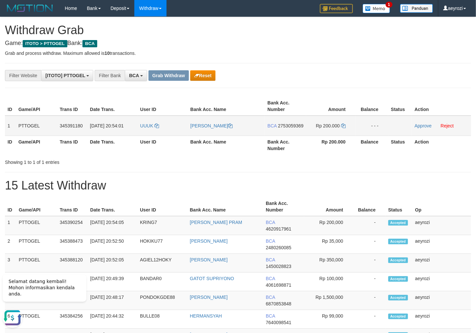
click at [280, 128] on span "2753059369" at bounding box center [291, 125] width 26 height 5
click at [343, 126] on icon at bounding box center [343, 125] width 5 height 5
click at [417, 127] on link "Approve" at bounding box center [422, 125] width 17 height 5
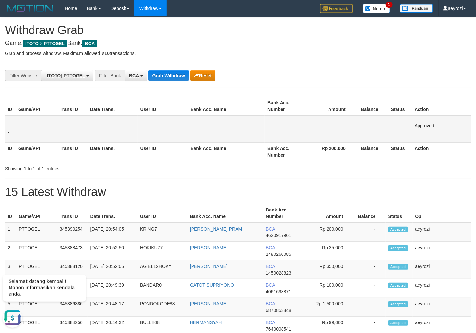
drag, startPoint x: 107, startPoint y: 126, endPoint x: 66, endPoint y: 153, distance: 48.6
click at [82, 142] on table "ID Game/API Trans ID Date Trans. User ID Bank Acc. Name Bank Acc. Number Amount…" at bounding box center [238, 129] width 466 height 64
click at [172, 78] on button "Grab Withdraw" at bounding box center [168, 75] width 40 height 11
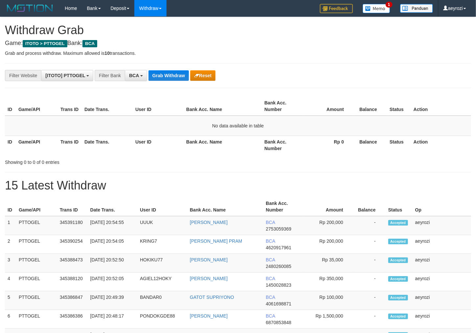
scroll to position [12, 0]
click at [173, 75] on button "Grab Withdraw" at bounding box center [168, 75] width 40 height 11
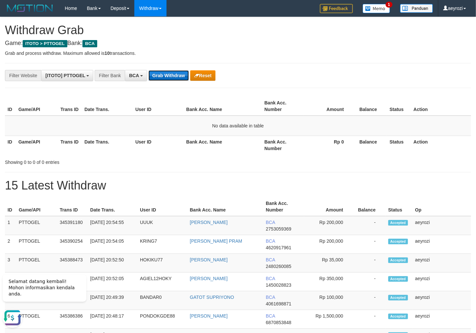
click at [166, 77] on button "Grab Withdraw" at bounding box center [168, 75] width 40 height 11
click at [173, 75] on button "Grab Withdraw" at bounding box center [168, 75] width 40 height 11
click at [173, 74] on button "Grab Withdraw" at bounding box center [168, 75] width 40 height 11
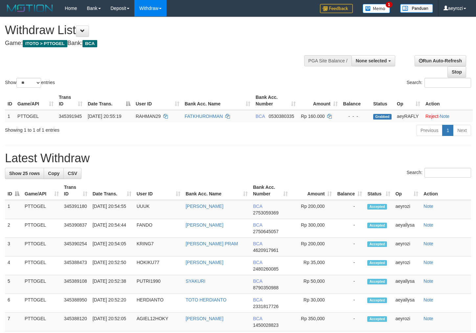
select select
select select "**"
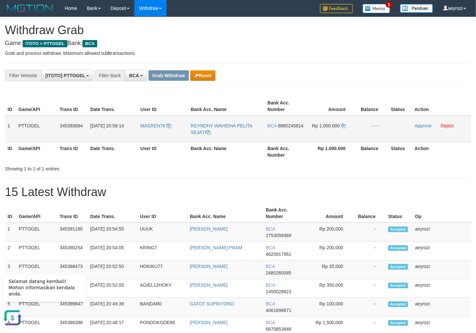
drag, startPoint x: 162, startPoint y: 132, endPoint x: 324, endPoint y: 127, distance: 161.6
click at [324, 127] on tr "1 PTTOGEL 345393694 01/10/2025 20:58:14 MASREN76 REYNDHY WAHIDHA PELITA SEJATI …" at bounding box center [238, 129] width 466 height 27
click at [278, 128] on span "8880245814" at bounding box center [291, 125] width 26 height 5
click at [286, 128] on span "8880245814" at bounding box center [291, 125] width 26 height 5
click at [278, 128] on span "8880245814" at bounding box center [291, 125] width 26 height 5
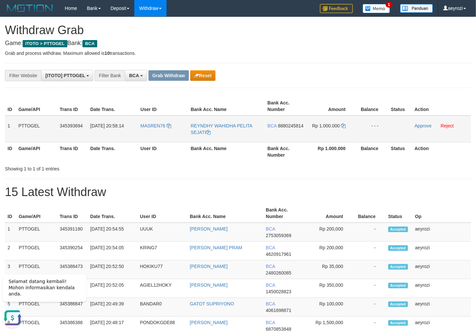
click at [282, 128] on span "8880245814" at bounding box center [291, 125] width 26 height 5
click at [278, 128] on span "8880245814" at bounding box center [291, 125] width 26 height 5
click at [345, 123] on icon at bounding box center [343, 125] width 5 height 5
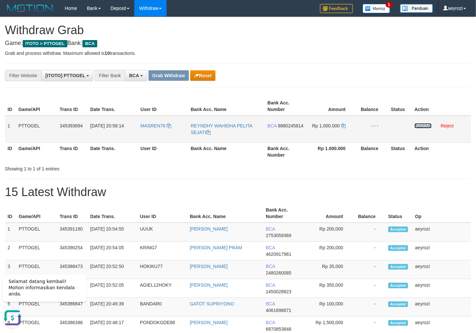
click at [428, 123] on link "Approve" at bounding box center [422, 125] width 17 height 5
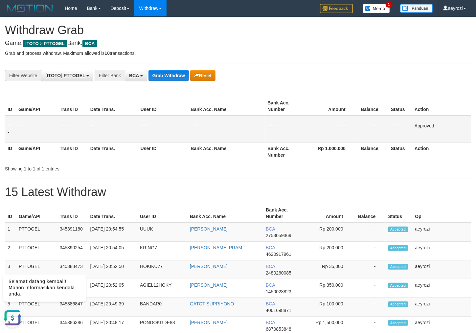
click at [169, 74] on button "Grab Withdraw" at bounding box center [168, 75] width 40 height 11
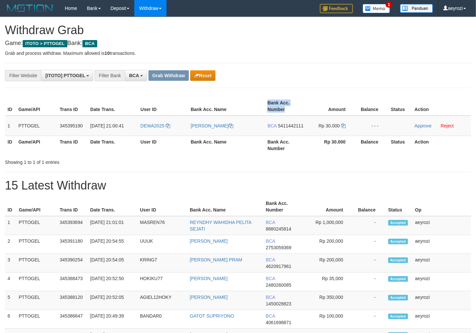
scroll to position [12, 0]
click at [327, 127] on tr "1 PTTOGEL 345395190 [DATE] 21:00:41 DEWA2025 EKO PURWANTO BCA 5411442111 Rp 30.…" at bounding box center [238, 126] width 466 height 20
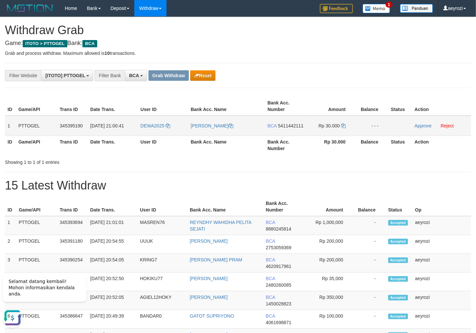
scroll to position [0, 0]
click at [295, 124] on span "5411442111" at bounding box center [291, 125] width 26 height 5
click at [297, 126] on span "5411442111" at bounding box center [291, 125] width 26 height 5
click at [289, 126] on span "5411442111" at bounding box center [291, 125] width 26 height 5
click at [293, 125] on span "5411442111" at bounding box center [291, 125] width 26 height 5
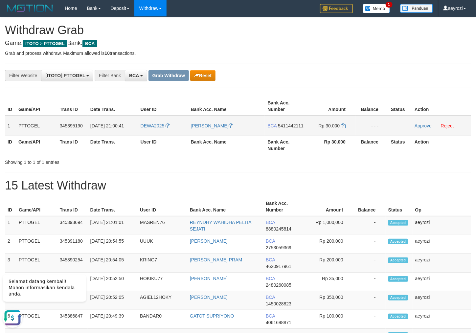
drag, startPoint x: 293, startPoint y: 122, endPoint x: 290, endPoint y: 124, distance: 4.1
click at [292, 123] on td "BCA 5411442111" at bounding box center [285, 126] width 41 height 20
click at [293, 126] on span "5411442111" at bounding box center [291, 125] width 26 height 5
copy td "5411442111"
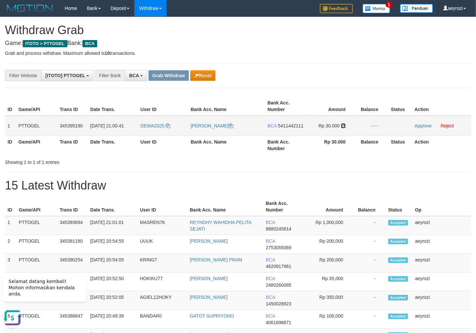
click at [342, 125] on icon at bounding box center [343, 125] width 5 height 5
click at [423, 126] on link "Approve" at bounding box center [422, 125] width 17 height 5
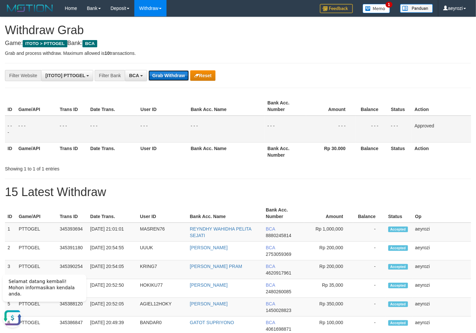
click at [160, 79] on button "Grab Withdraw" at bounding box center [168, 75] width 40 height 11
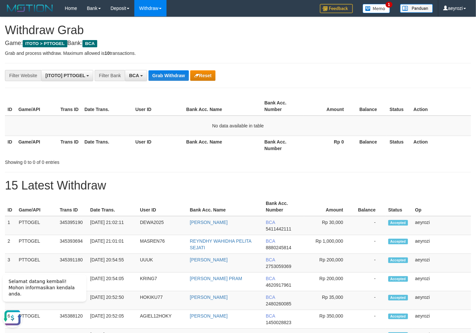
click at [166, 81] on button "Grab Withdraw" at bounding box center [168, 75] width 40 height 11
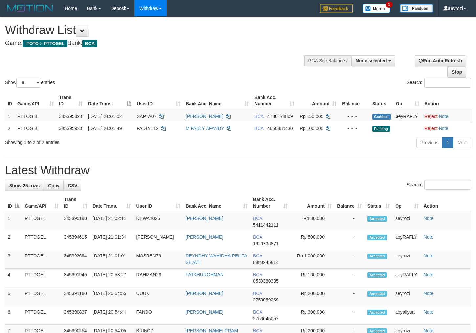
select select
select select "**"
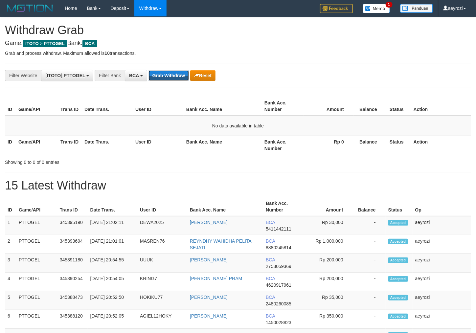
click at [165, 79] on button "Grab Withdraw" at bounding box center [168, 75] width 40 height 11
click at [165, 80] on button "Grab Withdraw" at bounding box center [168, 75] width 40 height 11
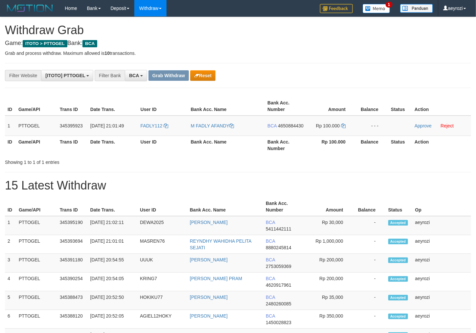
scroll to position [12, 0]
drag, startPoint x: 185, startPoint y: 123, endPoint x: 341, endPoint y: 122, distance: 156.2
click at [341, 122] on tr "1 PTTOGEL 345395923 [DATE] 21:01:49 FADLY112 M FADLY AFANDY BCA 4650884430 Rp 1…" at bounding box center [238, 126] width 466 height 20
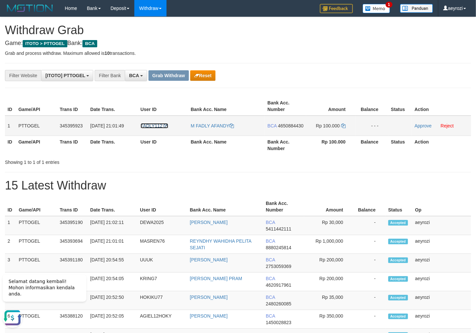
scroll to position [0, 0]
click at [284, 128] on span "4650884430" at bounding box center [291, 125] width 26 height 5
click at [278, 128] on span "4650884430" at bounding box center [291, 125] width 26 height 5
drag, startPoint x: 345, startPoint y: 125, endPoint x: 254, endPoint y: 130, distance: 90.7
click at [345, 125] on icon at bounding box center [343, 125] width 5 height 5
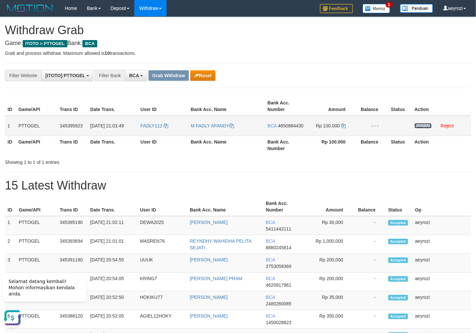
click at [426, 125] on link "Approve" at bounding box center [422, 125] width 17 height 5
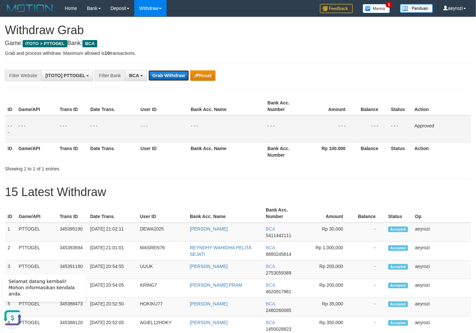
click at [167, 72] on button "Grab Withdraw" at bounding box center [168, 75] width 40 height 11
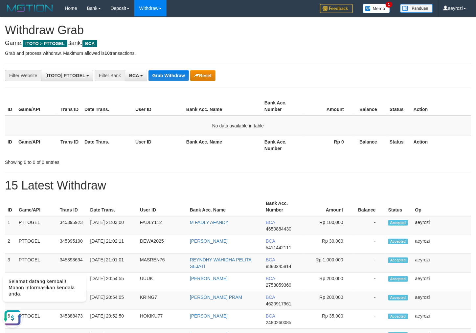
drag, startPoint x: 111, startPoint y: 109, endPoint x: 120, endPoint y: 97, distance: 15.5
click at [112, 107] on th "Date Trans." at bounding box center [107, 106] width 51 height 19
click at [179, 78] on button "Grab Withdraw" at bounding box center [168, 75] width 40 height 11
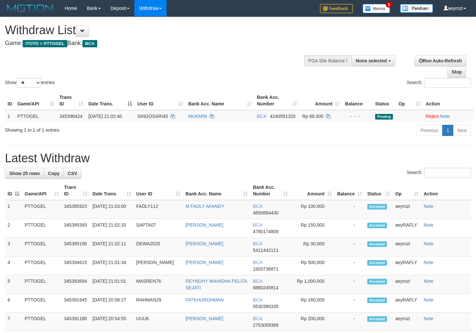
select select
select select "**"
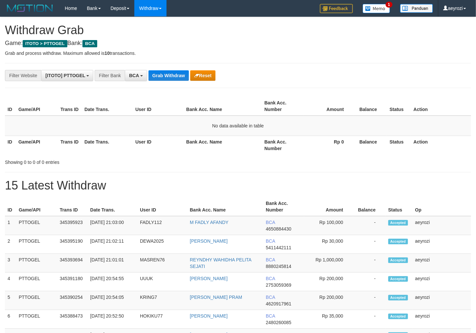
scroll to position [12, 0]
click at [169, 80] on button "Grab Withdraw" at bounding box center [168, 75] width 40 height 11
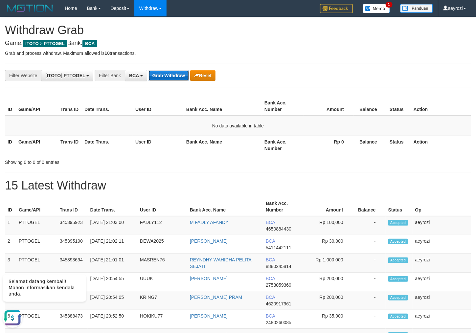
click at [180, 76] on button "Grab Withdraw" at bounding box center [168, 75] width 40 height 11
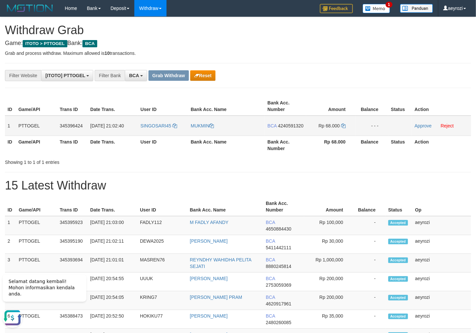
drag, startPoint x: 177, startPoint y: 130, endPoint x: 232, endPoint y: 140, distance: 55.7
click at [337, 136] on tr "1 PTTOGEL 345396424 01/10/2025 21:02:40 SINGOSARI45 MUKMIN BCA 4240591320 Rp 68…" at bounding box center [238, 126] width 466 height 20
click at [289, 128] on span "4240591320" at bounding box center [291, 125] width 26 height 5
click at [342, 126] on icon at bounding box center [343, 125] width 5 height 5
click at [420, 123] on link "Approve" at bounding box center [422, 125] width 17 height 5
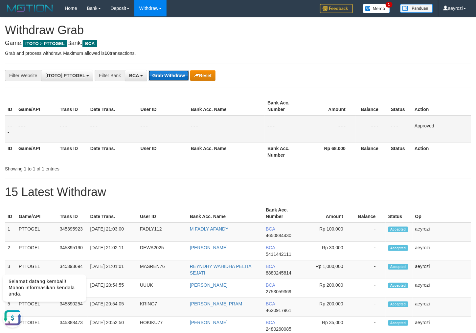
click at [164, 75] on button "Grab Withdraw" at bounding box center [168, 75] width 40 height 11
click at [164, 72] on button "Grab Withdraw" at bounding box center [168, 75] width 40 height 11
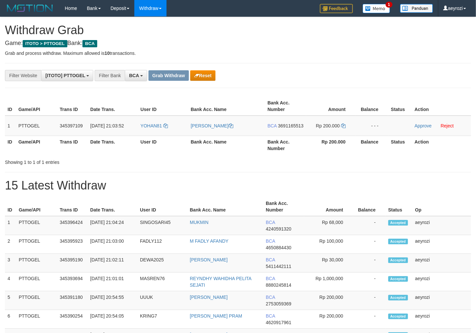
scroll to position [12, 0]
drag, startPoint x: 174, startPoint y: 130, endPoint x: 335, endPoint y: 119, distance: 161.8
click at [335, 119] on tr "1 PTTOGEL 345397109 01/10/2025 21:03:52 YOHAN81 YOHAN HENDARTO BCA 3691165513 R…" at bounding box center [238, 126] width 466 height 20
click at [282, 126] on span "3691165513" at bounding box center [291, 125] width 26 height 5
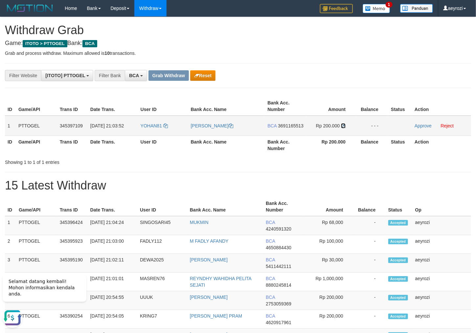
click at [342, 124] on icon at bounding box center [343, 125] width 5 height 5
click at [419, 125] on link "Approve" at bounding box center [422, 125] width 17 height 5
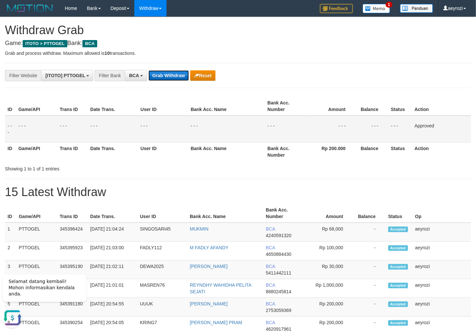
click at [183, 75] on button "Grab Withdraw" at bounding box center [168, 75] width 40 height 11
click at [179, 77] on button "Grab Withdraw" at bounding box center [168, 75] width 40 height 11
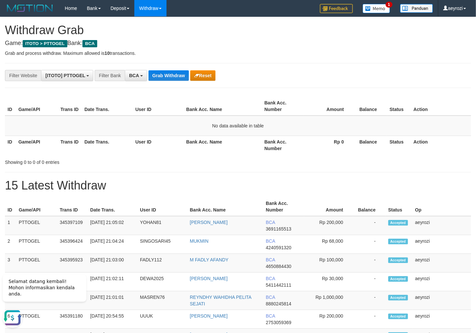
click at [126, 107] on th "Date Trans." at bounding box center [107, 106] width 51 height 19
click at [170, 75] on button "Grab Withdraw" at bounding box center [168, 75] width 40 height 11
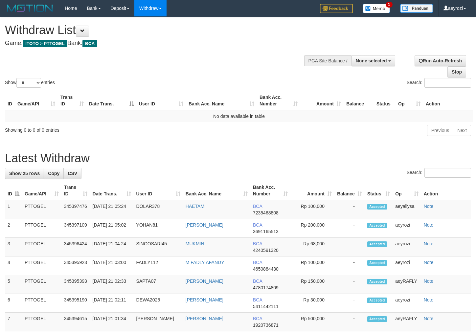
select select
select select "**"
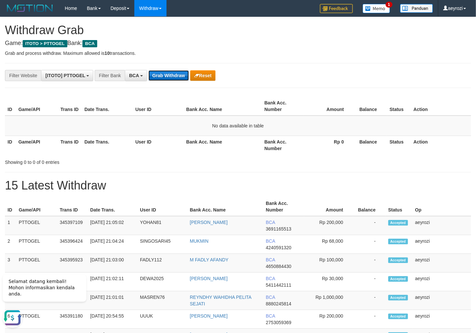
click at [171, 72] on button "Grab Withdraw" at bounding box center [168, 75] width 40 height 11
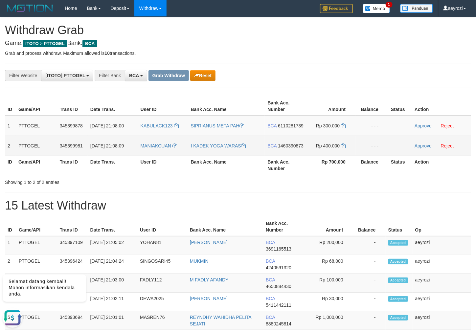
drag, startPoint x: 180, startPoint y: 132, endPoint x: 310, endPoint y: 153, distance: 132.0
click at [312, 154] on tbody "1 PTTOGEL 345399878 [DATE] 21:08:00 KABULACK123 SIPRIANUS META PAH BCA 61102817…" at bounding box center [238, 136] width 466 height 40
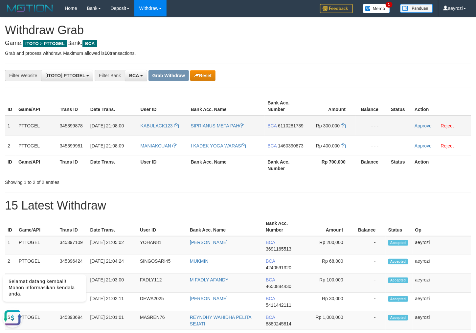
click at [282, 127] on span "6110281739" at bounding box center [291, 125] width 26 height 5
click at [289, 124] on span "6110281739" at bounding box center [291, 125] width 26 height 5
click at [301, 126] on span "6110281739" at bounding box center [291, 125] width 26 height 5
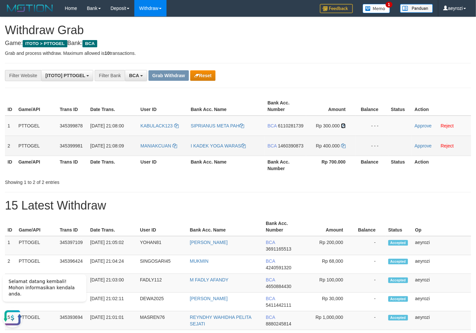
drag, startPoint x: 343, startPoint y: 124, endPoint x: 222, endPoint y: 136, distance: 121.3
click at [342, 124] on icon at bounding box center [343, 125] width 5 height 5
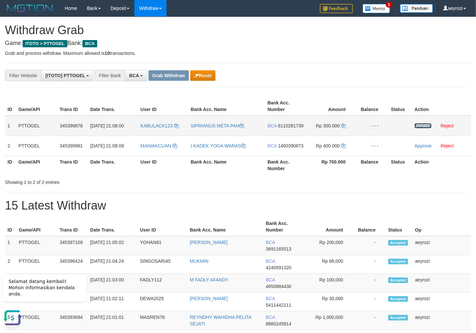
click at [425, 124] on link "Approve" at bounding box center [422, 125] width 17 height 5
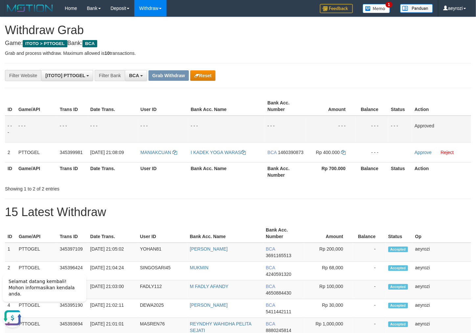
drag, startPoint x: 284, startPoint y: 157, endPoint x: 40, endPoint y: 192, distance: 246.0
click at [283, 155] on span "1460390873" at bounding box center [291, 152] width 26 height 5
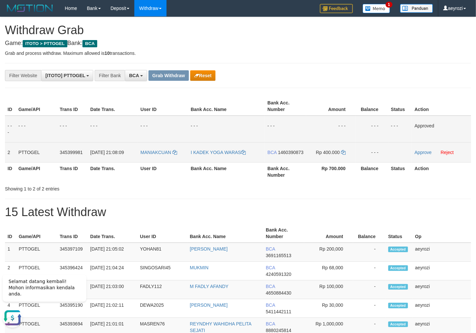
click at [278, 155] on span "1460390873" at bounding box center [291, 152] width 26 height 5
click at [342, 155] on link at bounding box center [343, 152] width 5 height 5
click at [342, 154] on icon at bounding box center [343, 152] width 5 height 5
click at [426, 153] on link "Approve" at bounding box center [422, 152] width 17 height 5
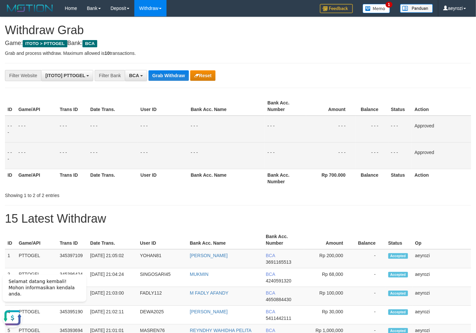
drag, startPoint x: 81, startPoint y: 180, endPoint x: 123, endPoint y: 151, distance: 51.3
click at [83, 179] on th "Trans ID" at bounding box center [72, 178] width 31 height 19
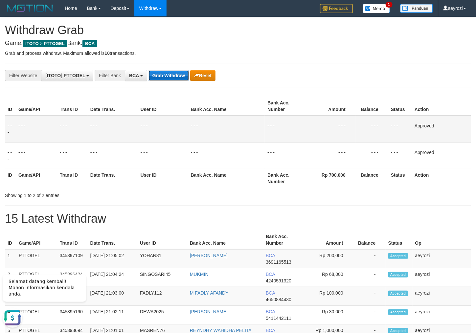
click at [181, 79] on button "Grab Withdraw" at bounding box center [168, 75] width 40 height 11
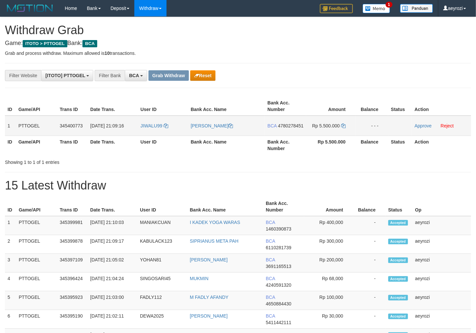
scroll to position [12, 0]
drag, startPoint x: 171, startPoint y: 131, endPoint x: 329, endPoint y: 128, distance: 157.6
click at [329, 128] on tr "1 PTTOGEL 345400773 01/10/2025 21:09:16 JIWALU99 DAVIR ZAMZAMI BCA 4780278451 R…" at bounding box center [238, 126] width 466 height 20
click at [281, 128] on span "4780278451" at bounding box center [291, 125] width 26 height 5
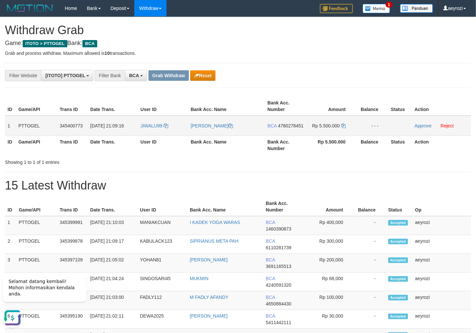
click at [287, 128] on span "4780278451" at bounding box center [291, 125] width 26 height 5
click at [280, 128] on span "4780278451" at bounding box center [291, 125] width 26 height 5
click at [344, 127] on icon at bounding box center [343, 125] width 5 height 5
click at [428, 125] on link "Approve" at bounding box center [422, 125] width 17 height 5
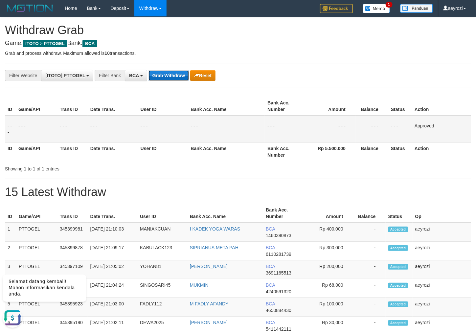
click at [171, 77] on button "Grab Withdraw" at bounding box center [168, 75] width 40 height 11
click at [172, 76] on button "Grab Withdraw" at bounding box center [168, 75] width 40 height 11
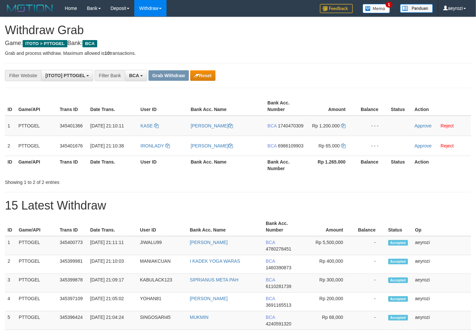
scroll to position [12, 0]
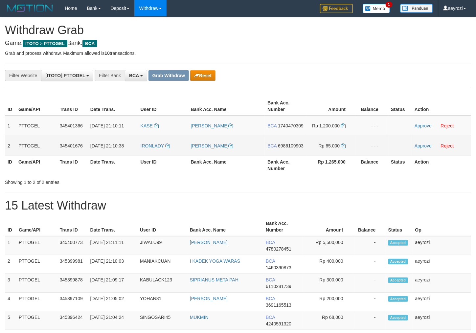
drag, startPoint x: 227, startPoint y: 142, endPoint x: 331, endPoint y: 149, distance: 103.3
click at [331, 150] on tbody "1 PTTOGEL 345401366 01/10/2025 21:10:11 KASE SITI HOLISOH BCA 1740470309 Rp 1.2…" at bounding box center [238, 136] width 466 height 40
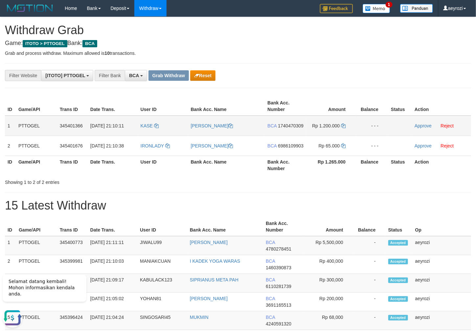
scroll to position [0, 0]
click at [291, 128] on span "1740470309" at bounding box center [291, 125] width 26 height 5
click at [278, 128] on span "1740470309" at bounding box center [291, 125] width 26 height 5
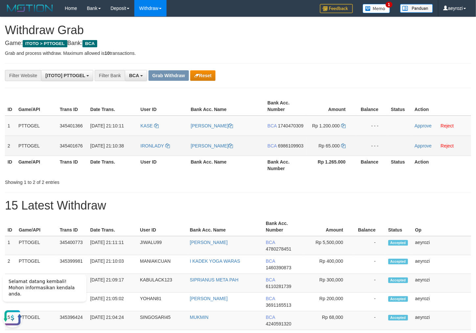
click at [279, 148] on span "6986109903" at bounding box center [291, 145] width 26 height 5
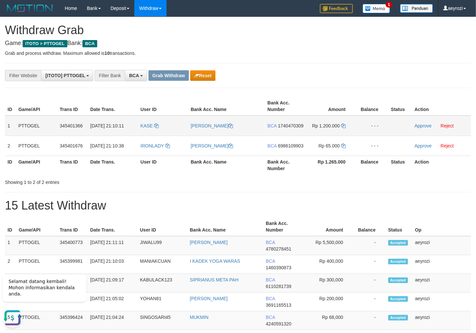
click at [283, 128] on span "1740470309" at bounding box center [291, 125] width 26 height 5
click at [279, 128] on span "1740470309" at bounding box center [291, 125] width 26 height 5
click at [342, 125] on td "Rp 1.200.000" at bounding box center [330, 126] width 49 height 20
click at [342, 125] on icon at bounding box center [343, 125] width 5 height 5
drag, startPoint x: 342, startPoint y: 125, endPoint x: 231, endPoint y: 136, distance: 110.8
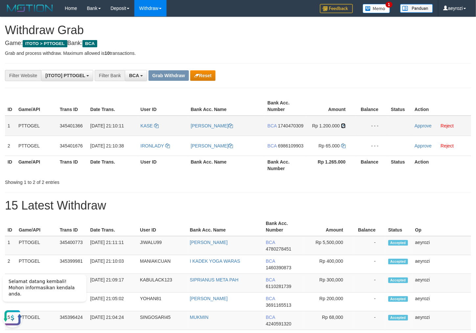
click at [341, 126] on td "Rp 1.200.000" at bounding box center [330, 126] width 49 height 20
click at [415, 126] on link "Approve" at bounding box center [422, 125] width 17 height 5
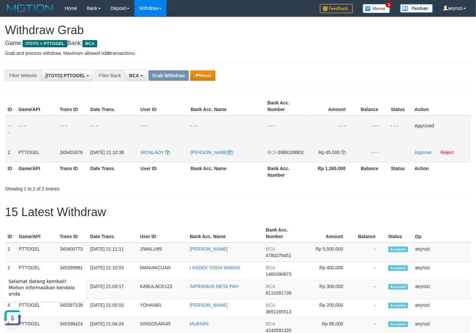
click at [290, 155] on span "6986109903" at bounding box center [291, 152] width 26 height 5
click at [276, 154] on span "BCA" at bounding box center [271, 152] width 9 height 5
click at [279, 155] on span "6986109903" at bounding box center [291, 152] width 26 height 5
click at [345, 152] on icon at bounding box center [343, 152] width 5 height 5
click at [345, 151] on icon at bounding box center [343, 152] width 5 height 5
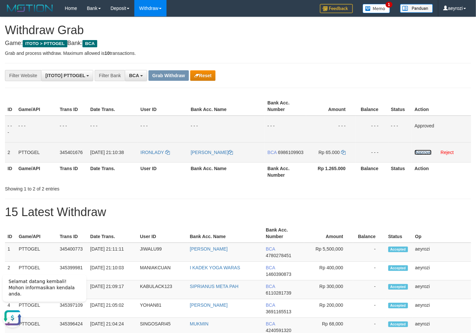
click at [417, 154] on link "Approve" at bounding box center [422, 152] width 17 height 5
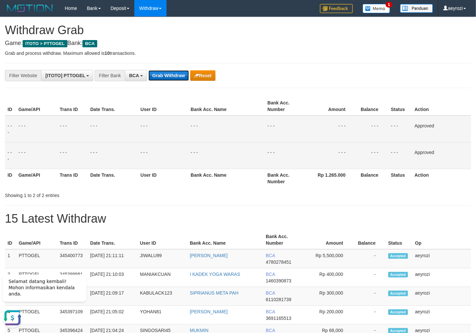
click at [159, 76] on button "Grab Withdraw" at bounding box center [168, 75] width 40 height 11
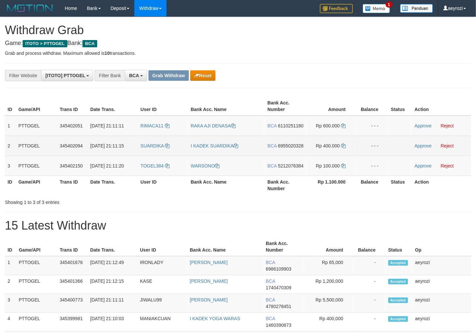
scroll to position [12, 0]
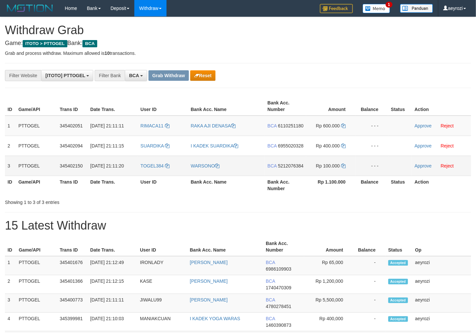
drag, startPoint x: 175, startPoint y: 127, endPoint x: 319, endPoint y: 169, distance: 150.6
click at [319, 169] on tbody "1 PTTOGEL 345402051 [DATE] 21:11:11 RIMACA11 RAKA AJI DENASA BCA 6110251180 Rp …" at bounding box center [238, 146] width 466 height 60
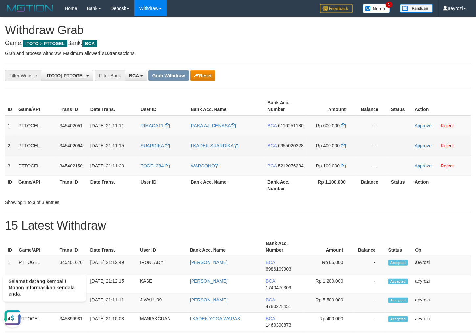
scroll to position [0, 0]
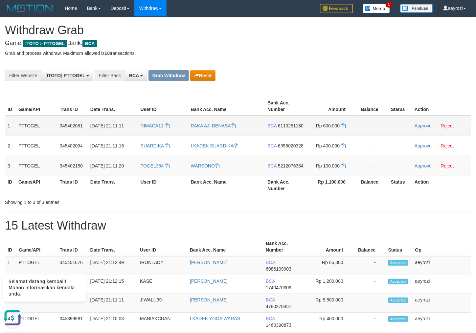
drag, startPoint x: 294, startPoint y: 125, endPoint x: 286, endPoint y: 122, distance: 8.5
click at [294, 124] on span "6110251180" at bounding box center [291, 125] width 26 height 5
click at [342, 125] on icon at bounding box center [343, 125] width 5 height 5
click at [426, 123] on link "Approve" at bounding box center [422, 125] width 17 height 5
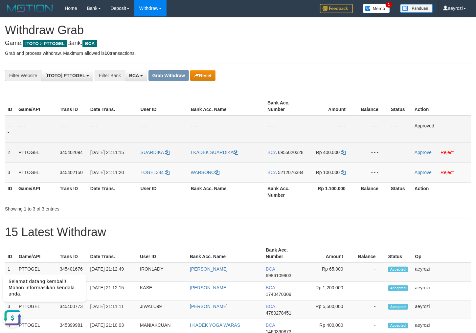
drag, startPoint x: 285, startPoint y: 158, endPoint x: 276, endPoint y: 158, distance: 8.9
click at [285, 155] on span "6955020328" at bounding box center [291, 152] width 26 height 5
click at [341, 152] on td "Rp 400.000" at bounding box center [330, 152] width 49 height 20
click at [343, 152] on icon at bounding box center [343, 152] width 5 height 5
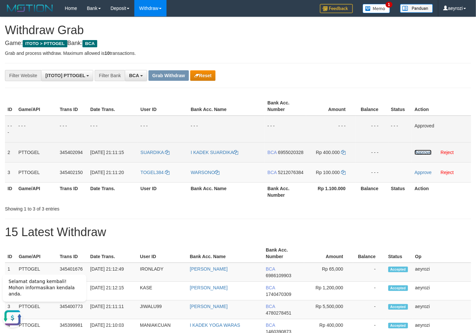
click at [424, 153] on link "Approve" at bounding box center [422, 152] width 17 height 5
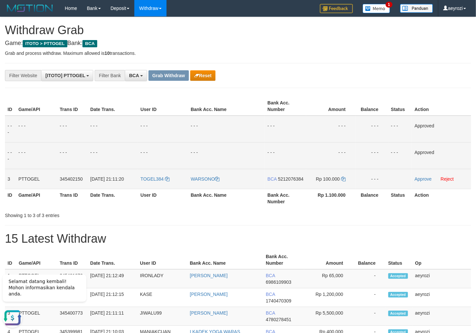
click at [286, 182] on span "5212076384" at bounding box center [291, 178] width 26 height 5
click at [345, 176] on td "Rp 100.000" at bounding box center [330, 179] width 49 height 20
drag, startPoint x: 345, startPoint y: 177, endPoint x: 199, endPoint y: 176, distance: 145.4
click at [344, 178] on icon at bounding box center [343, 179] width 5 height 5
click at [422, 179] on link "Approve" at bounding box center [422, 178] width 17 height 5
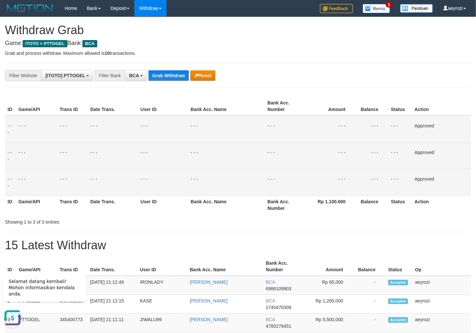
click at [110, 153] on td "- - -" at bounding box center [113, 155] width 50 height 27
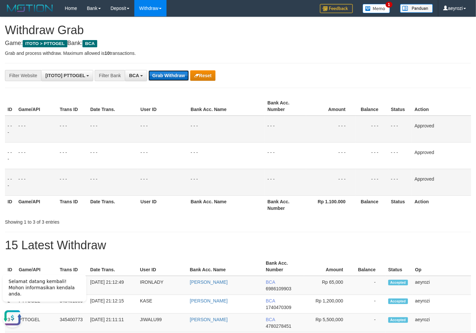
click at [171, 76] on button "Grab Withdraw" at bounding box center [168, 75] width 40 height 11
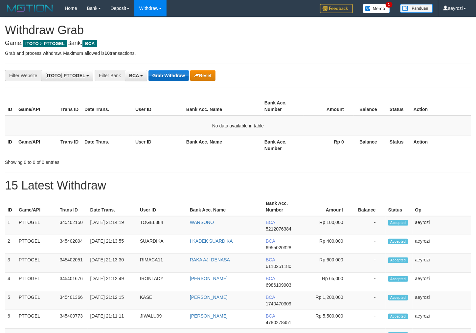
scroll to position [12, 0]
click at [182, 73] on button "Grab Withdraw" at bounding box center [168, 75] width 40 height 11
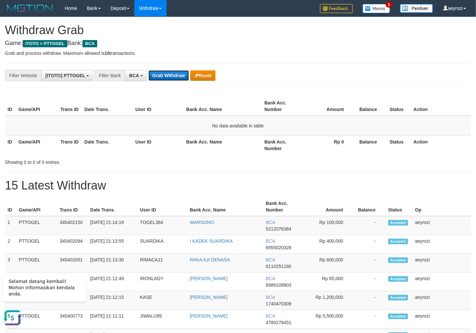
click at [180, 79] on button "Grab Withdraw" at bounding box center [168, 75] width 40 height 11
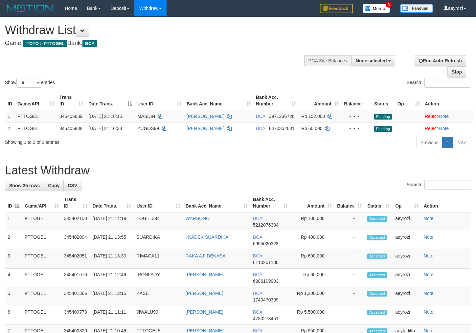
select select
select select "**"
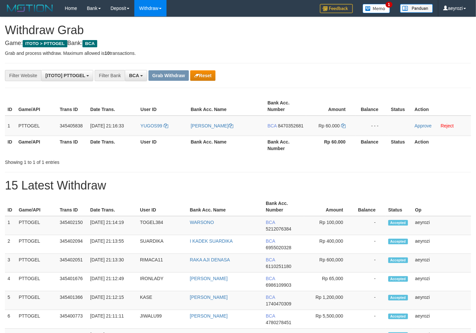
scroll to position [12, 0]
drag, startPoint x: 182, startPoint y: 129, endPoint x: 318, endPoint y: 131, distance: 135.6
click at [328, 132] on tr "1 PTTOGEL 345405838 [DATE] 21:16:33 YUGOS99 YUGO SISWANTO BCA 8470352681 Rp 60.…" at bounding box center [238, 126] width 466 height 20
click at [282, 128] on span "8470352681" at bounding box center [291, 125] width 26 height 5
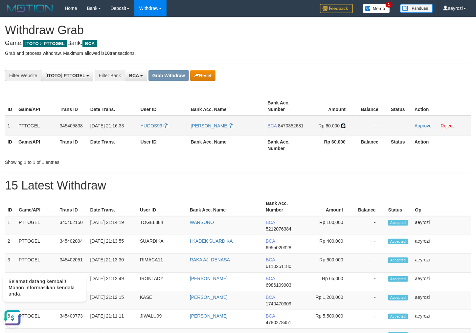
click at [342, 128] on link at bounding box center [343, 125] width 5 height 5
click at [421, 126] on link "Approve" at bounding box center [422, 125] width 17 height 5
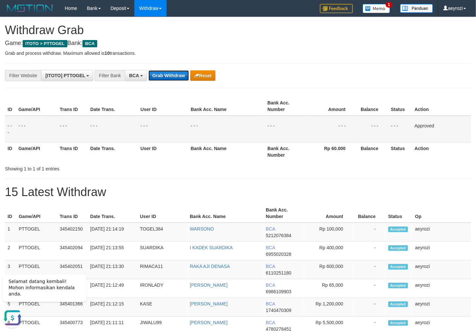
click at [164, 72] on button "Grab Withdraw" at bounding box center [168, 75] width 40 height 11
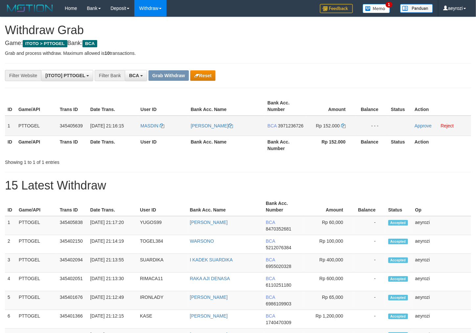
scroll to position [12, 0]
drag, startPoint x: 176, startPoint y: 136, endPoint x: 330, endPoint y: 135, distance: 153.3
click at [330, 135] on tr "1 PTTOGEL 345405639 [DATE] 21:16:15 [GEOGRAPHIC_DATA] MASDIN DAMANIK BCA 397123…" at bounding box center [238, 126] width 466 height 20
click at [287, 128] on span "3971236726" at bounding box center [291, 125] width 26 height 5
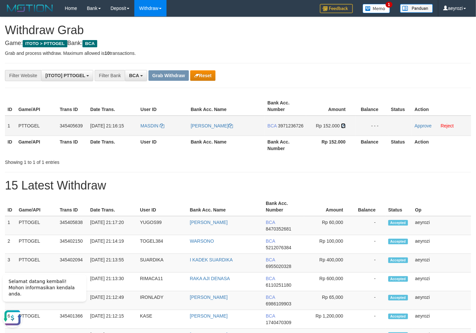
click at [345, 124] on icon at bounding box center [343, 125] width 5 height 5
click at [429, 124] on link "Approve" at bounding box center [422, 125] width 17 height 5
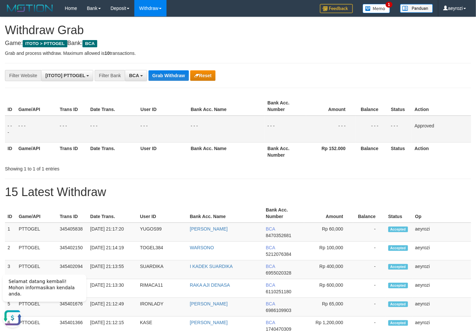
drag, startPoint x: 100, startPoint y: 118, endPoint x: 143, endPoint y: 92, distance: 50.4
click at [103, 117] on td "- - -" at bounding box center [113, 129] width 50 height 27
click at [168, 70] on button "Grab Withdraw" at bounding box center [168, 75] width 40 height 11
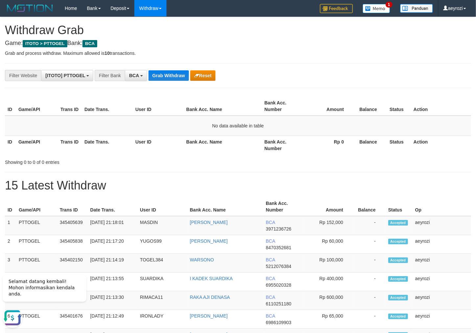
click at [160, 75] on button "Grab Withdraw" at bounding box center [168, 75] width 40 height 11
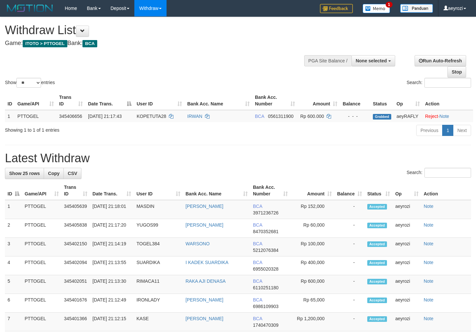
select select
select select "**"
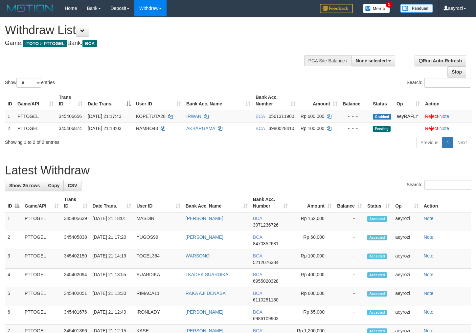
select select
select select "**"
select select
select select "**"
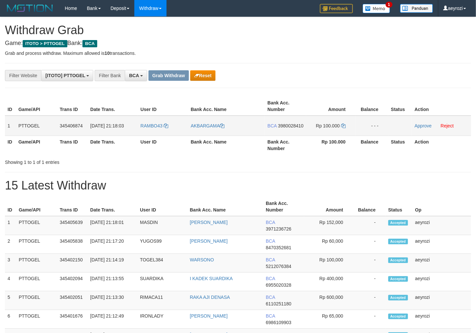
scroll to position [12, 0]
drag, startPoint x: 158, startPoint y: 135, endPoint x: 320, endPoint y: 131, distance: 162.5
click at [320, 131] on tr "1 PTTOGEL 345406874 01/10/2025 21:18:03 RAMBO43 AKBARGAMA BCA 3980028410 Rp 100…" at bounding box center [238, 126] width 466 height 20
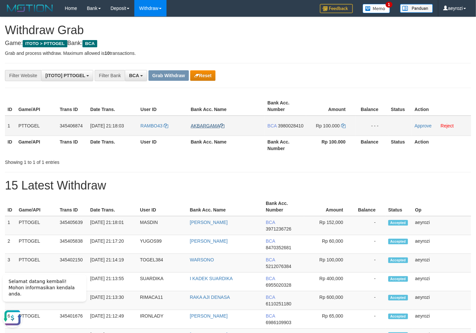
scroll to position [0, 0]
click at [280, 128] on span "3980028410" at bounding box center [291, 125] width 26 height 5
click at [342, 125] on icon at bounding box center [343, 125] width 5 height 5
click at [430, 129] on td "Approve Reject" at bounding box center [441, 126] width 59 height 20
click at [427, 125] on link "Approve" at bounding box center [422, 125] width 17 height 5
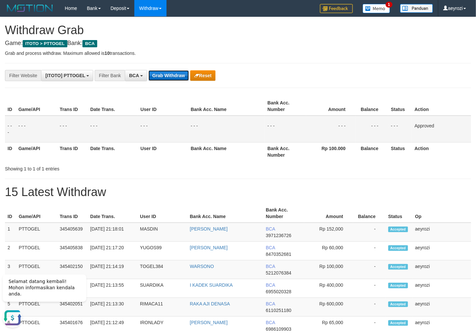
click at [176, 78] on button "Grab Withdraw" at bounding box center [168, 75] width 40 height 11
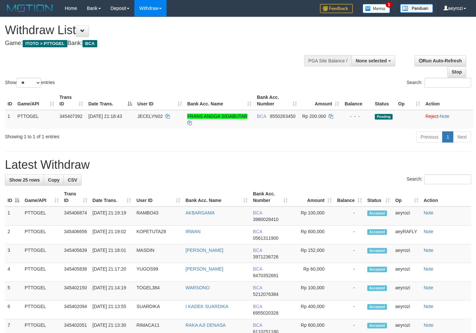
select select
select select "**"
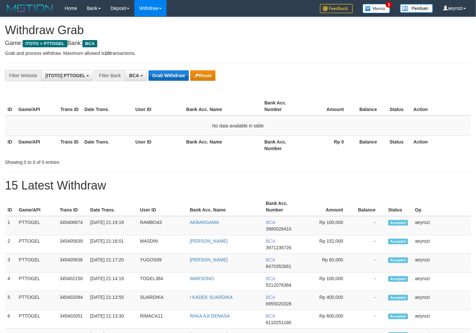
scroll to position [12, 0]
click at [161, 73] on button "Grab Withdraw" at bounding box center [168, 75] width 40 height 11
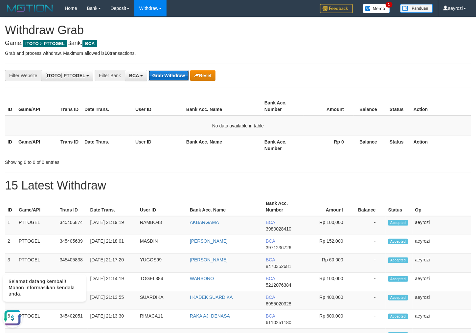
click at [172, 74] on button "Grab Withdraw" at bounding box center [168, 75] width 40 height 11
click at [181, 73] on button "Grab Withdraw" at bounding box center [168, 75] width 40 height 11
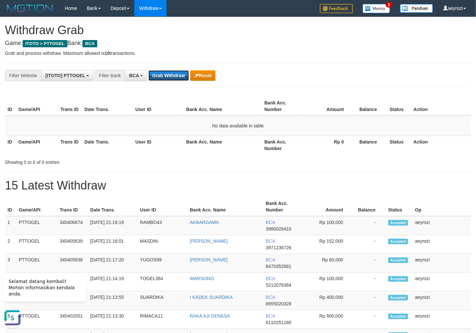
click at [181, 73] on button "Grab Withdraw" at bounding box center [168, 75] width 40 height 11
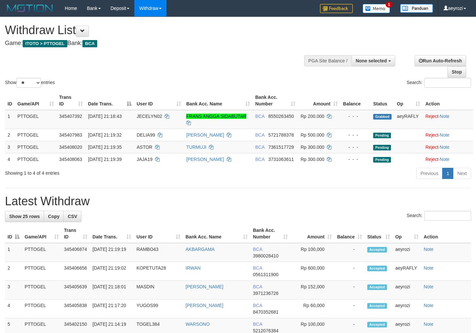
select select
select select "**"
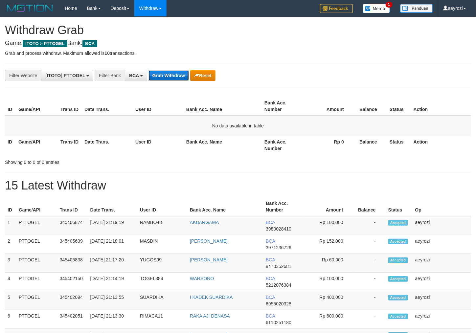
scroll to position [12, 0]
click at [187, 75] on button "Grab Withdraw" at bounding box center [168, 75] width 40 height 11
click at [169, 72] on button "Grab Withdraw" at bounding box center [168, 75] width 40 height 11
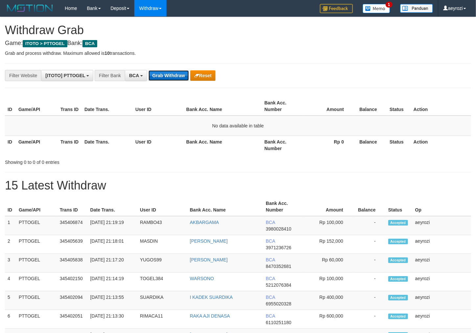
click at [168, 72] on button "Grab Withdraw" at bounding box center [168, 75] width 40 height 11
click at [173, 74] on button "Grab Withdraw" at bounding box center [168, 75] width 40 height 11
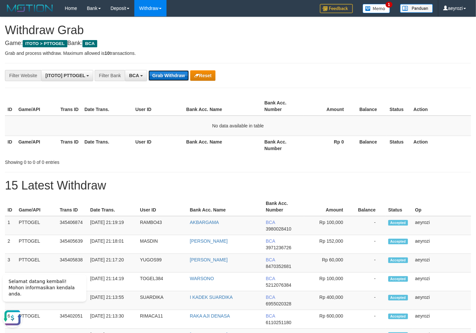
click at [177, 73] on button "Grab Withdraw" at bounding box center [168, 75] width 40 height 11
click at [177, 72] on button "Grab Withdraw" at bounding box center [168, 75] width 40 height 11
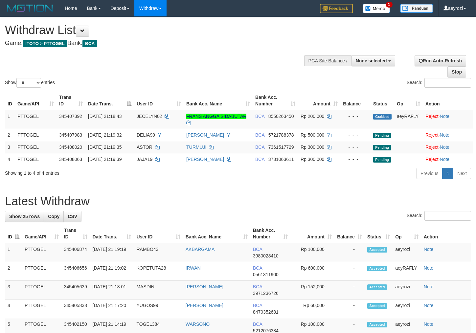
select select
select select "**"
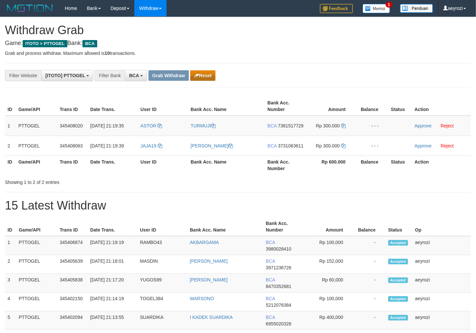
scroll to position [12, 0]
click at [199, 80] on button "Reset" at bounding box center [202, 75] width 25 height 11
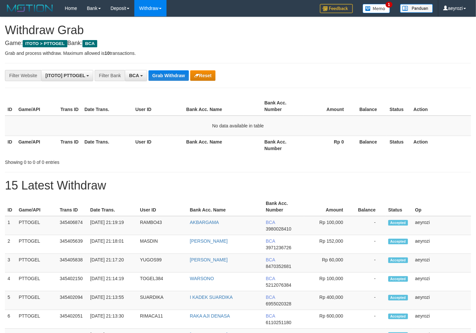
scroll to position [12, 0]
click at [173, 71] on button "Grab Withdraw" at bounding box center [168, 75] width 40 height 11
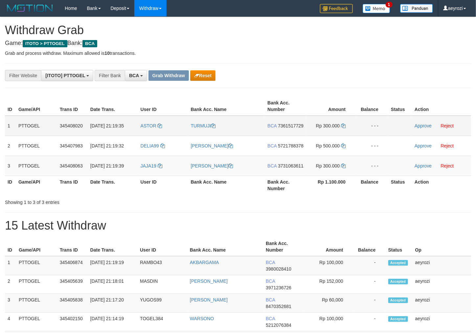
scroll to position [12, 0]
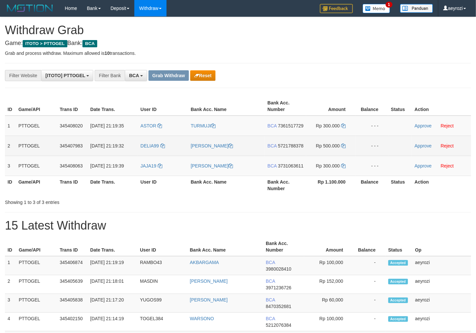
drag, startPoint x: 169, startPoint y: 128, endPoint x: 234, endPoint y: 164, distance: 74.2
click at [315, 176] on tbody "1 PTTOGEL 345408020 01/10/2025 21:19:35 ASTOR TURMUJI BCA 7361517729 Rp 300.000…" at bounding box center [238, 146] width 466 height 60
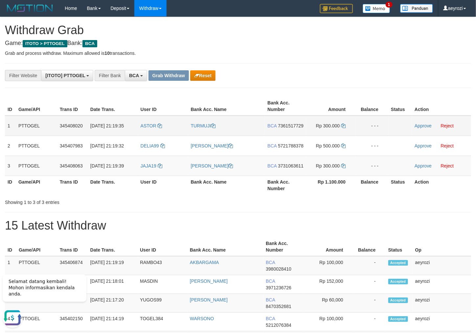
click at [285, 128] on span "7361517729" at bounding box center [291, 125] width 26 height 5
click at [278, 128] on span "7361517729" at bounding box center [291, 125] width 26 height 5
drag, startPoint x: 343, startPoint y: 127, endPoint x: 118, endPoint y: 158, distance: 226.7
click at [342, 127] on icon at bounding box center [343, 125] width 5 height 5
click at [418, 125] on link "Approve" at bounding box center [422, 125] width 17 height 5
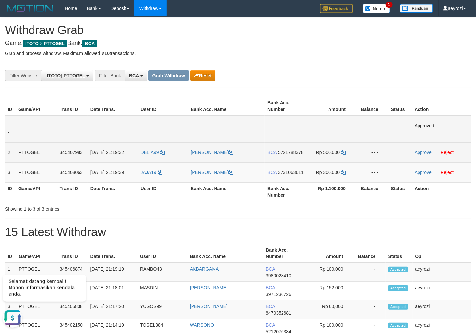
click at [282, 155] on span "5721788378" at bounding box center [291, 152] width 26 height 5
click at [341, 152] on td "Rp 500.000" at bounding box center [330, 152] width 49 height 20
click at [342, 151] on icon at bounding box center [343, 152] width 5 height 5
click at [426, 149] on td "Approve Reject" at bounding box center [441, 152] width 59 height 20
click at [426, 151] on link "Approve" at bounding box center [422, 152] width 17 height 5
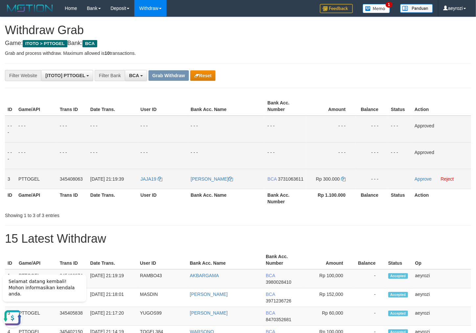
click at [296, 179] on span "3731063611" at bounding box center [291, 178] width 26 height 5
click at [343, 177] on icon at bounding box center [343, 179] width 5 height 5
drag, startPoint x: 343, startPoint y: 177, endPoint x: 304, endPoint y: 172, distance: 39.7
click at [343, 177] on icon at bounding box center [343, 179] width 5 height 5
click at [423, 177] on link "Approve" at bounding box center [422, 178] width 17 height 5
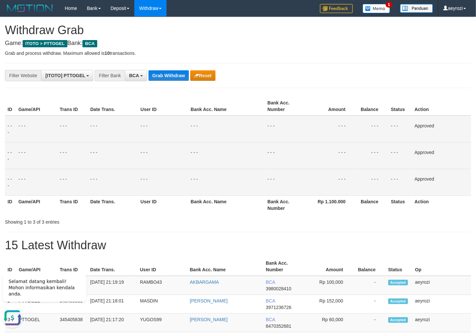
click at [127, 97] on div "ID Game/API Trans ID Date Trans. User ID Bank Acc. Name Bank Acc. Number Amount…" at bounding box center [238, 155] width 476 height 121
click at [182, 75] on button "Grab Withdraw" at bounding box center [168, 75] width 40 height 11
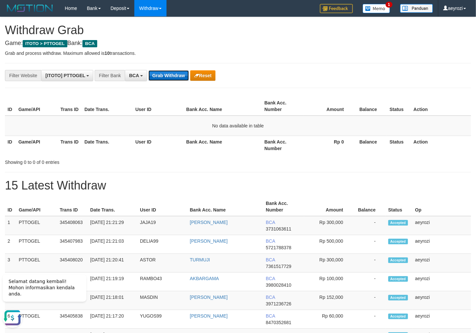
click at [172, 81] on button "Grab Withdraw" at bounding box center [168, 75] width 40 height 11
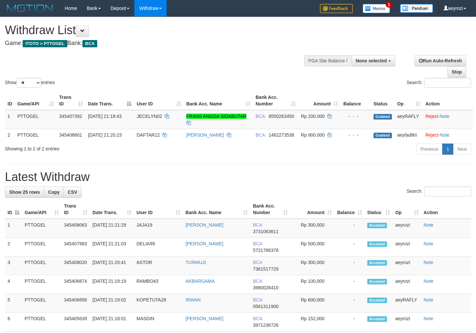
select select
select select "**"
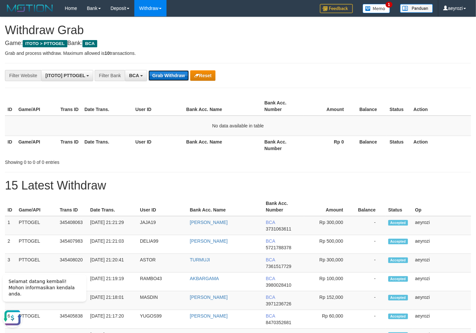
click at [173, 75] on button "Grab Withdraw" at bounding box center [168, 75] width 40 height 11
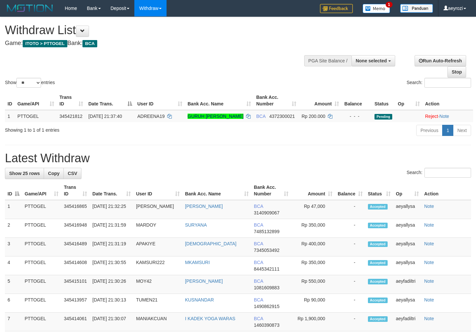
select select
select select "**"
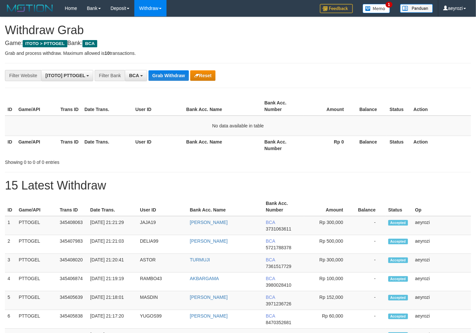
scroll to position [12, 0]
click at [161, 78] on button "Grab Withdraw" at bounding box center [168, 75] width 40 height 11
click at [160, 78] on button "Grab Withdraw" at bounding box center [168, 75] width 40 height 11
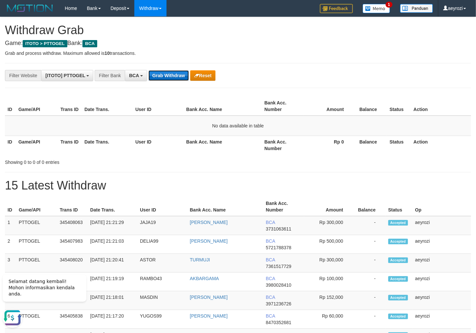
click at [180, 74] on button "Grab Withdraw" at bounding box center [168, 75] width 40 height 11
click at [163, 78] on button "Grab Withdraw" at bounding box center [168, 75] width 40 height 11
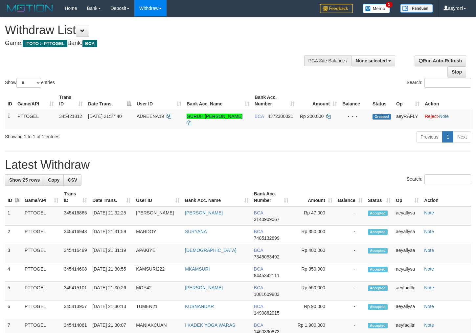
select select
select select "**"
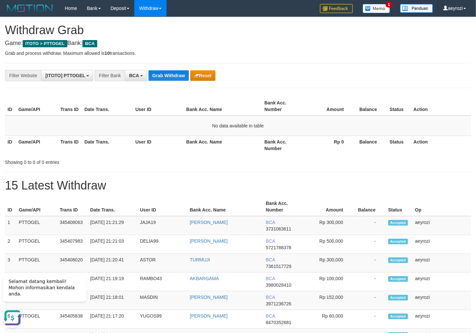
drag, startPoint x: 116, startPoint y: 143, endPoint x: 143, endPoint y: 112, distance: 41.7
click at [116, 143] on th "Date Trans." at bounding box center [107, 145] width 51 height 19
click at [163, 77] on button "Grab Withdraw" at bounding box center [168, 75] width 40 height 11
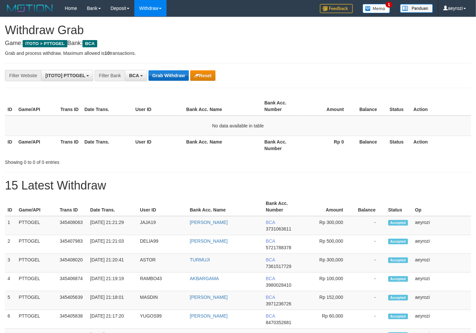
scroll to position [12, 0]
click at [164, 76] on button "Grab Withdraw" at bounding box center [168, 75] width 40 height 11
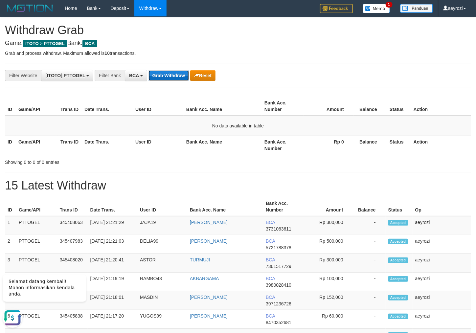
click at [170, 76] on button "Grab Withdraw" at bounding box center [168, 75] width 40 height 11
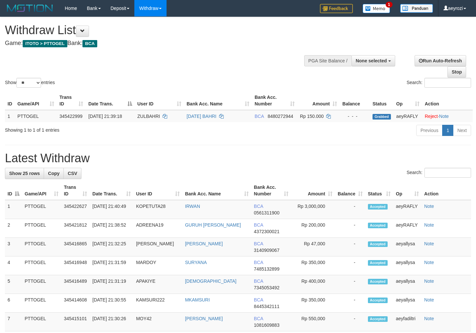
select select
select select "**"
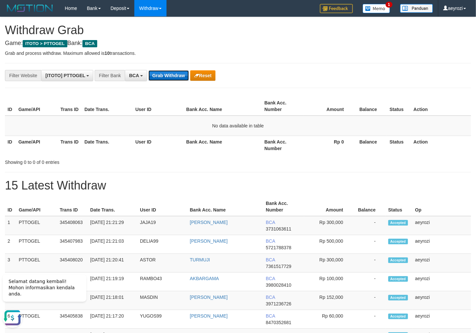
click at [164, 75] on button "Grab Withdraw" at bounding box center [168, 75] width 40 height 11
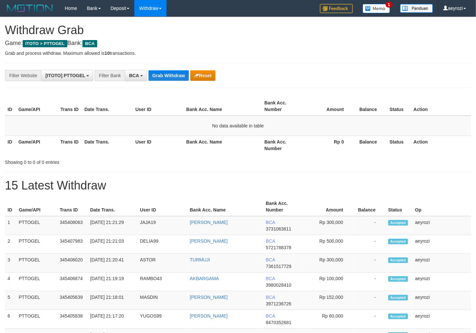
scroll to position [12, 0]
click at [166, 75] on button "Grab Withdraw" at bounding box center [168, 75] width 40 height 11
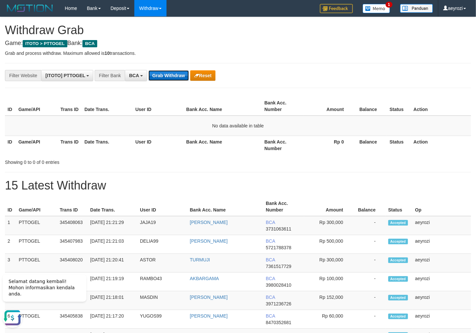
click at [168, 76] on button "Grab Withdraw" at bounding box center [168, 75] width 40 height 11
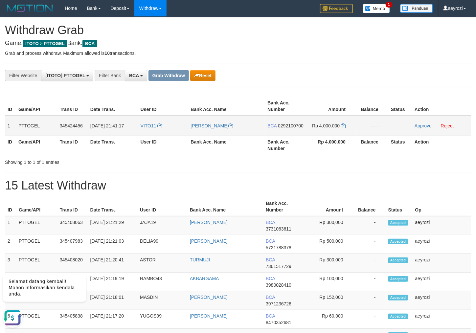
drag, startPoint x: 183, startPoint y: 125, endPoint x: 312, endPoint y: 138, distance: 129.7
click at [312, 136] on tr "1 PTTOGEL 345424456 01/10/2025 21:41:17 VITO11 VINCENTIUS PARULIAN H BCA 029210…" at bounding box center [238, 126] width 466 height 20
click at [278, 128] on span "0292100700" at bounding box center [291, 125] width 26 height 5
click at [342, 126] on icon at bounding box center [343, 125] width 5 height 5
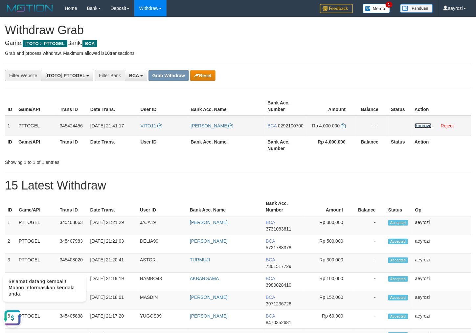
click at [424, 125] on link "Approve" at bounding box center [422, 125] width 17 height 5
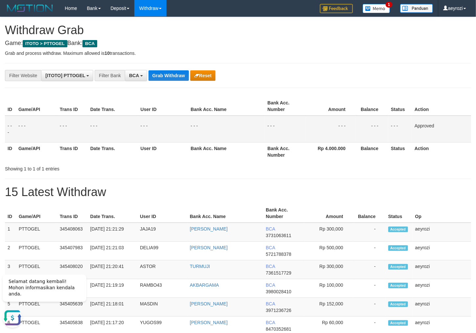
click at [148, 123] on td "- - -" at bounding box center [163, 129] width 50 height 27
click at [157, 76] on button "Grab Withdraw" at bounding box center [168, 75] width 40 height 11
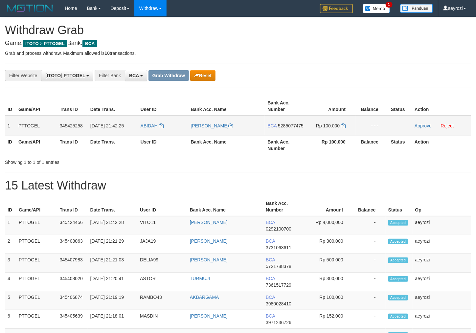
scroll to position [12, 0]
drag, startPoint x: 162, startPoint y: 131, endPoint x: 307, endPoint y: 133, distance: 144.8
click at [307, 133] on tr "1 PTTOGEL 345425258 [DATE] 21:42:25 [GEOGRAPHIC_DATA] [PERSON_NAME] BCA 5285077…" at bounding box center [238, 126] width 466 height 20
click at [287, 128] on span "5285077475" at bounding box center [291, 125] width 26 height 5
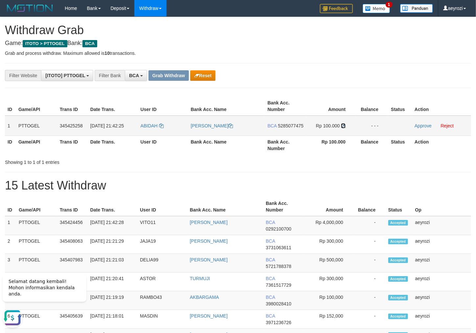
click at [343, 123] on icon at bounding box center [343, 125] width 5 height 5
click at [421, 126] on link "Approve" at bounding box center [422, 125] width 17 height 5
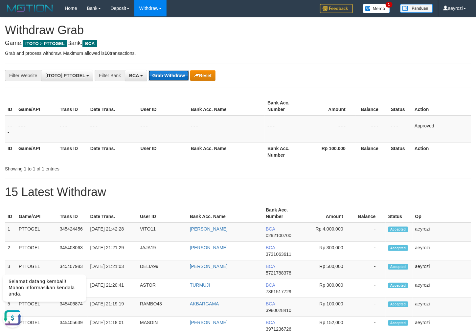
click at [156, 73] on button "Grab Withdraw" at bounding box center [168, 75] width 40 height 11
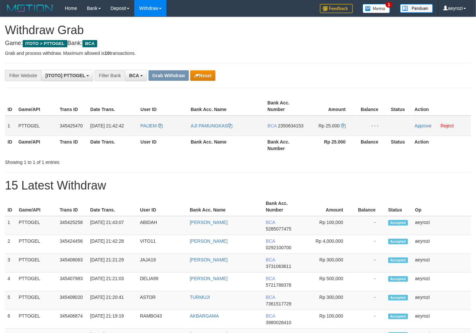
scroll to position [12, 0]
drag, startPoint x: 188, startPoint y: 129, endPoint x: 194, endPoint y: 133, distance: 7.3
click at [194, 133] on td "AJI PAMUNGKAS" at bounding box center [226, 126] width 77 height 20
drag, startPoint x: 167, startPoint y: 129, endPoint x: 329, endPoint y: 129, distance: 161.2
click at [329, 129] on tr "1 PTTOGEL 345425470 [DATE] 21:42:42 PAIJEM AJI PAMUNGKAS BCA 2350634153 Rp 25.0…" at bounding box center [238, 126] width 466 height 20
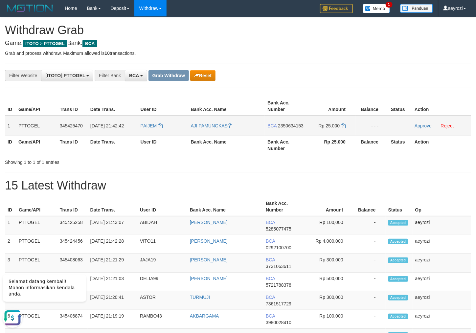
scroll to position [0, 0]
click at [280, 128] on span "2350634153" at bounding box center [291, 125] width 26 height 5
click at [288, 128] on span "2350634153" at bounding box center [291, 125] width 26 height 5
click at [344, 128] on link at bounding box center [343, 125] width 5 height 5
click at [419, 129] on td "Approve Reject" at bounding box center [441, 126] width 59 height 20
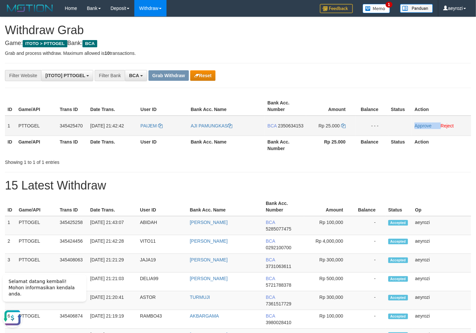
click at [419, 128] on td "Approve Reject" at bounding box center [441, 126] width 59 height 20
click at [417, 125] on link "Approve" at bounding box center [422, 125] width 17 height 5
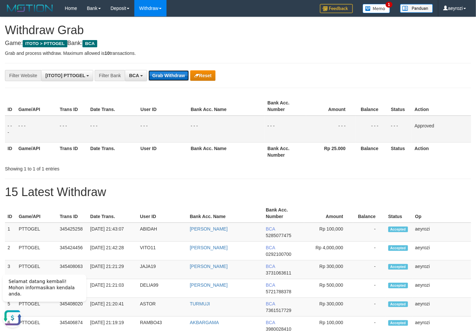
click at [185, 76] on button "Grab Withdraw" at bounding box center [168, 75] width 40 height 11
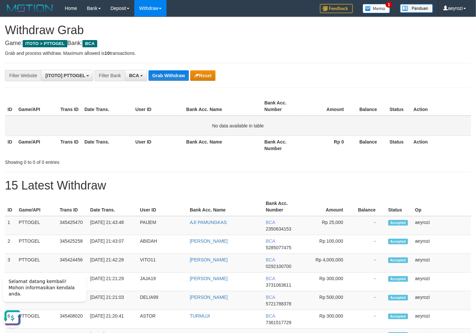
drag, startPoint x: 100, startPoint y: 176, endPoint x: 185, endPoint y: 116, distance: 104.3
click at [182, 75] on button "Grab Withdraw" at bounding box center [168, 75] width 40 height 11
click at [164, 72] on button "Grab Withdraw" at bounding box center [168, 75] width 40 height 11
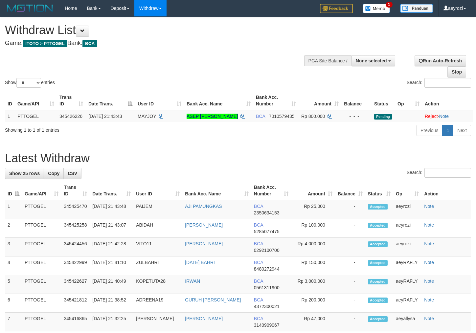
select select
select select "**"
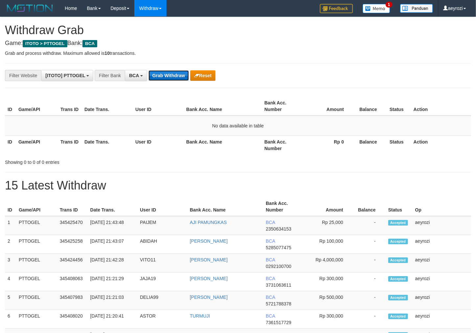
scroll to position [12, 0]
click at [176, 75] on button "Grab Withdraw" at bounding box center [168, 75] width 40 height 11
click at [177, 74] on button "Grab Withdraw" at bounding box center [168, 75] width 40 height 11
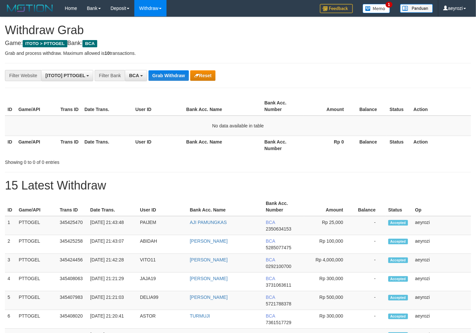
scroll to position [12, 0]
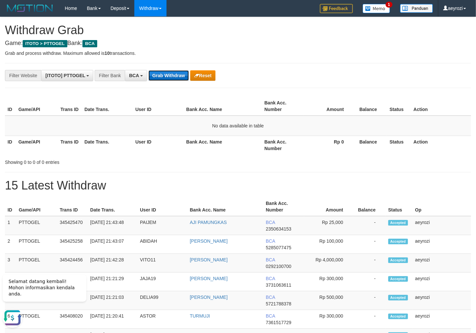
click at [177, 81] on button "Grab Withdraw" at bounding box center [168, 75] width 40 height 11
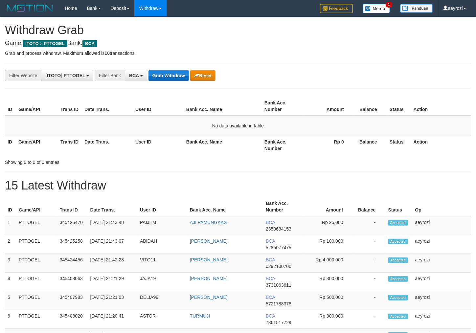
scroll to position [12, 0]
click at [172, 76] on button "Grab Withdraw" at bounding box center [168, 75] width 40 height 11
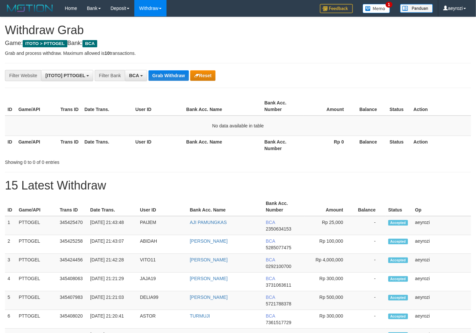
scroll to position [12, 0]
click at [172, 76] on button "Grab Withdraw" at bounding box center [168, 75] width 40 height 11
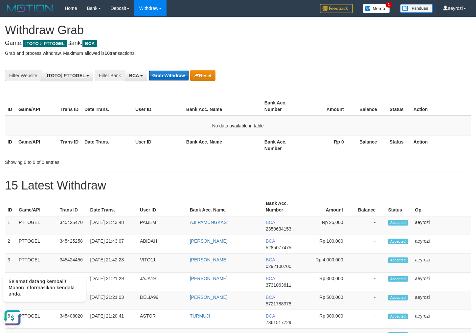
scroll to position [0, 0]
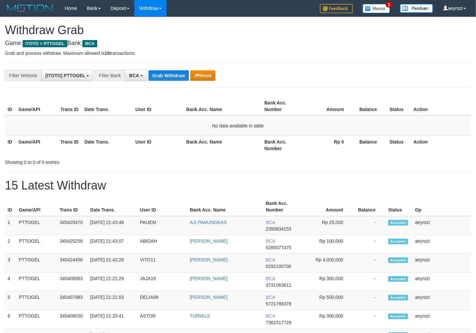
scroll to position [12, 0]
click at [172, 76] on button "Grab Withdraw" at bounding box center [168, 75] width 40 height 11
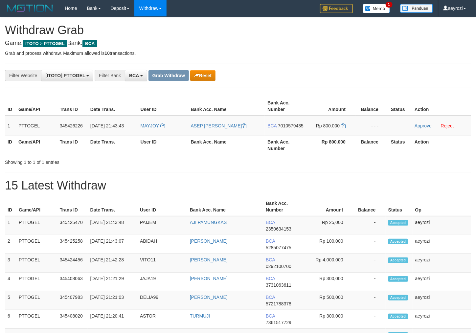
scroll to position [12, 0]
drag, startPoint x: 205, startPoint y: 132, endPoint x: 313, endPoint y: 126, distance: 108.8
click at [313, 126] on tr "1 PTTOGEL 345426226 01/10/2025 21:43:43 MAYJOY ASEP SAPUTRA MAYJOY BCA 70105794…" at bounding box center [238, 126] width 466 height 20
drag, startPoint x: 288, startPoint y: 133, endPoint x: 274, endPoint y: 129, distance: 14.7
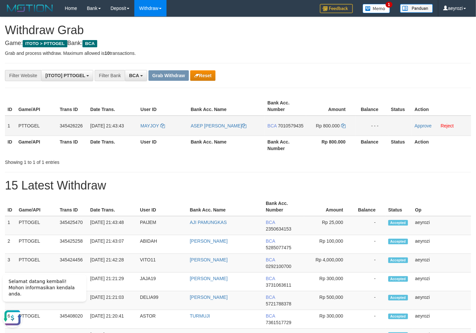
click at [287, 128] on span "7010579435" at bounding box center [291, 125] width 26 height 5
click at [342, 125] on icon at bounding box center [343, 125] width 5 height 5
drag, startPoint x: 342, startPoint y: 125, endPoint x: 311, endPoint y: 126, distance: 31.5
click at [342, 126] on icon at bounding box center [343, 125] width 5 height 5
click at [424, 125] on link "Approve" at bounding box center [422, 125] width 17 height 5
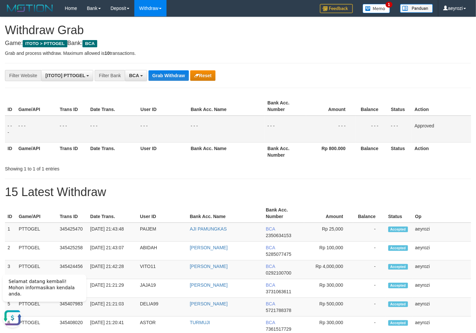
click at [174, 72] on button "Grab Withdraw" at bounding box center [168, 75] width 40 height 11
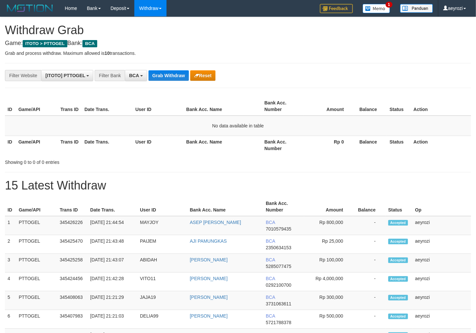
scroll to position [12, 0]
click at [163, 76] on button "Grab Withdraw" at bounding box center [168, 75] width 40 height 11
click at [170, 70] on div "**********" at bounding box center [198, 75] width 396 height 11
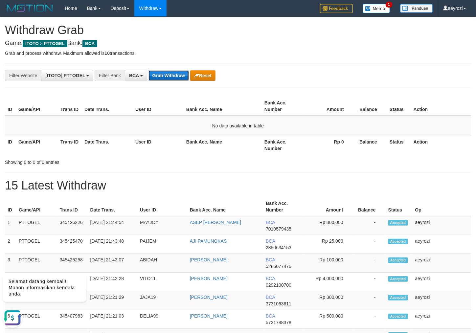
click at [172, 75] on button "Grab Withdraw" at bounding box center [168, 75] width 40 height 11
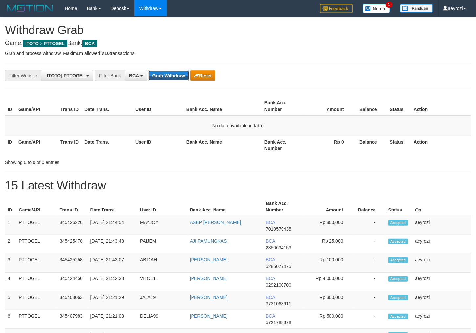
scroll to position [12, 0]
click at [172, 75] on button "Grab Withdraw" at bounding box center [168, 75] width 40 height 11
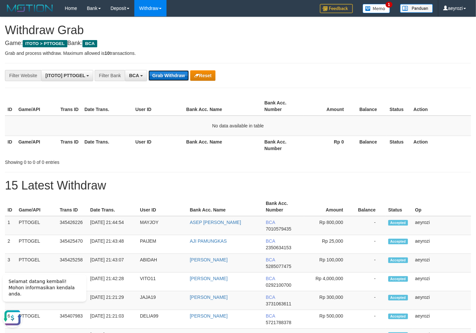
click at [160, 78] on button "Grab Withdraw" at bounding box center [168, 75] width 40 height 11
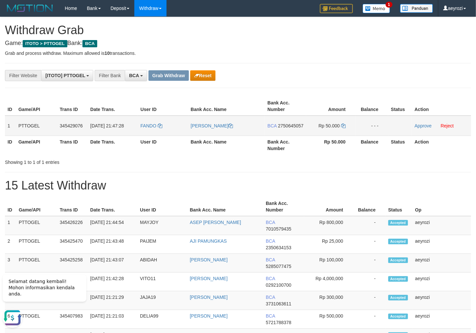
drag, startPoint x: 176, startPoint y: 130, endPoint x: 313, endPoint y: 128, distance: 137.5
click at [318, 129] on tr "1 PTTOGEL 345429076 01/10/2025 21:47:28 FANDO ARNOLDUS MALLI BCA 2750645057 Rp …" at bounding box center [238, 126] width 466 height 20
click at [280, 131] on table "ID Game/API Trans ID Date Trans. User ID Bank Acc. Name Bank Acc. Number Amount…" at bounding box center [238, 125] width 466 height 57
click at [280, 128] on span "2750645057" at bounding box center [291, 125] width 26 height 5
copy span "2750645057"
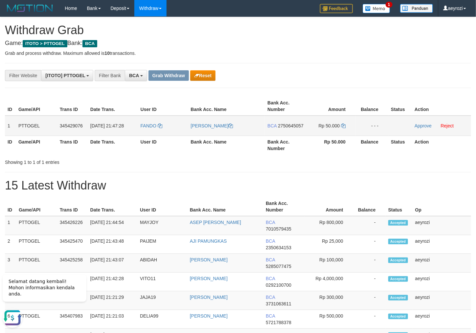
click at [280, 128] on span "2750645057" at bounding box center [291, 125] width 26 height 5
click at [342, 122] on td "Rp 50.000" at bounding box center [330, 126] width 49 height 20
click at [342, 125] on icon at bounding box center [343, 125] width 5 height 5
drag, startPoint x: 342, startPoint y: 125, endPoint x: 267, endPoint y: 146, distance: 77.1
click at [340, 125] on td "Rp 50.000" at bounding box center [330, 126] width 49 height 20
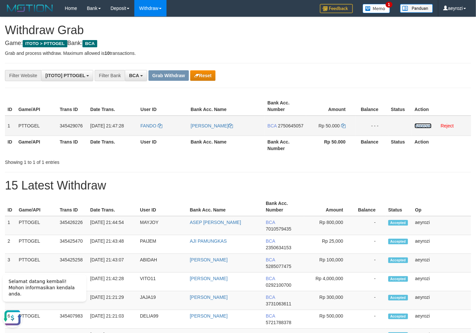
click at [423, 123] on link "Approve" at bounding box center [422, 125] width 17 height 5
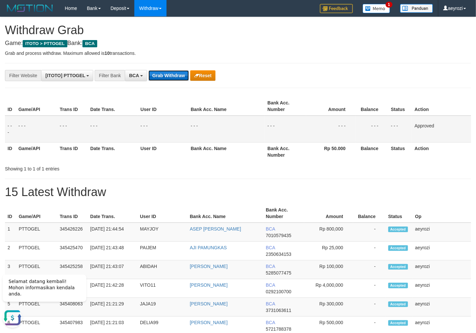
click at [176, 77] on button "Grab Withdraw" at bounding box center [168, 75] width 40 height 11
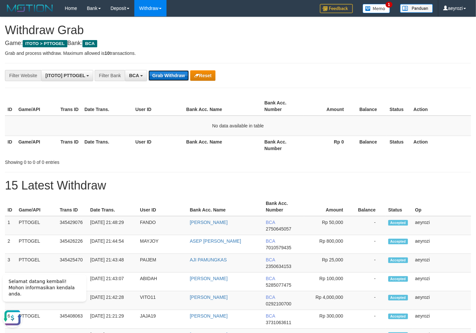
click at [163, 80] on button "Grab Withdraw" at bounding box center [168, 75] width 40 height 11
click at [160, 76] on button "Grab Withdraw" at bounding box center [168, 75] width 40 height 11
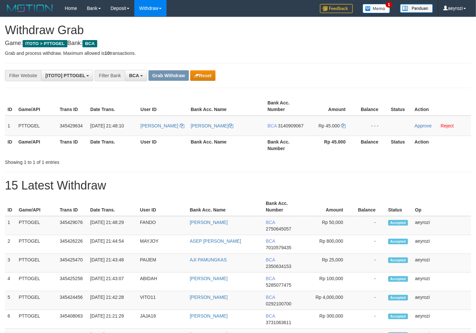
scroll to position [12, 0]
drag, startPoint x: 172, startPoint y: 130, endPoint x: 231, endPoint y: 122, distance: 59.5
click at [328, 131] on tr "1 PTTOGEL 345429634 01/10/2025 21:48:10 MARIA MARIA PHILIPIA KONIS BCA 31409090…" at bounding box center [238, 126] width 466 height 20
click at [278, 128] on span "3140909067" at bounding box center [291, 125] width 26 height 5
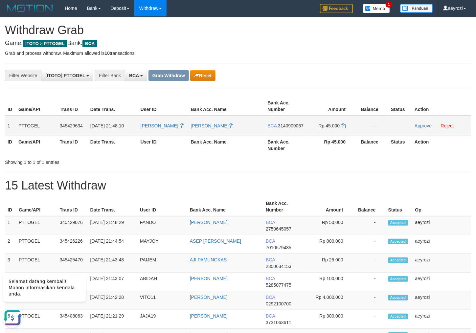
click at [346, 126] on td "Rp 45.000" at bounding box center [330, 126] width 49 height 20
click at [344, 127] on icon at bounding box center [343, 125] width 5 height 5
click at [421, 123] on td "Approve Reject" at bounding box center [441, 126] width 59 height 20
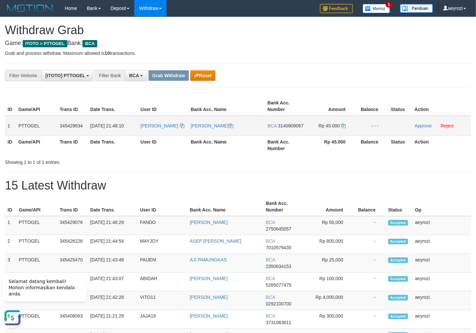
click at [427, 129] on td "Approve Reject" at bounding box center [441, 126] width 59 height 20
click at [419, 123] on link "Approve" at bounding box center [422, 125] width 17 height 5
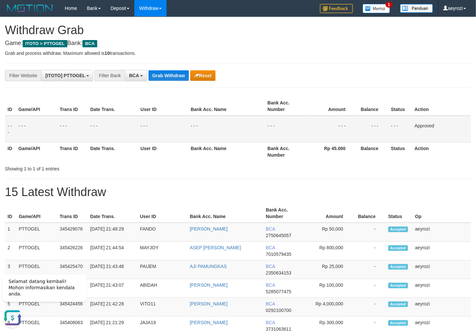
click at [139, 111] on th "User ID" at bounding box center [163, 106] width 50 height 19
click at [346, 310] on td "Rp 4,000,000" at bounding box center [328, 307] width 49 height 19
click at [163, 71] on button "Grab Withdraw" at bounding box center [168, 75] width 40 height 11
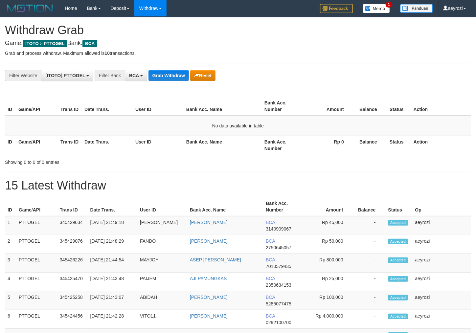
scroll to position [12, 0]
click at [172, 73] on button "Grab Withdraw" at bounding box center [168, 75] width 40 height 11
click at [180, 71] on button "Grab Withdraw" at bounding box center [168, 75] width 40 height 11
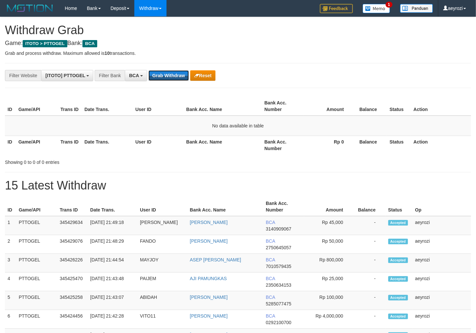
click at [180, 70] on button "Grab Withdraw" at bounding box center [168, 75] width 40 height 11
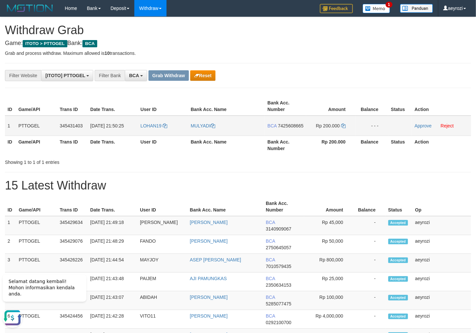
drag, startPoint x: 149, startPoint y: 134, endPoint x: 333, endPoint y: 134, distance: 184.5
click at [333, 134] on tr "1 PTTOGEL 345431403 01/10/2025 21:50:25 LOHAN19 MULYADI BCA 7425608665 Rp 200.0…" at bounding box center [238, 126] width 466 height 20
click at [285, 129] on td "BCA 7425608665" at bounding box center [285, 126] width 41 height 20
click at [285, 128] on span "7425608665" at bounding box center [291, 125] width 26 height 5
click at [342, 123] on icon at bounding box center [343, 125] width 5 height 5
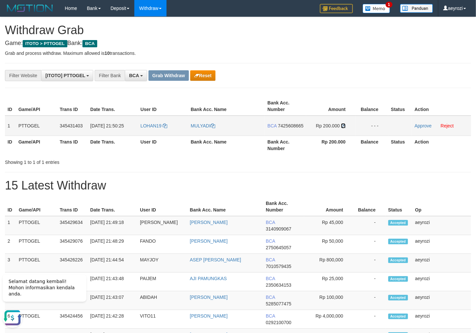
click at [342, 123] on icon at bounding box center [343, 125] width 5 height 5
click at [423, 125] on link "Approve" at bounding box center [422, 125] width 17 height 5
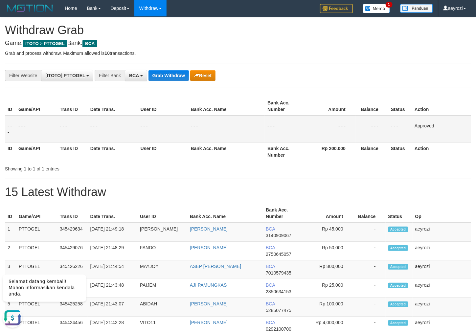
click at [125, 145] on th "Date Trans." at bounding box center [113, 151] width 50 height 19
click at [175, 75] on button "Grab Withdraw" at bounding box center [168, 75] width 40 height 11
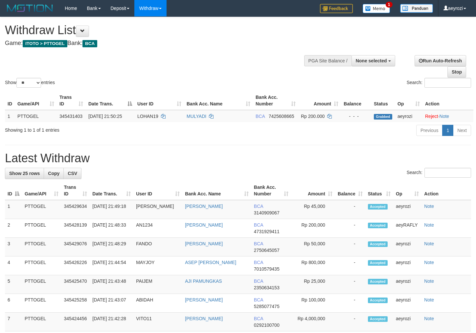
select select
select select "**"
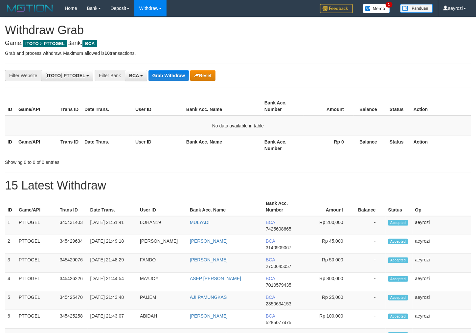
scroll to position [12, 0]
click at [184, 76] on button "Grab Withdraw" at bounding box center [168, 75] width 40 height 11
click at [175, 74] on button "Grab Withdraw" at bounding box center [168, 75] width 40 height 11
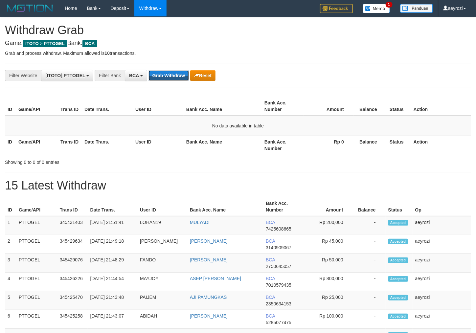
click at [175, 74] on button "Grab Withdraw" at bounding box center [168, 75] width 40 height 11
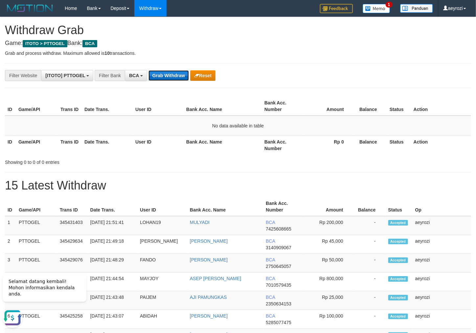
click at [178, 72] on button "Grab Withdraw" at bounding box center [168, 75] width 40 height 11
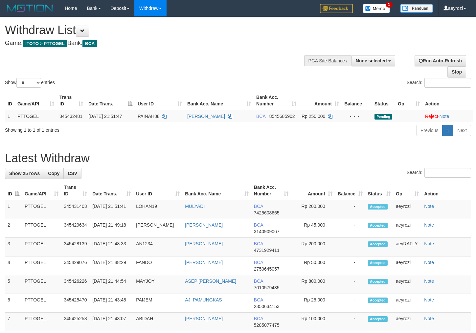
select select
select select "**"
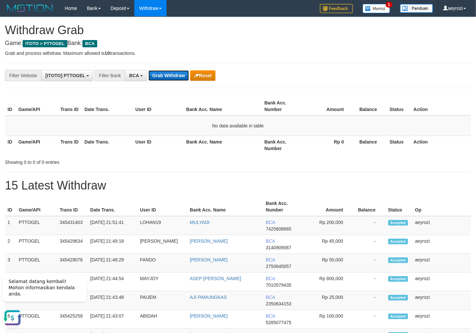
click at [170, 72] on button "Grab Withdraw" at bounding box center [168, 75] width 40 height 11
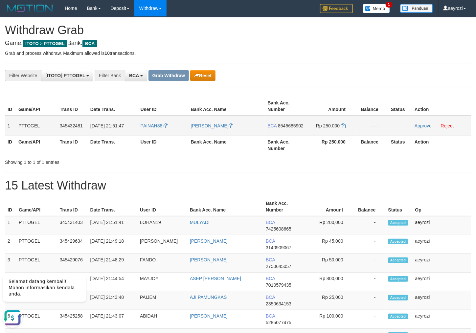
drag, startPoint x: 164, startPoint y: 133, endPoint x: 336, endPoint y: 132, distance: 172.3
click at [336, 132] on tr "1 PTTOGEL 345432481 01/10/2025 21:51:47 PAINAH88 ACHMAD NUR CAHYO BCA 854568590…" at bounding box center [238, 126] width 466 height 20
click at [287, 128] on span "8545685902" at bounding box center [291, 125] width 26 height 5
click at [341, 125] on icon at bounding box center [343, 125] width 5 height 5
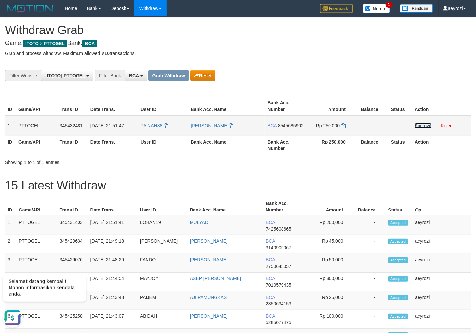
click at [424, 124] on link "Approve" at bounding box center [422, 125] width 17 height 5
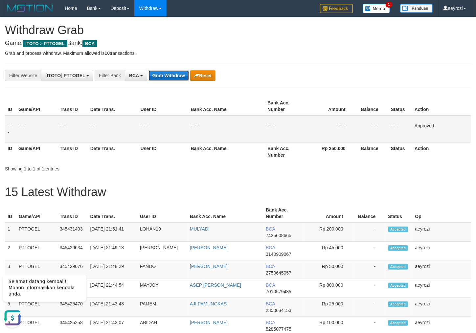
click at [166, 81] on button "Grab Withdraw" at bounding box center [168, 75] width 40 height 11
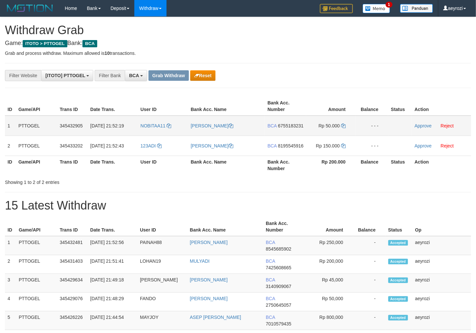
scroll to position [12, 0]
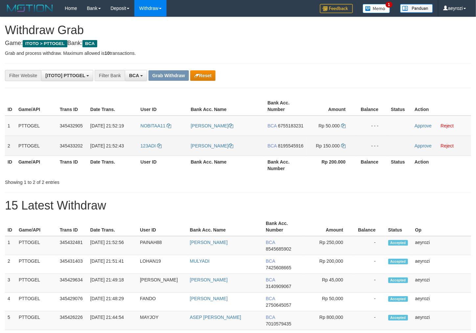
drag, startPoint x: 222, startPoint y: 148, endPoint x: 333, endPoint y: 159, distance: 111.8
click at [333, 156] on tbody "1 PTTOGEL 345432905 [DATE] 21:52:19 NOBITAA11 [PERSON_NAME] BCA 6755183231 Rp 5…" at bounding box center [238, 136] width 466 height 40
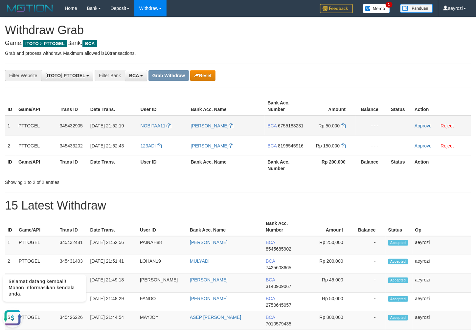
click at [287, 128] on span "6755183231" at bounding box center [291, 125] width 26 height 5
click at [290, 128] on span "6755183231" at bounding box center [291, 125] width 26 height 5
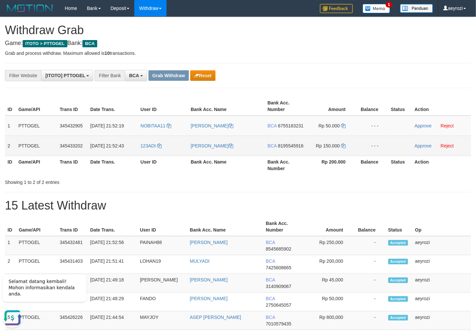
click at [278, 148] on span "8195545916" at bounding box center [291, 145] width 26 height 5
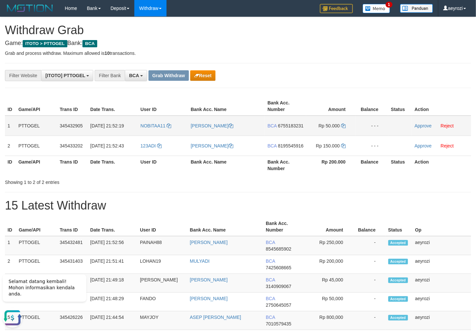
click at [276, 129] on td "BCA 6755183231" at bounding box center [285, 126] width 41 height 20
click at [278, 128] on span "6755183231" at bounding box center [291, 125] width 26 height 5
click at [344, 126] on icon at bounding box center [343, 125] width 5 height 5
click at [427, 123] on link "Approve" at bounding box center [422, 125] width 17 height 5
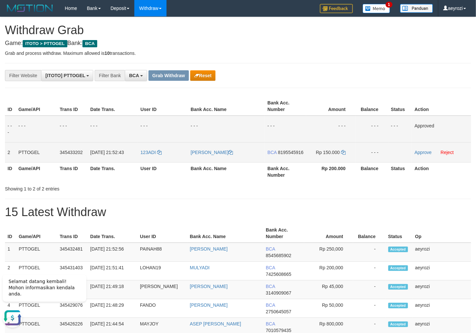
click at [278, 155] on span "8195545916" at bounding box center [291, 152] width 26 height 5
click at [344, 154] on icon at bounding box center [343, 152] width 5 height 5
click at [426, 150] on link "Approve" at bounding box center [422, 152] width 17 height 5
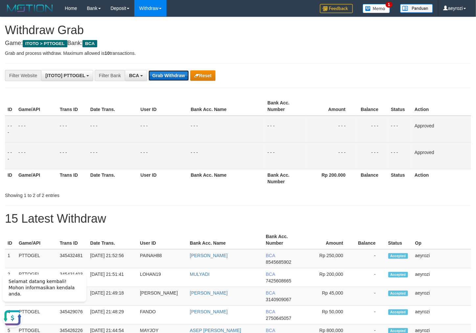
click at [171, 77] on button "Grab Withdraw" at bounding box center [168, 75] width 40 height 11
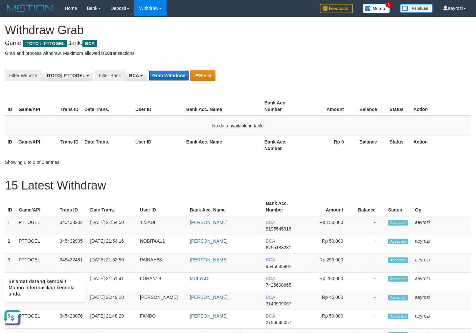
click at [174, 80] on button "Grab Withdraw" at bounding box center [168, 75] width 40 height 11
